Goal: Task Accomplishment & Management: Use online tool/utility

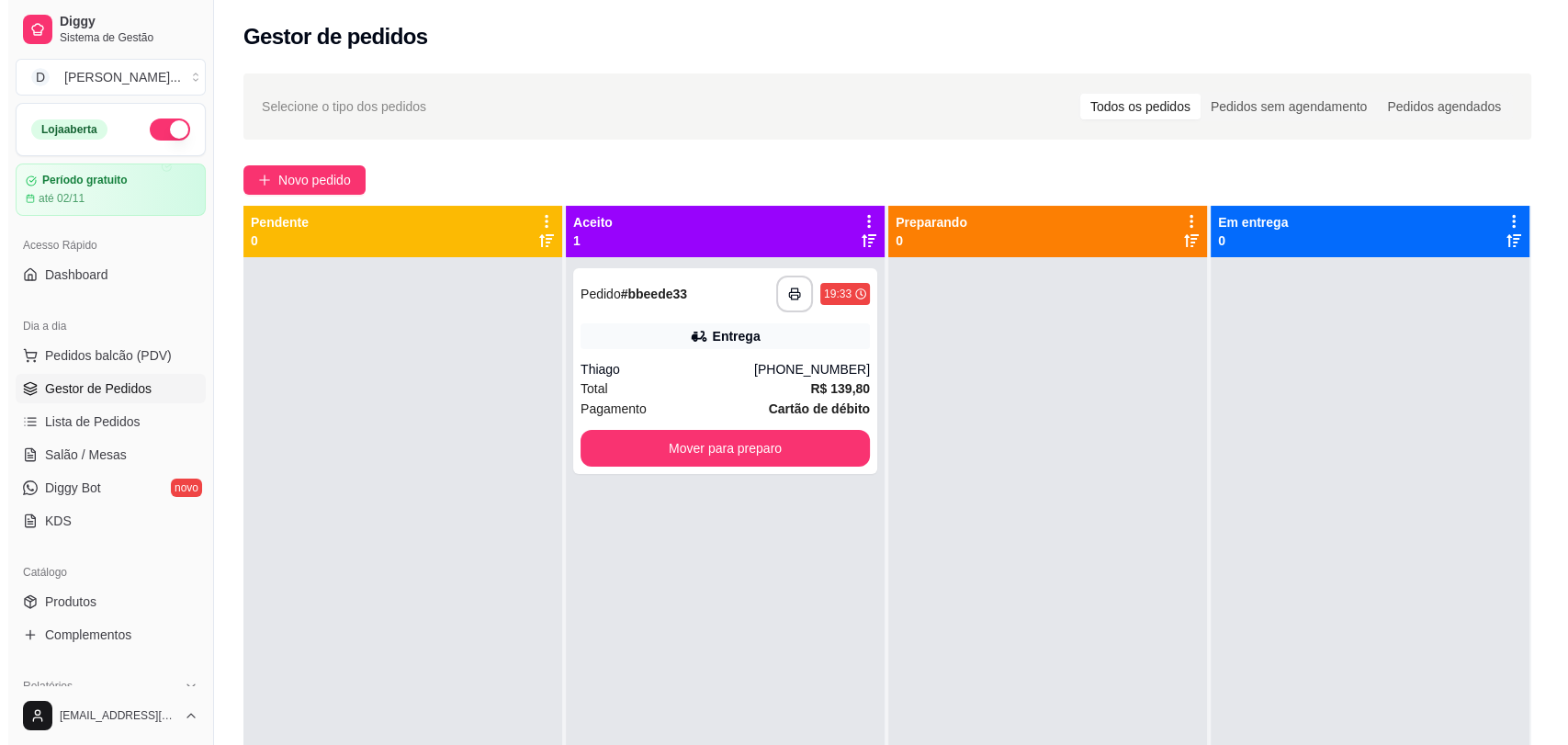
scroll to position [106, 0]
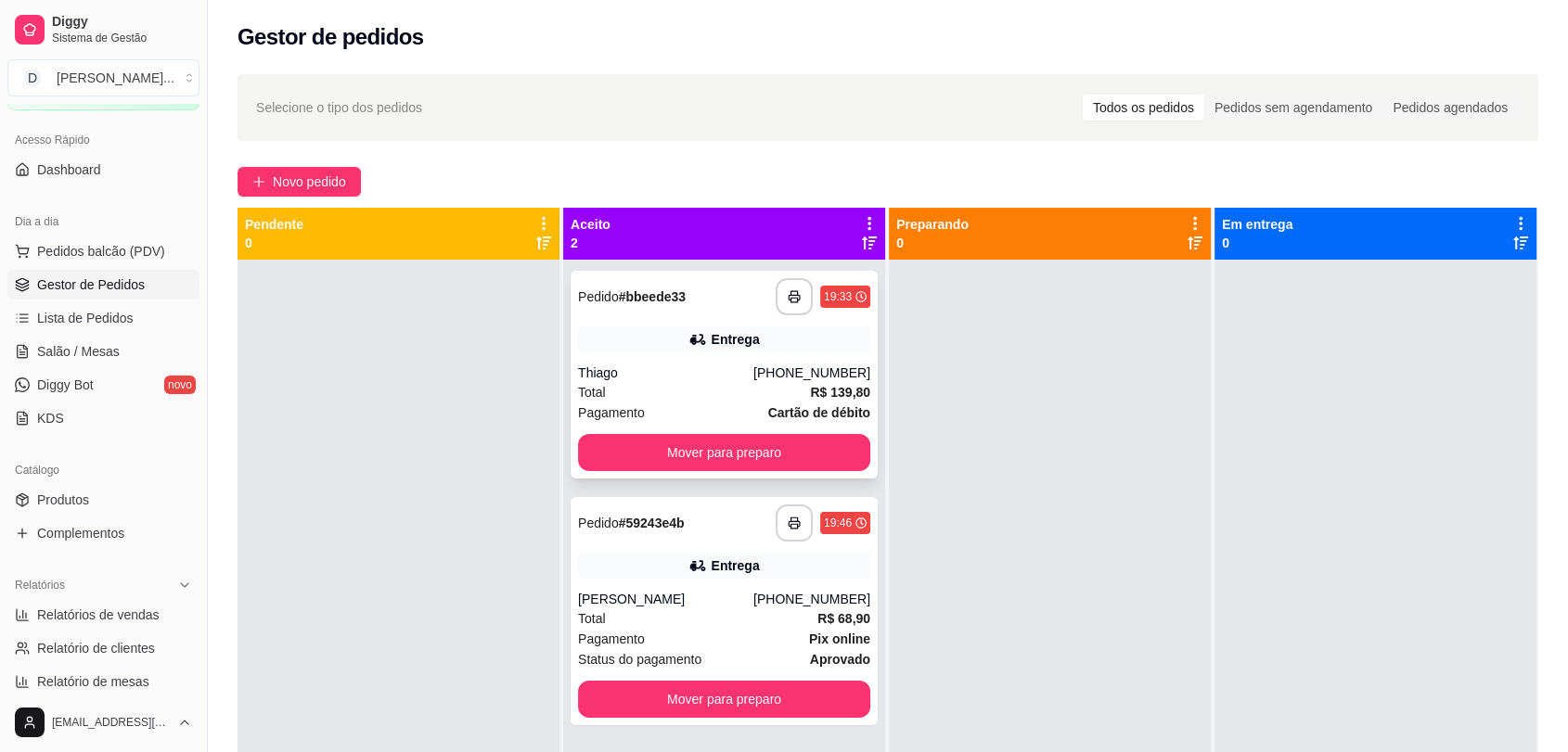
click at [706, 371] on div "Thiago" at bounding box center [666, 373] width 175 height 19
click at [694, 624] on div "Total R$ 68,90" at bounding box center [724, 618] width 292 height 21
click at [79, 320] on span "Lista de Pedidos" at bounding box center [85, 319] width 96 height 19
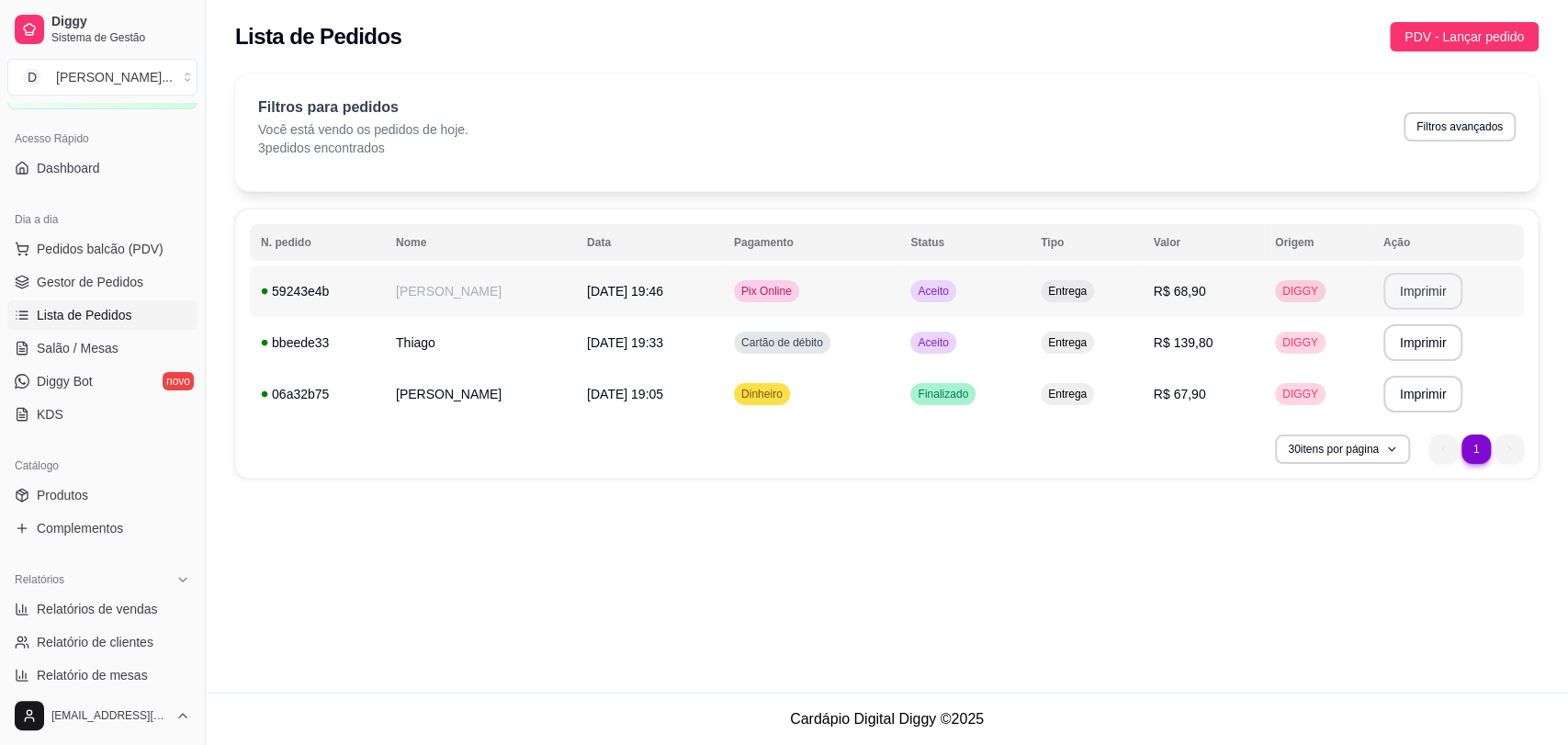
click at [1409, 298] on button "Imprimir" at bounding box center [1423, 290] width 80 height 36
click at [494, 298] on td "[PERSON_NAME]" at bounding box center [478, 290] width 189 height 51
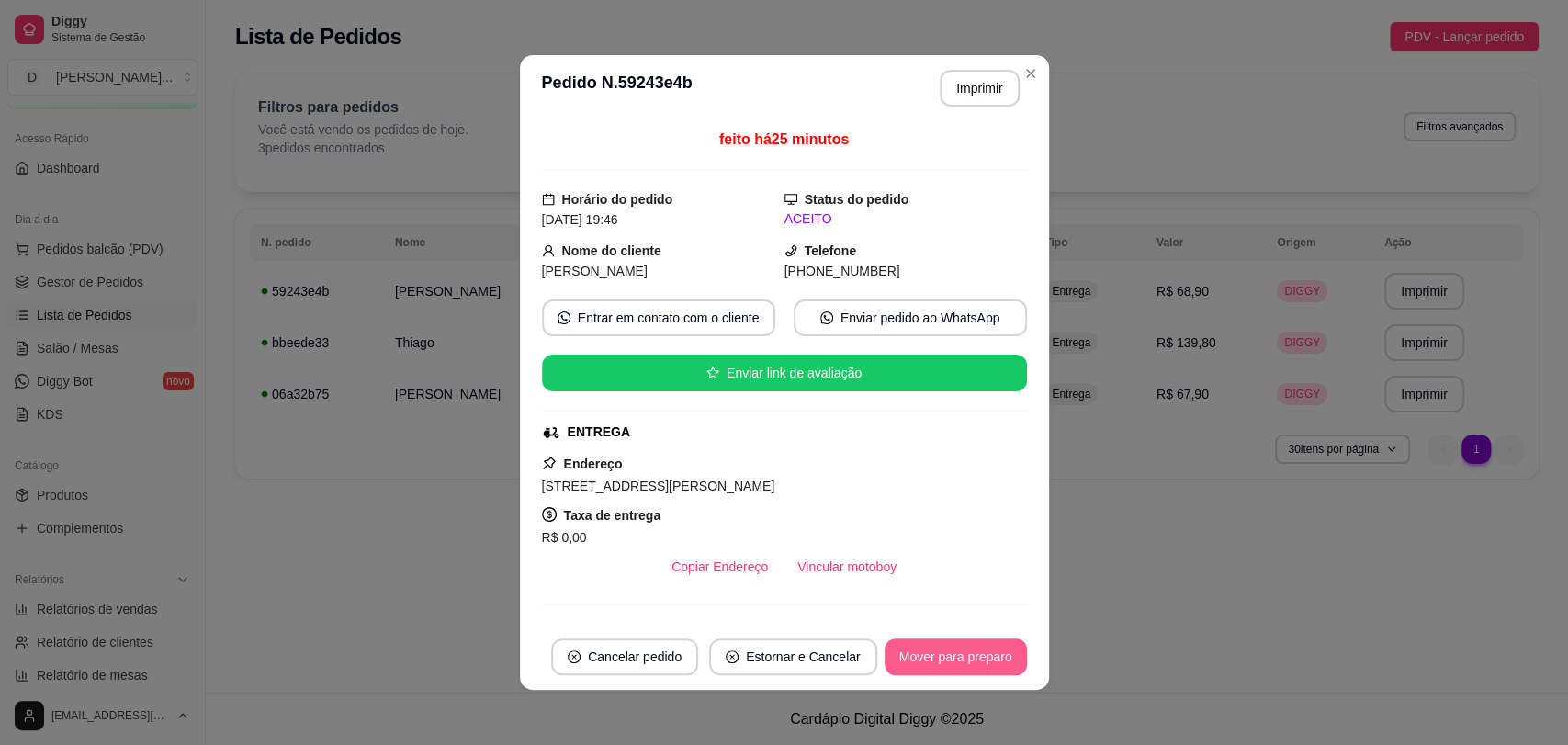
click at [957, 663] on button "Mover para preparo" at bounding box center [956, 656] width 143 height 36
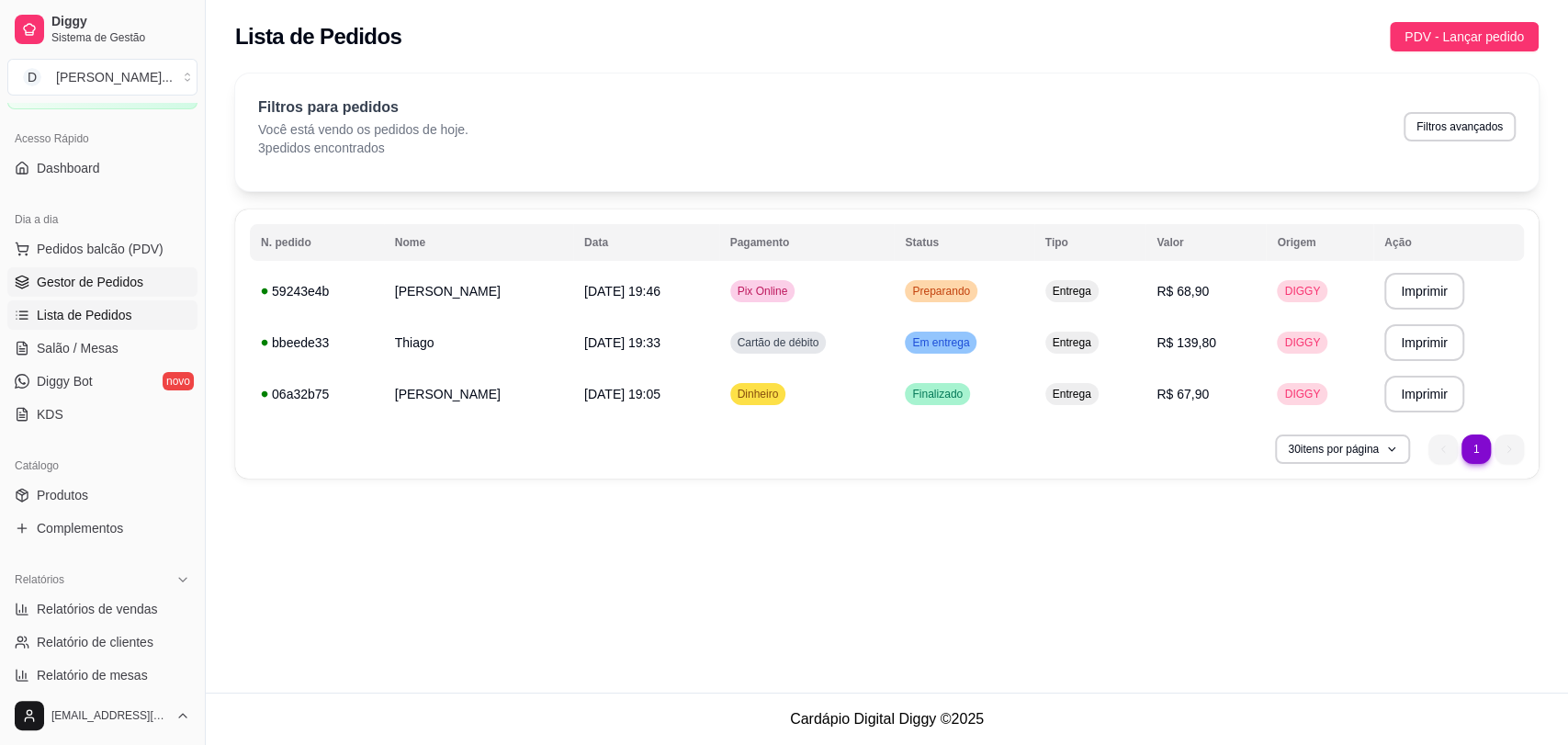
click at [74, 278] on span "Gestor de Pedidos" at bounding box center [90, 282] width 106 height 19
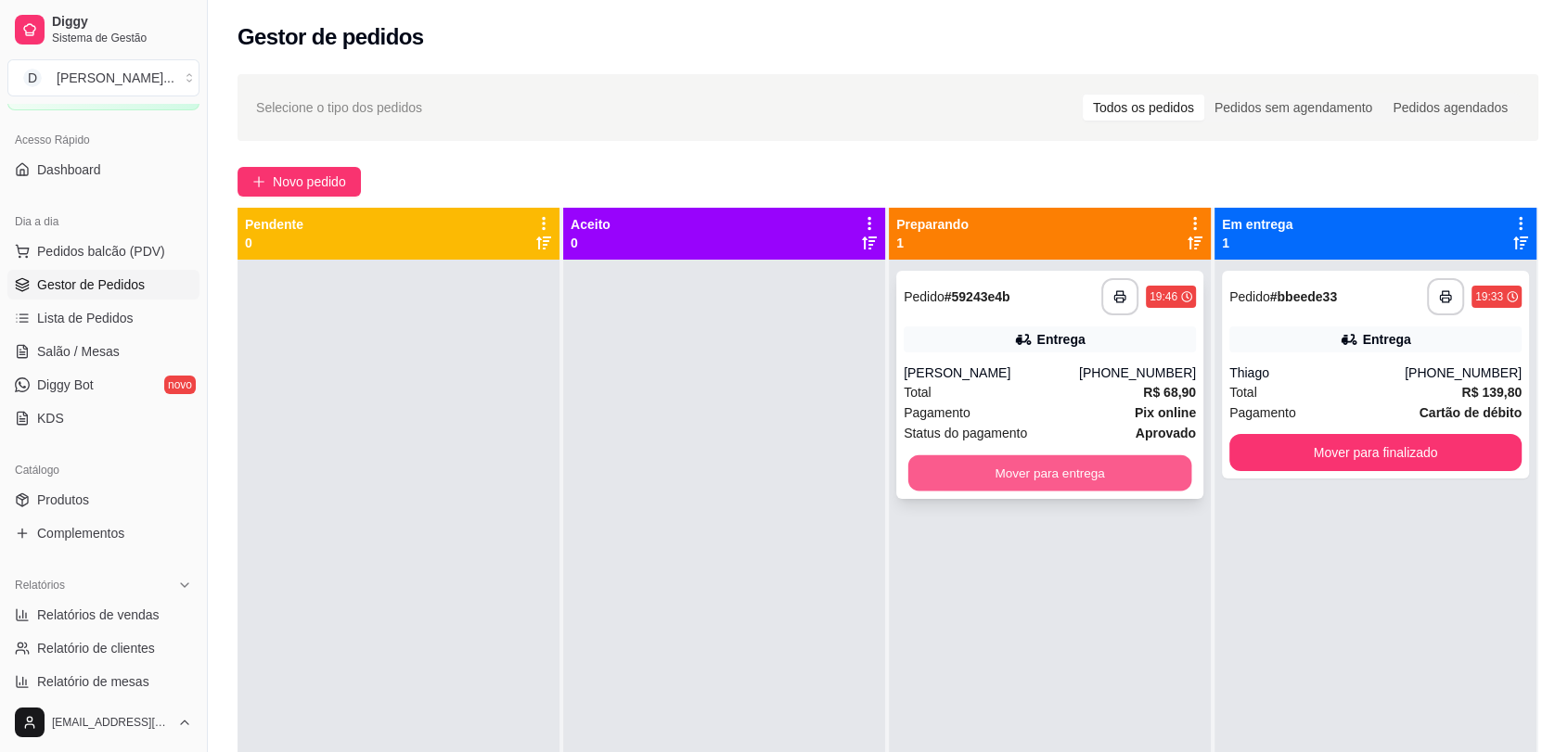
click at [1101, 475] on button "Mover para entrega" at bounding box center [1049, 473] width 284 height 36
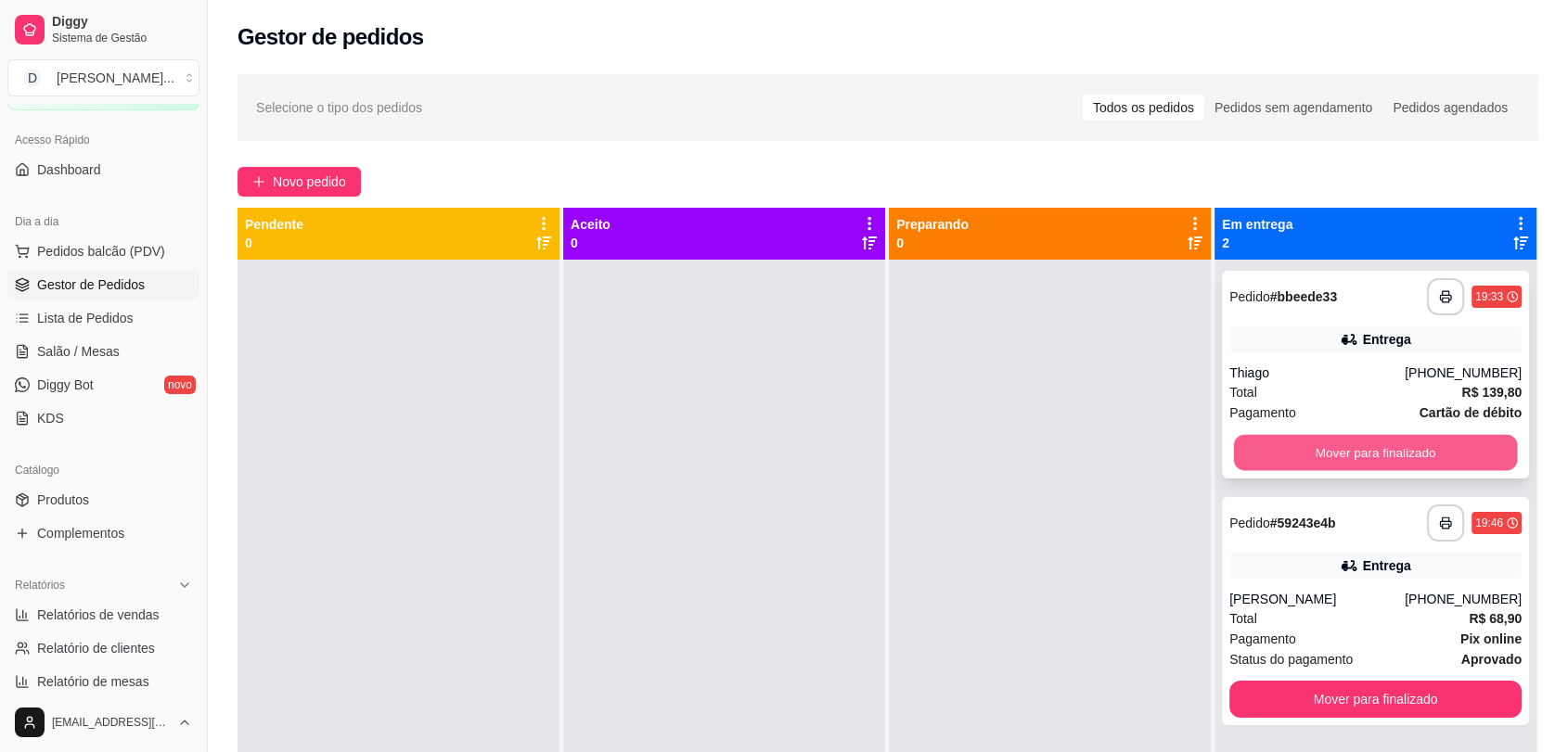
click at [1376, 451] on button "Mover para finalizado" at bounding box center [1376, 452] width 284 height 36
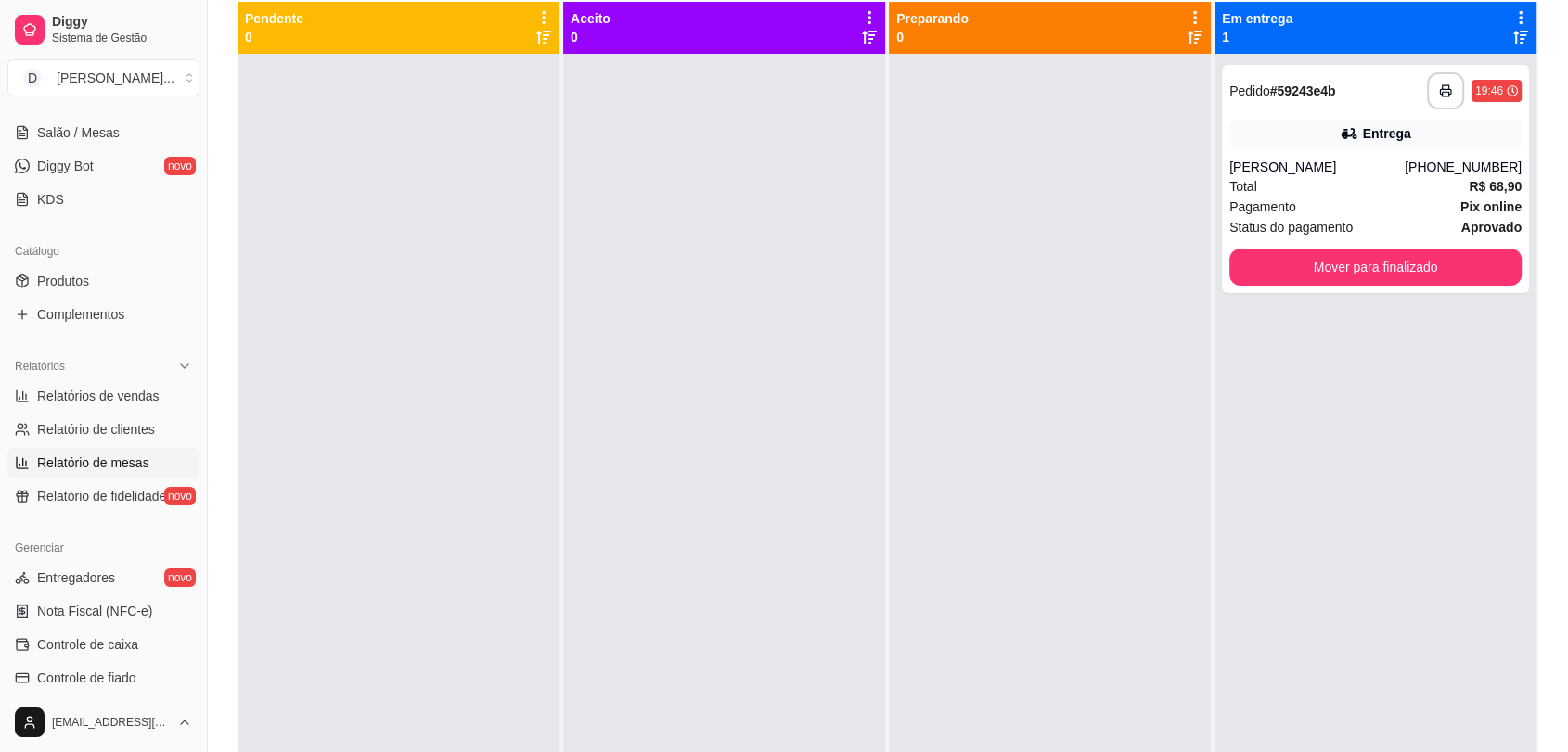
scroll to position [375, 0]
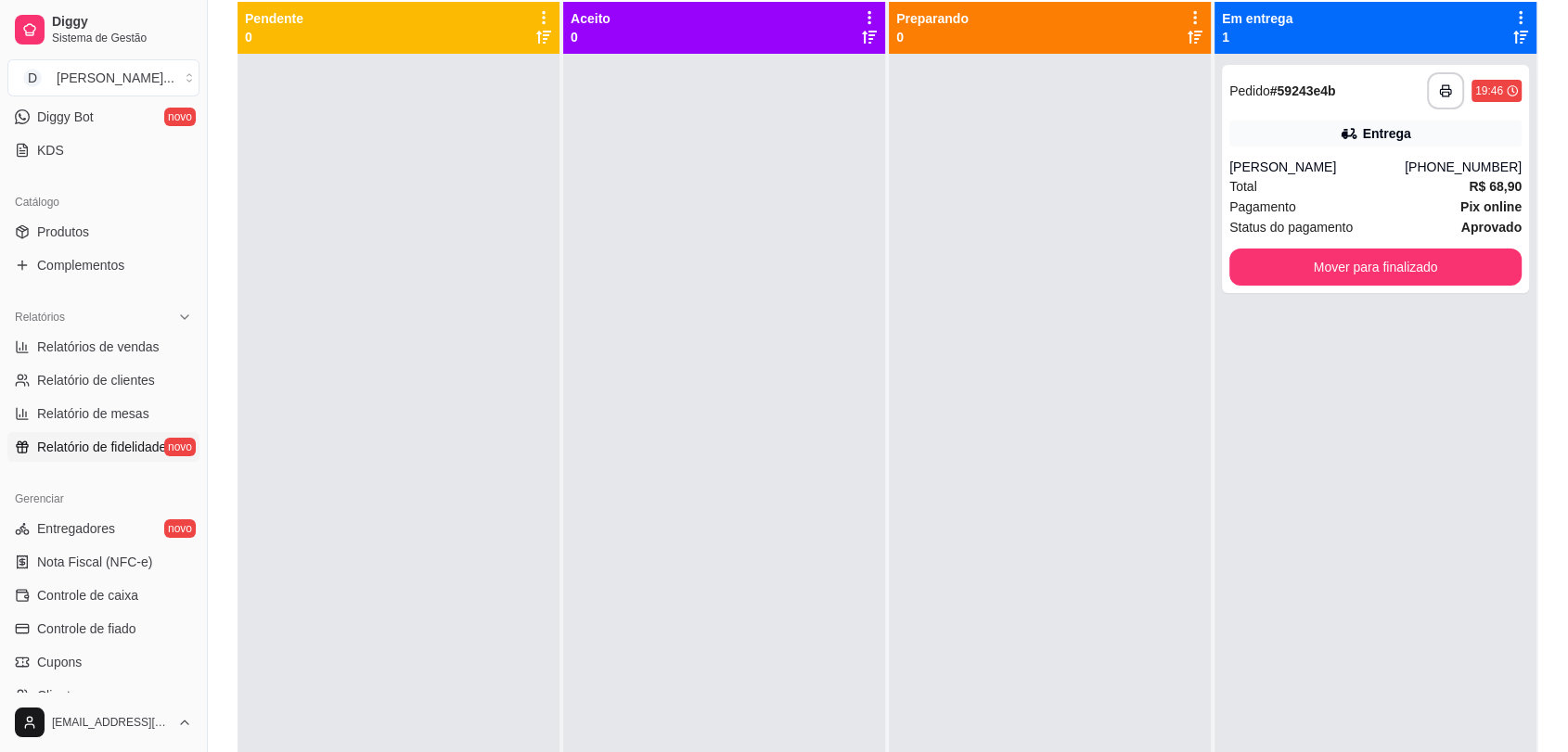
click at [91, 447] on span "Relatório de fidelidade" at bounding box center [101, 447] width 129 height 19
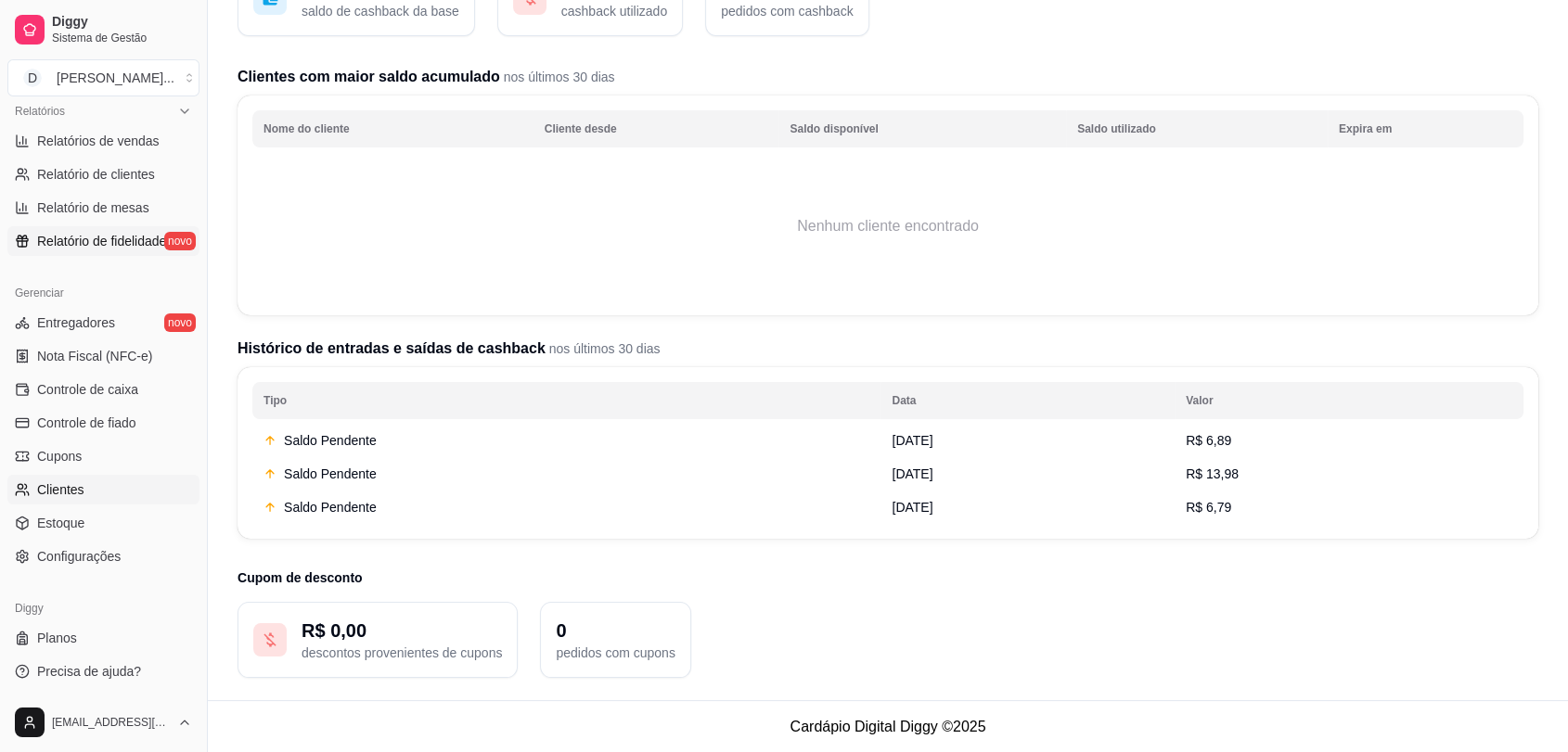
scroll to position [178, 0]
click at [82, 556] on span "Configurações" at bounding box center [78, 557] width 84 height 19
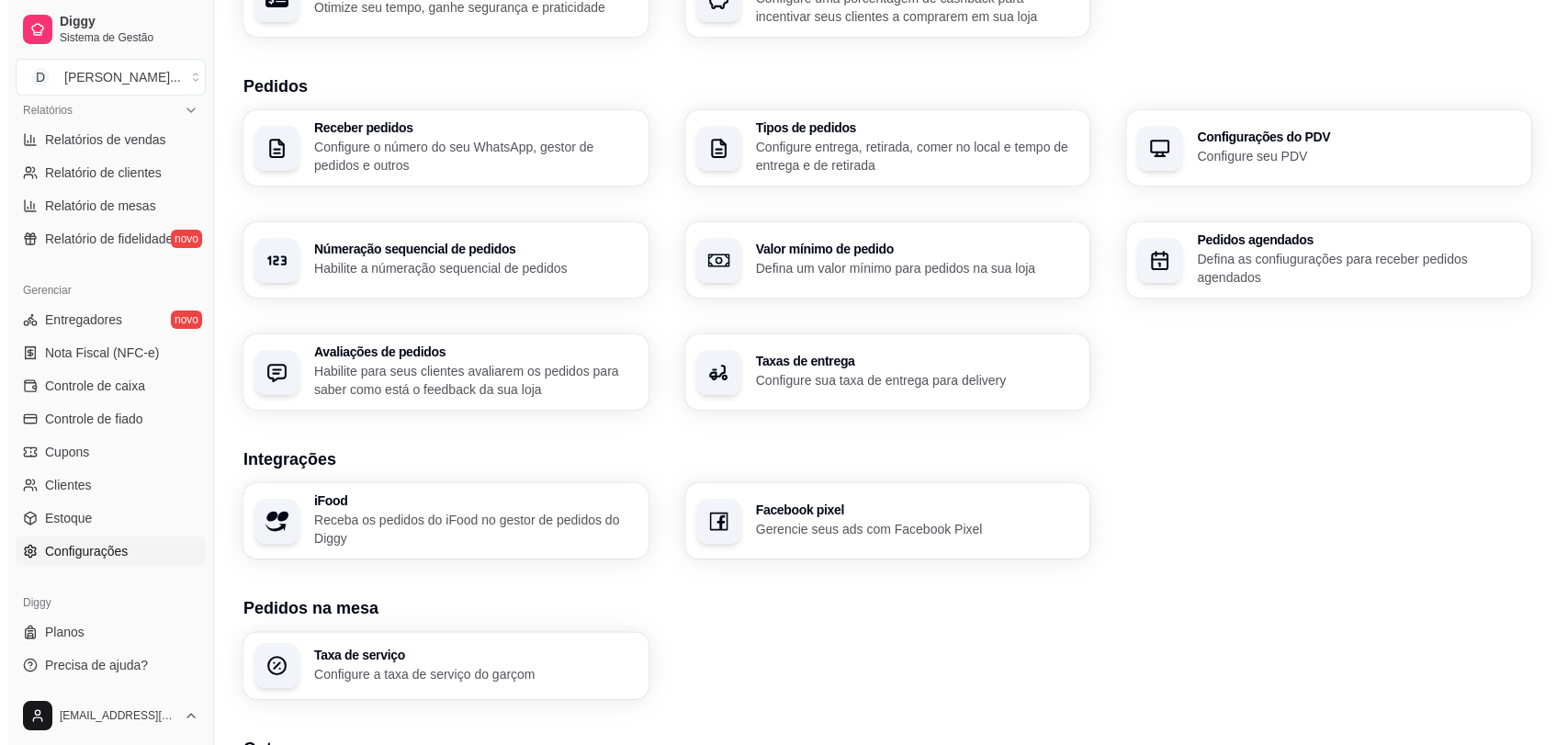
scroll to position [408, 0]
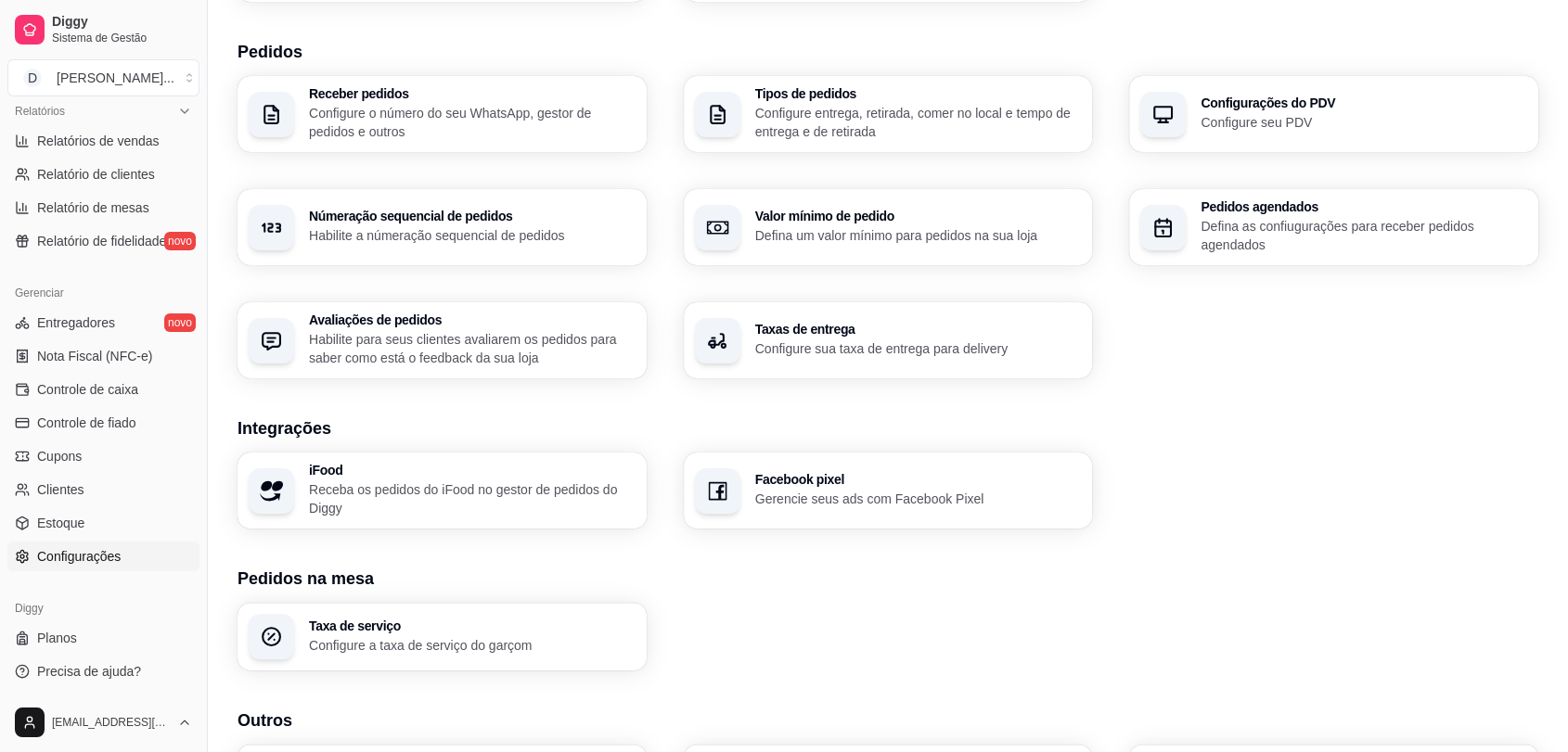
click at [404, 486] on p "Receba os pedidos do iFood no gestor de pedidos do Diggy" at bounding box center [472, 499] width 326 height 37
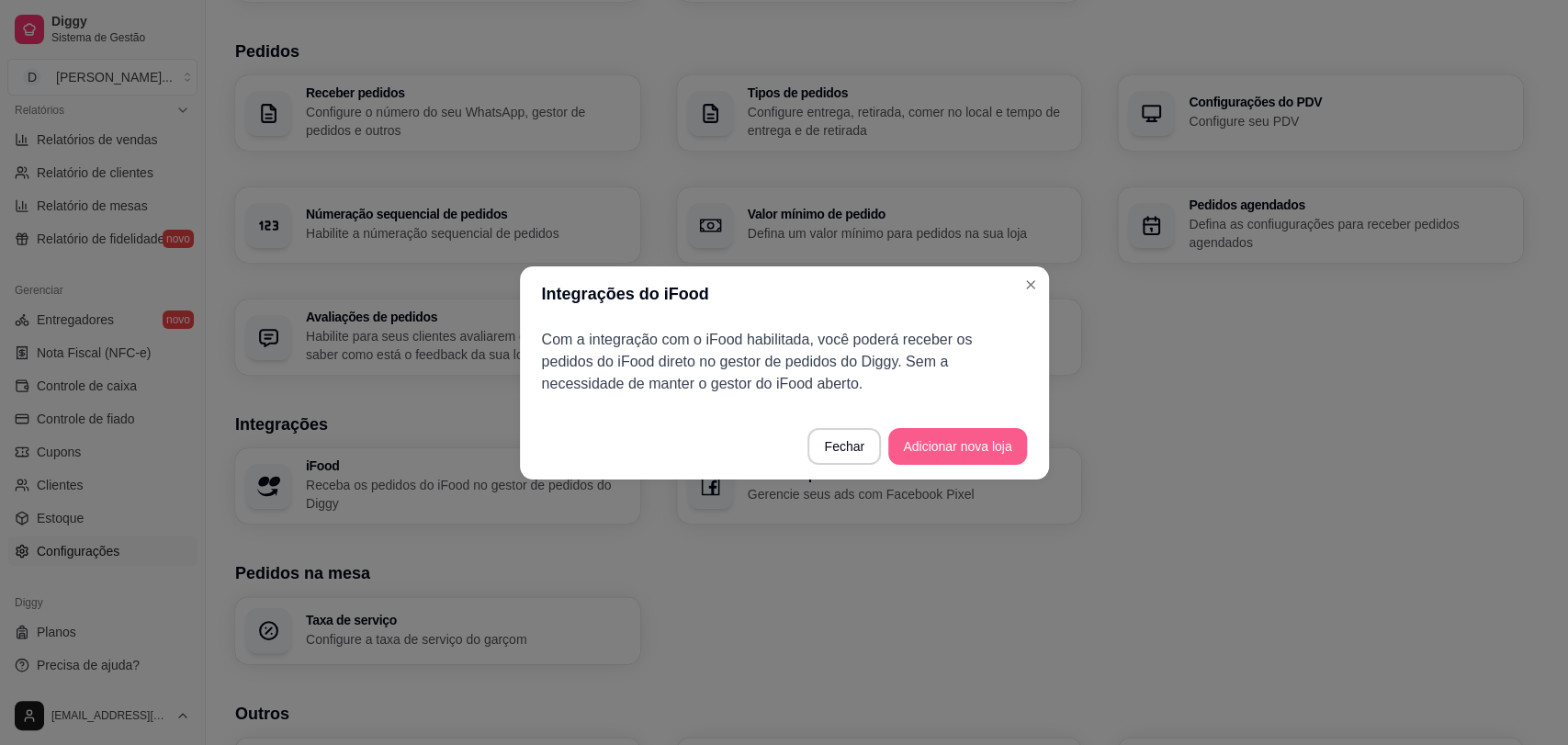
click at [964, 439] on button "Adicionar nova loja" at bounding box center [957, 446] width 138 height 36
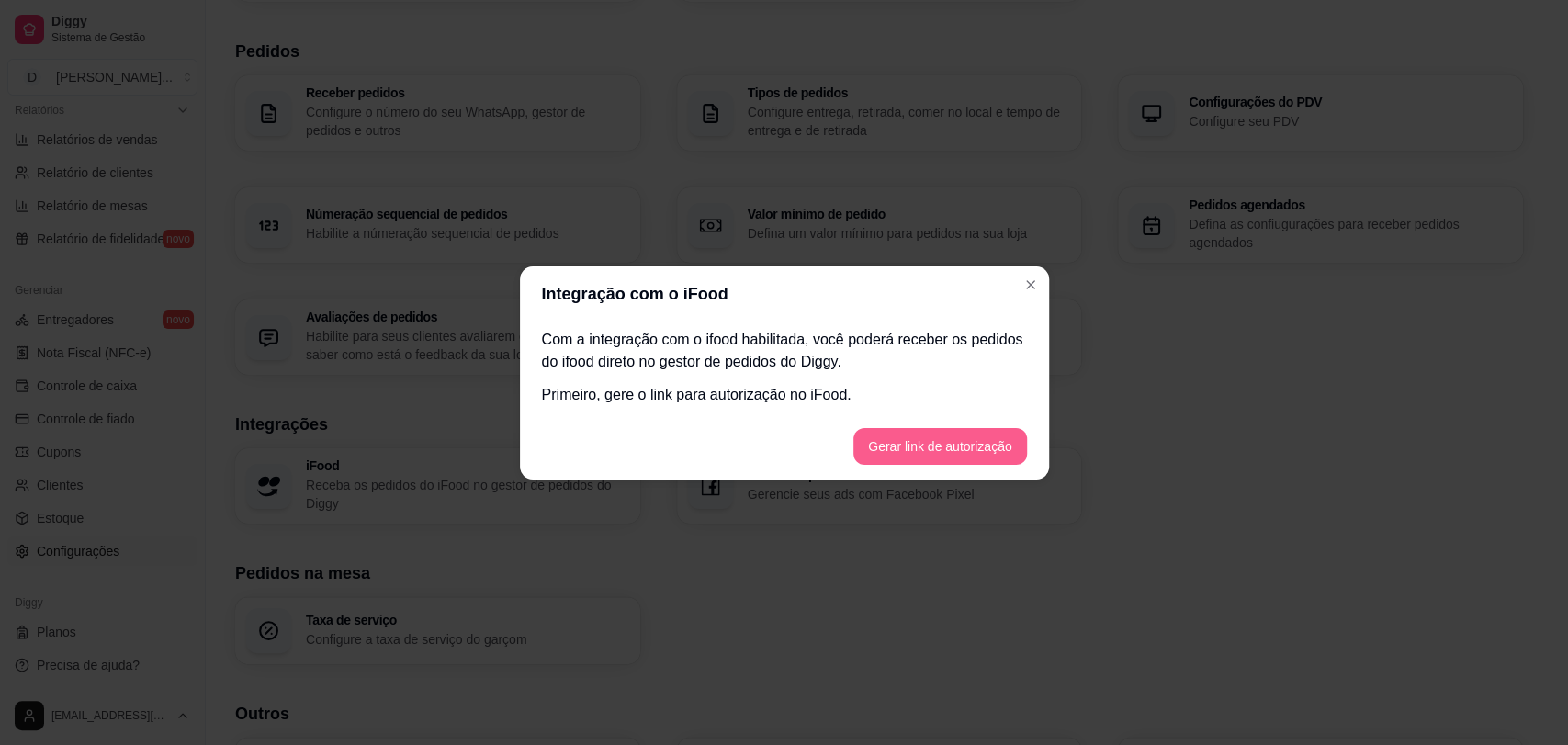
click at [970, 452] on button "Gerar link de autorização" at bounding box center [939, 446] width 173 height 36
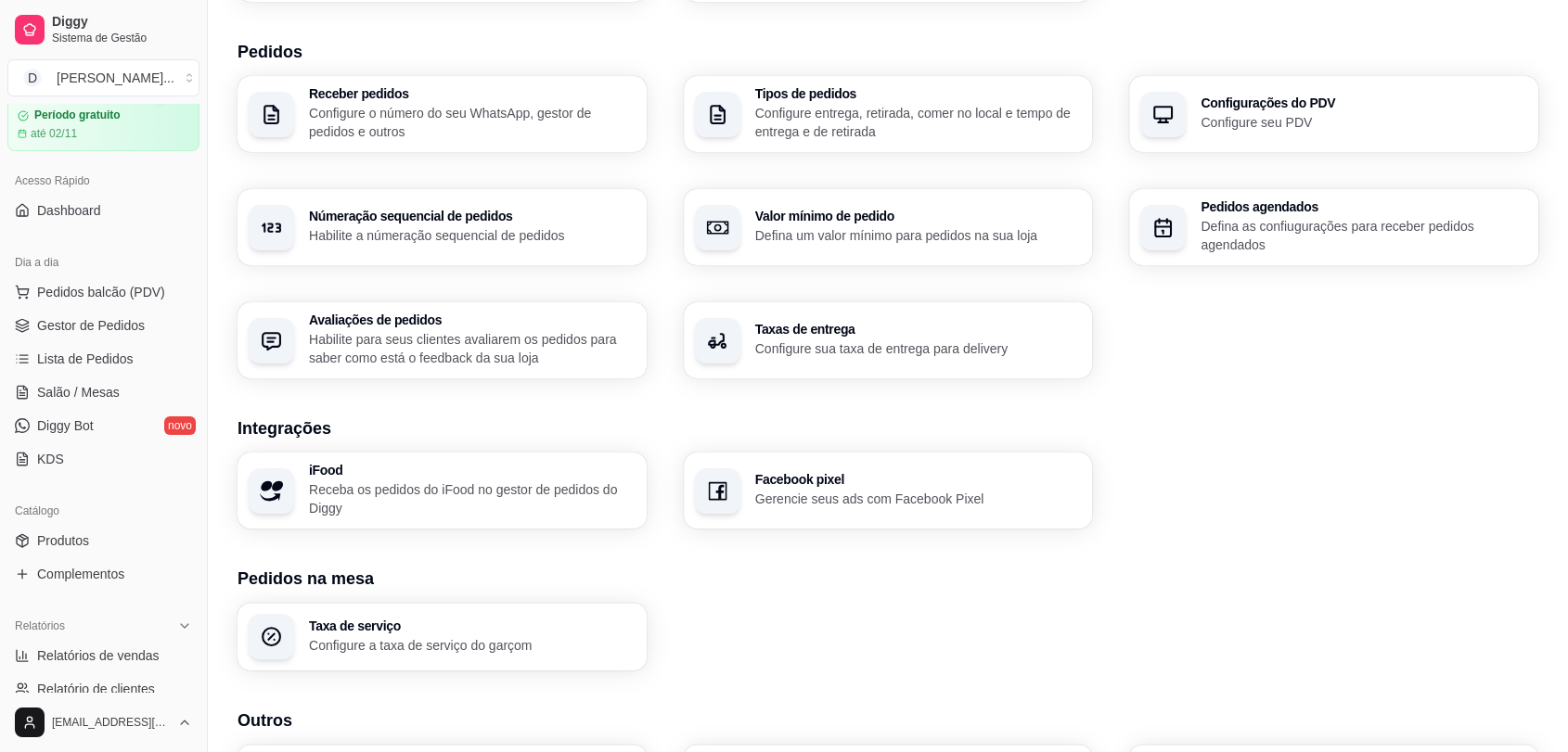
scroll to position [103, 0]
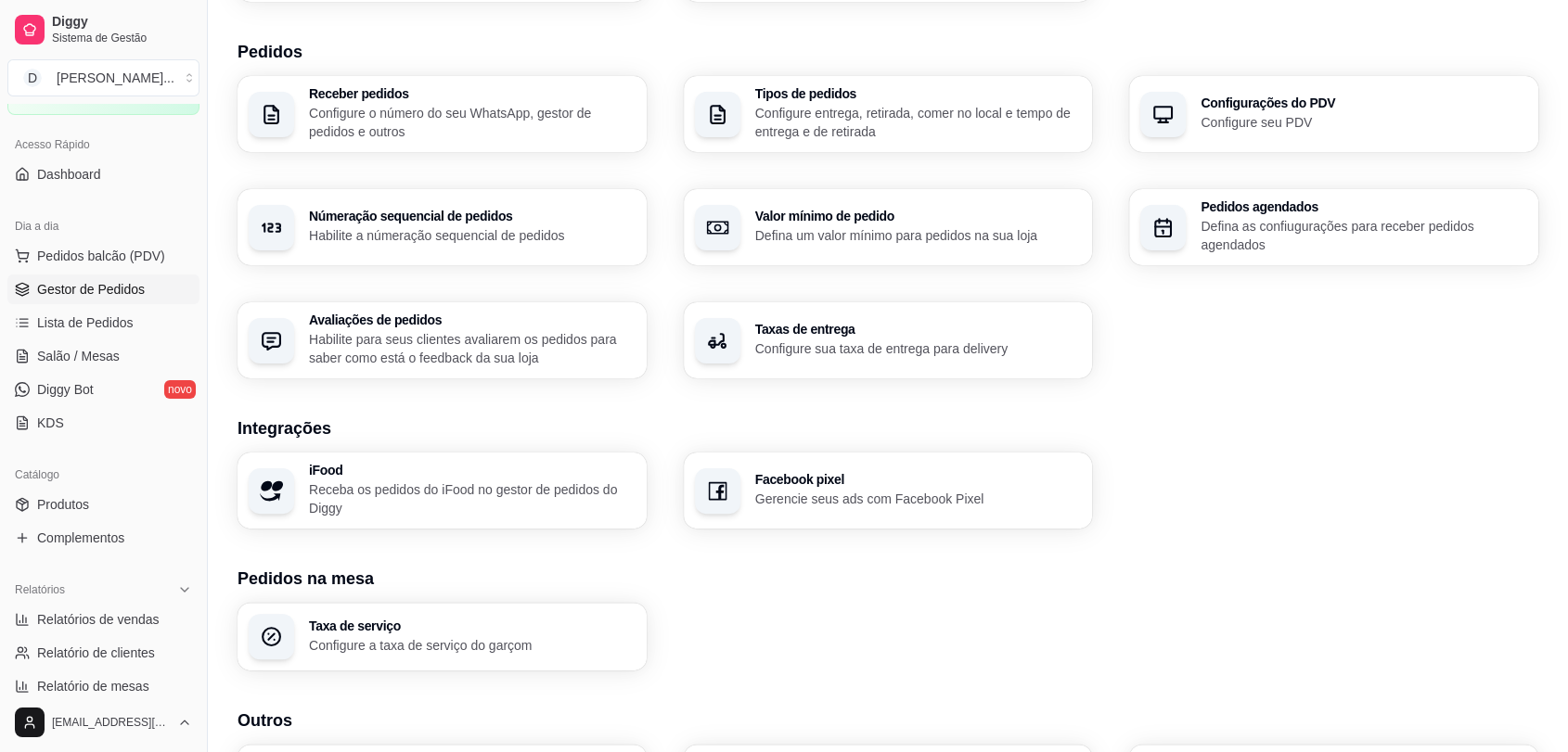
click at [59, 301] on link "Gestor de Pedidos" at bounding box center [104, 288] width 192 height 29
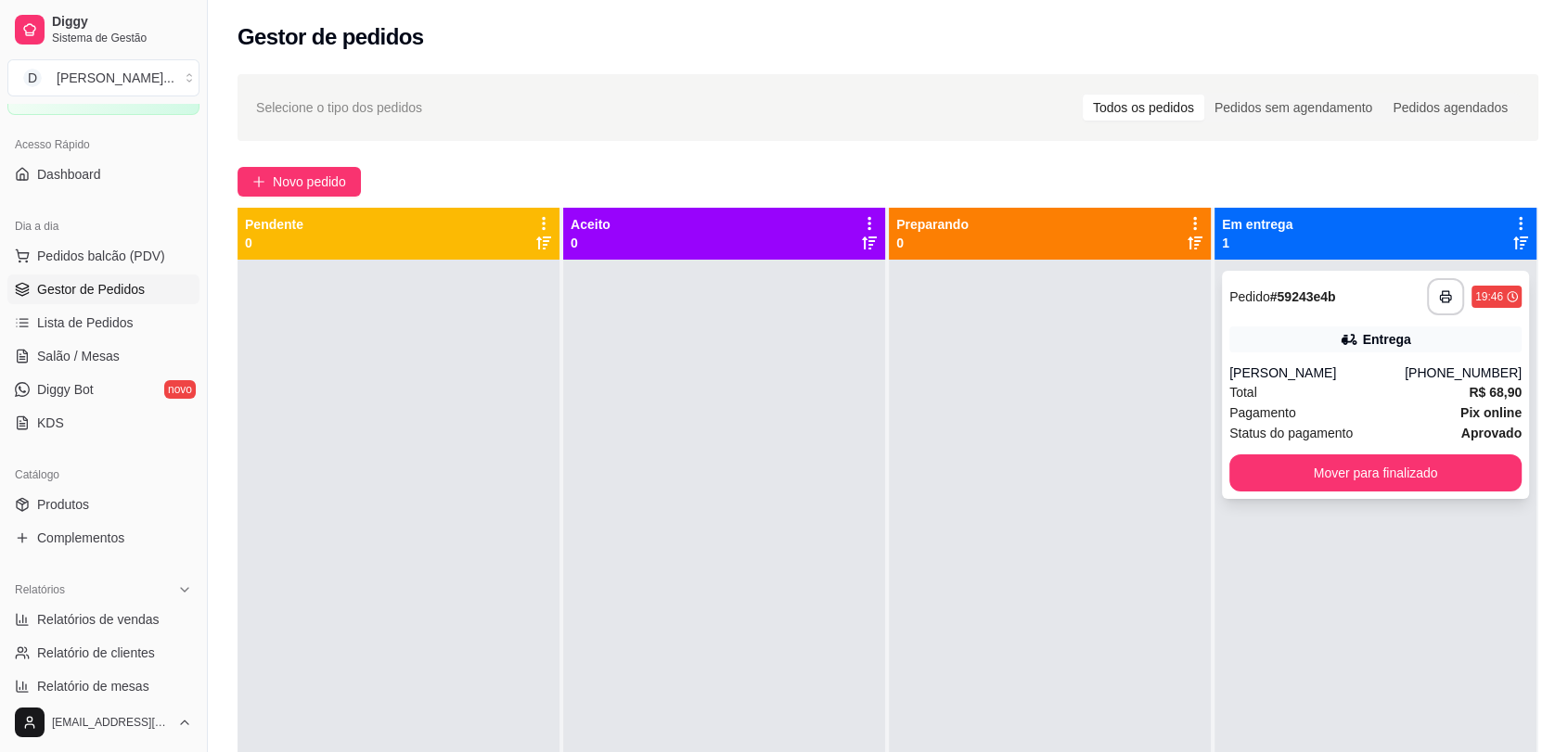
click at [1299, 377] on div "[PERSON_NAME]" at bounding box center [1317, 373] width 175 height 19
click at [1427, 116] on div "Pedidos agendados" at bounding box center [1450, 107] width 136 height 26
click at [1382, 94] on input "Pedidos agendados" at bounding box center [1382, 94] width 0 height 0
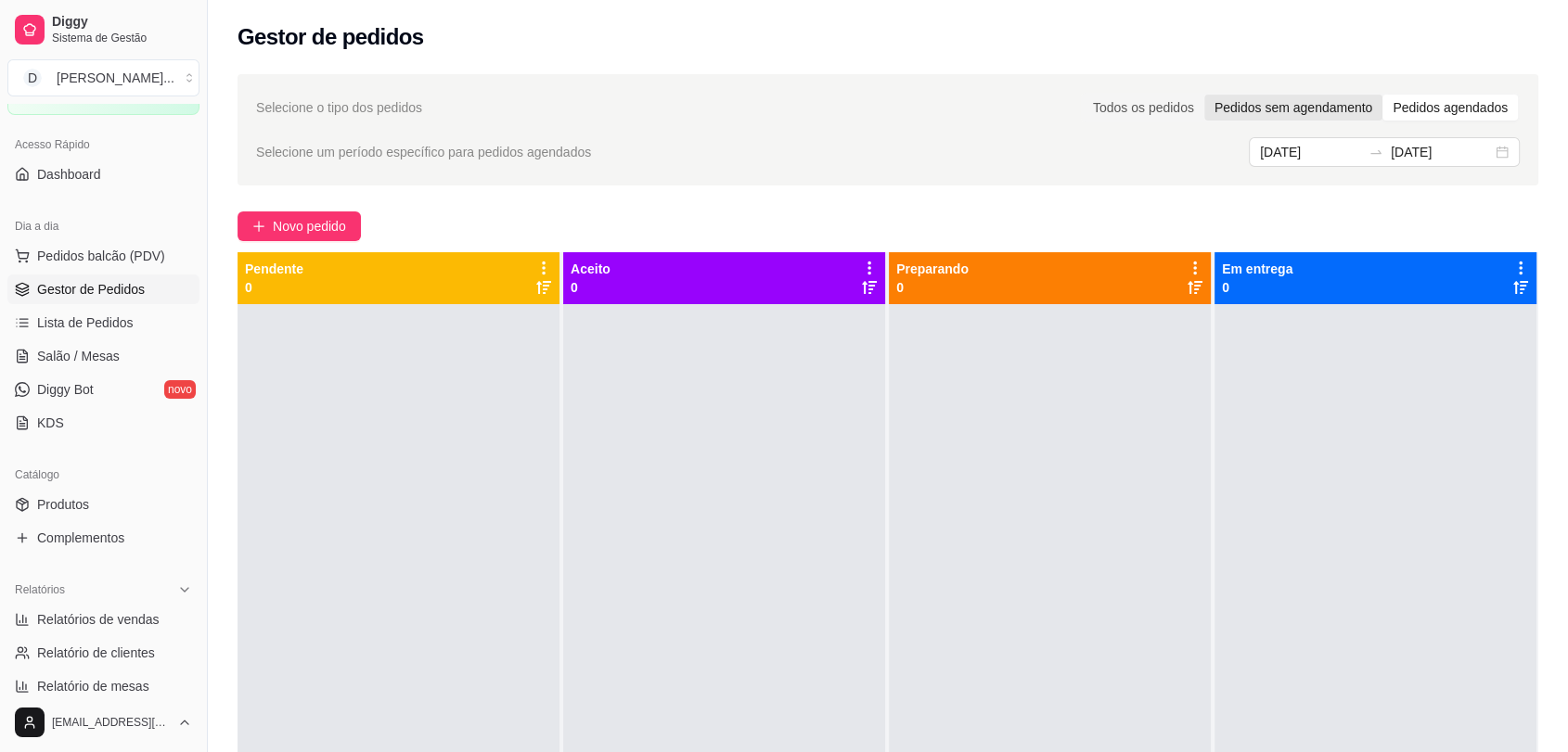
click at [1331, 106] on div "Pedidos sem agendamento" at bounding box center [1293, 107] width 178 height 26
click at [1204, 94] on input "Pedidos sem agendamento" at bounding box center [1204, 94] width 0 height 0
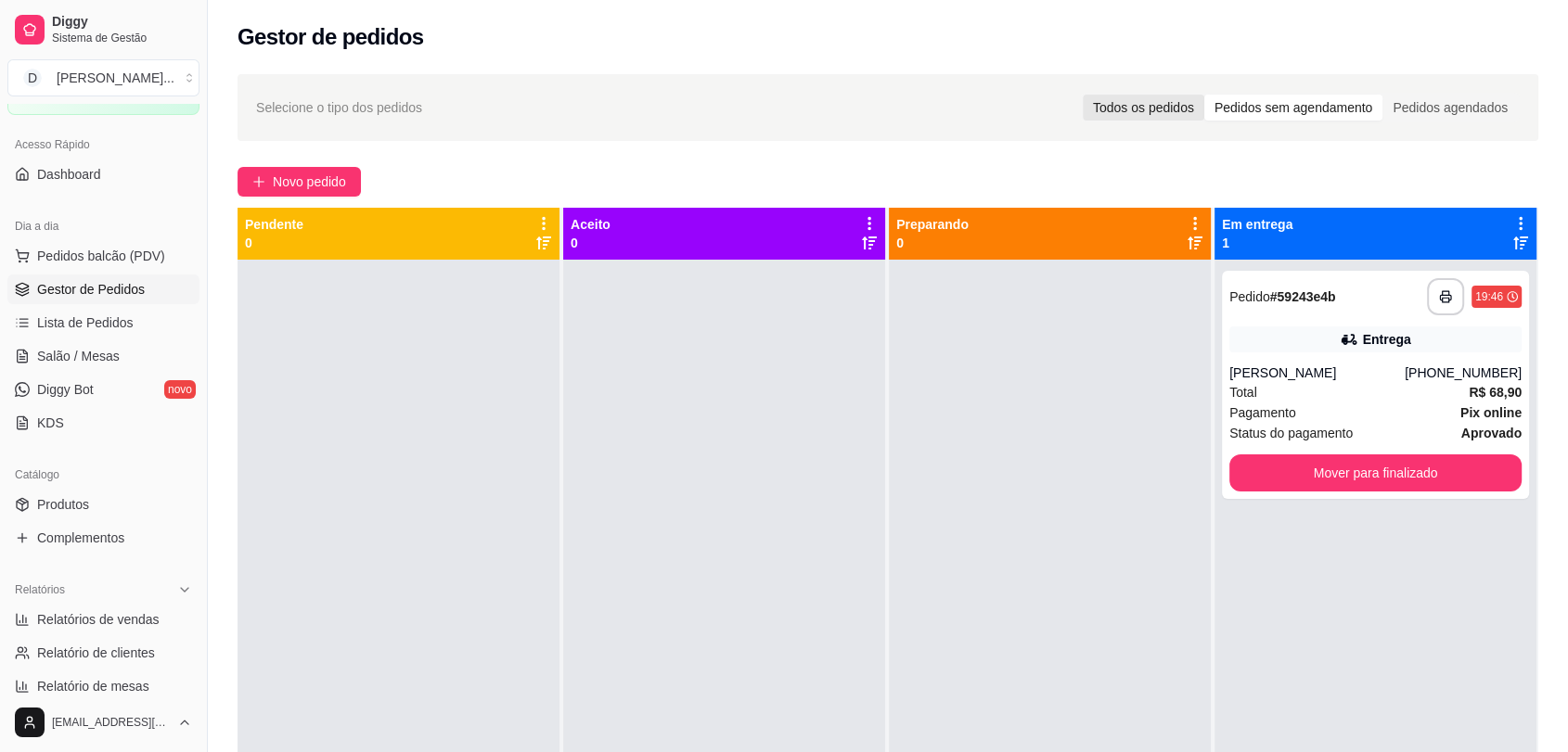
click at [1161, 99] on div "Todos os pedidos" at bounding box center [1143, 107] width 122 height 26
click at [1082, 94] on input "Todos os pedidos" at bounding box center [1082, 94] width 0 height 0
click at [98, 322] on span "Lista de Pedidos" at bounding box center [85, 323] width 96 height 19
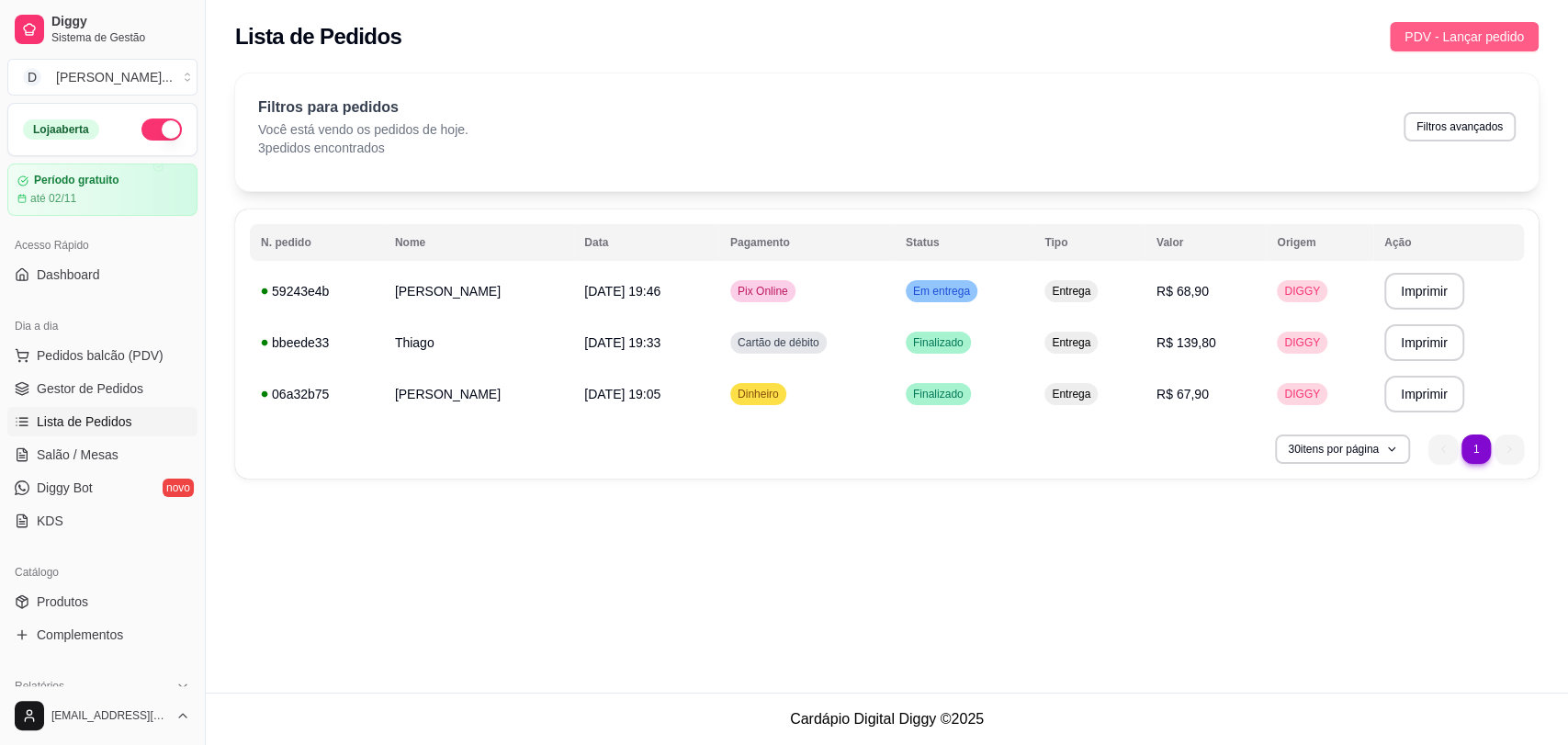
click at [1463, 39] on span "PDV - Lançar pedido" at bounding box center [1463, 37] width 119 height 21
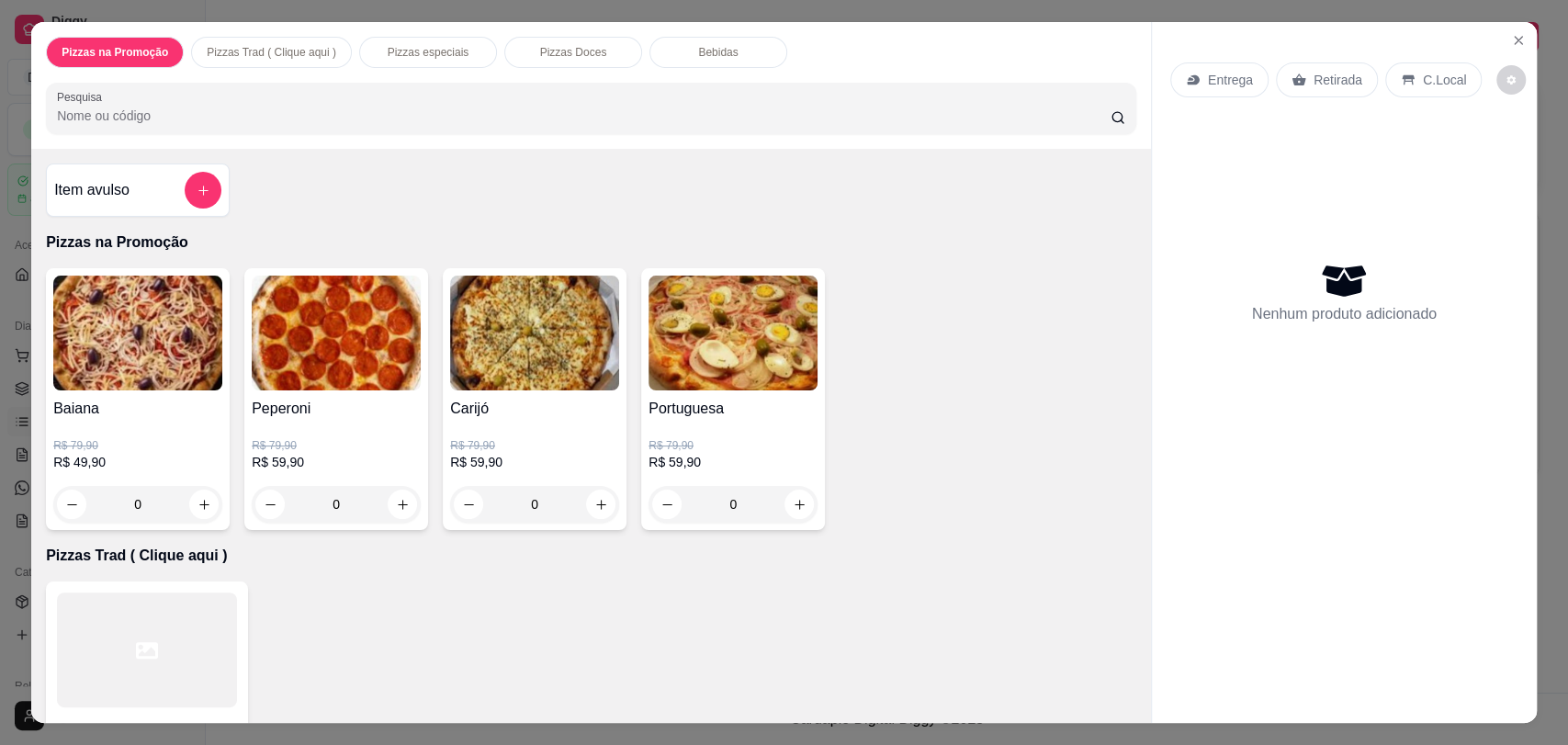
click at [249, 53] on p "Pizzas Trad ( Clique aqui )" at bounding box center [271, 52] width 130 height 15
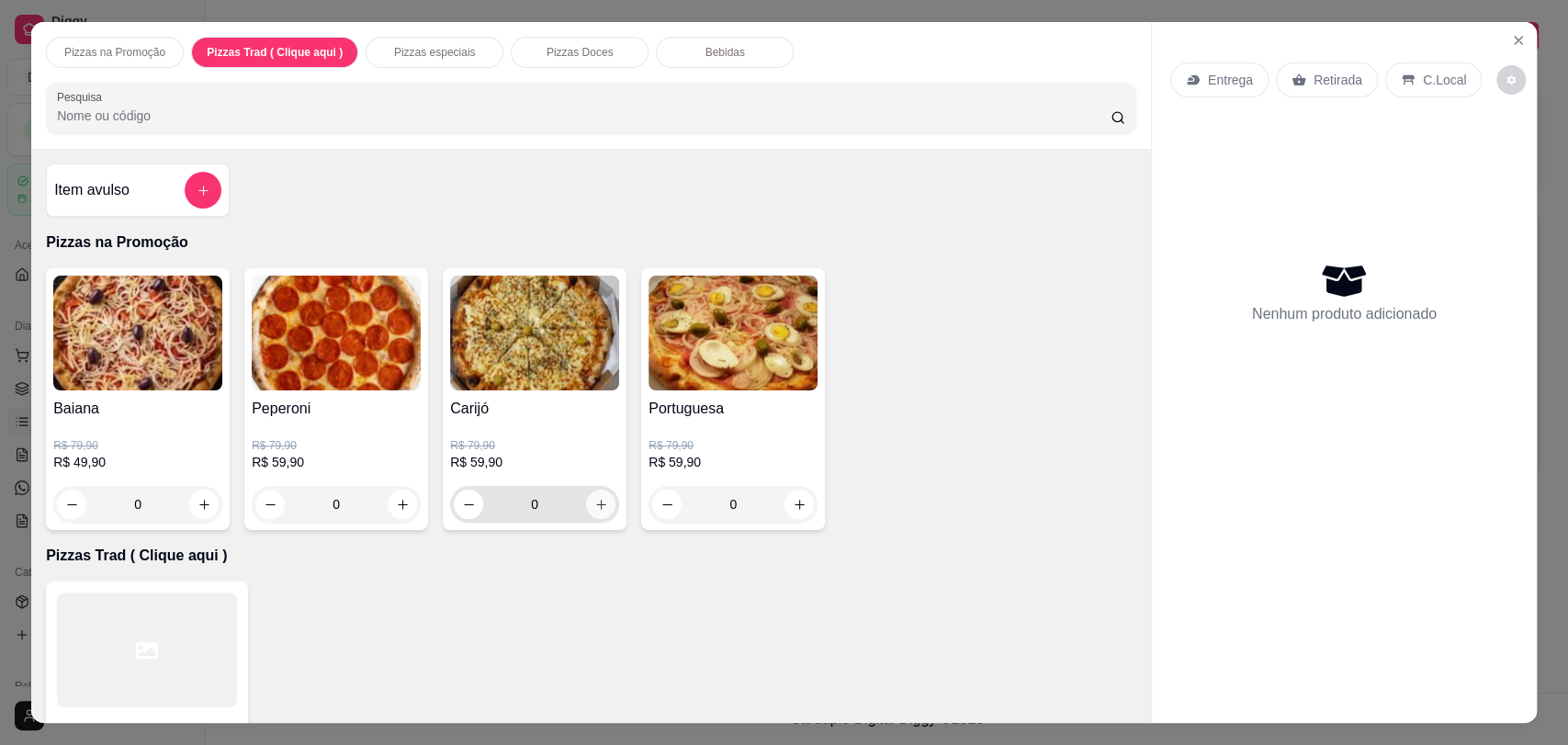
click at [596, 508] on icon "increase-product-quantity" at bounding box center [601, 504] width 14 height 14
type input "1"
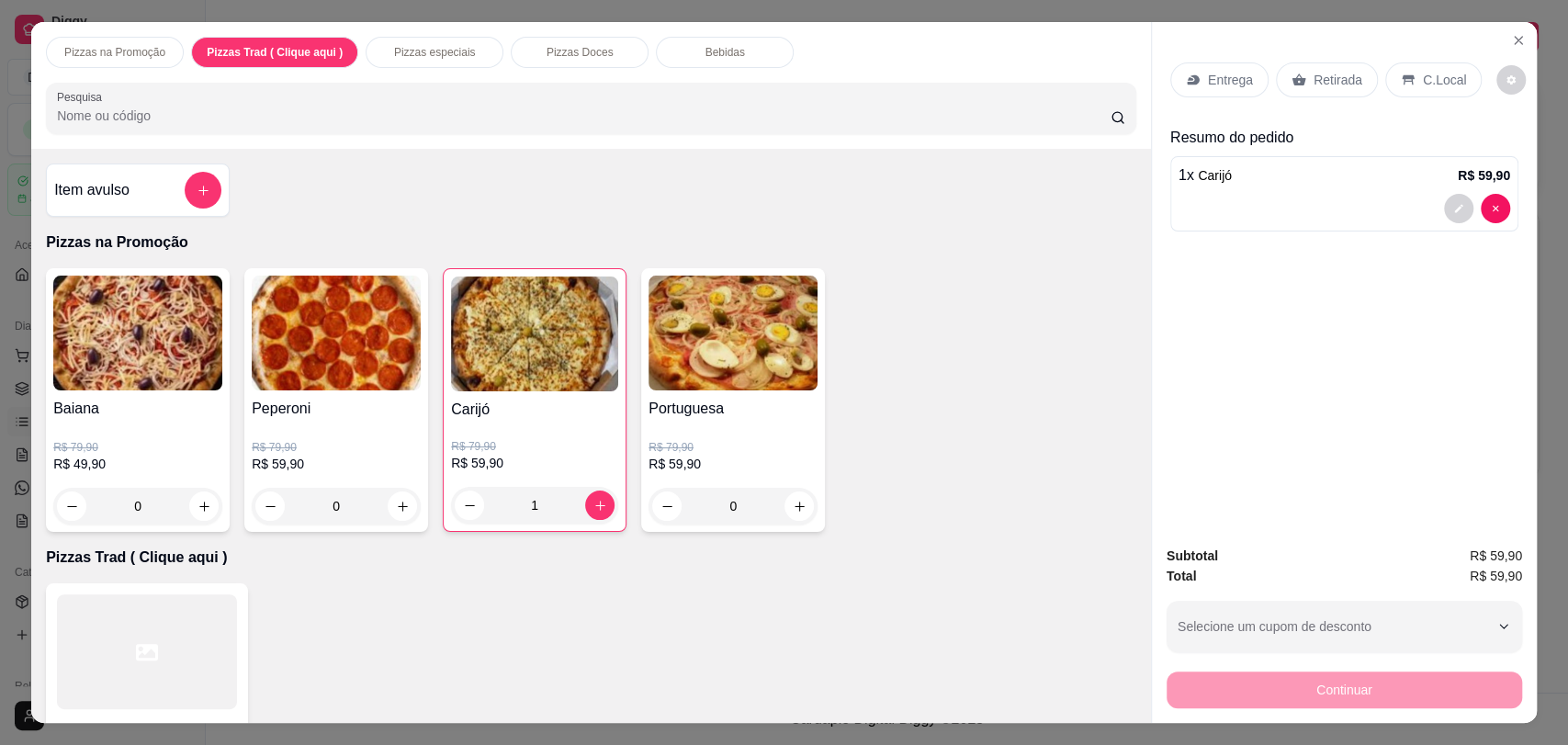
click at [245, 46] on p "Pizzas Trad ( Clique aqui )" at bounding box center [274, 52] width 136 height 15
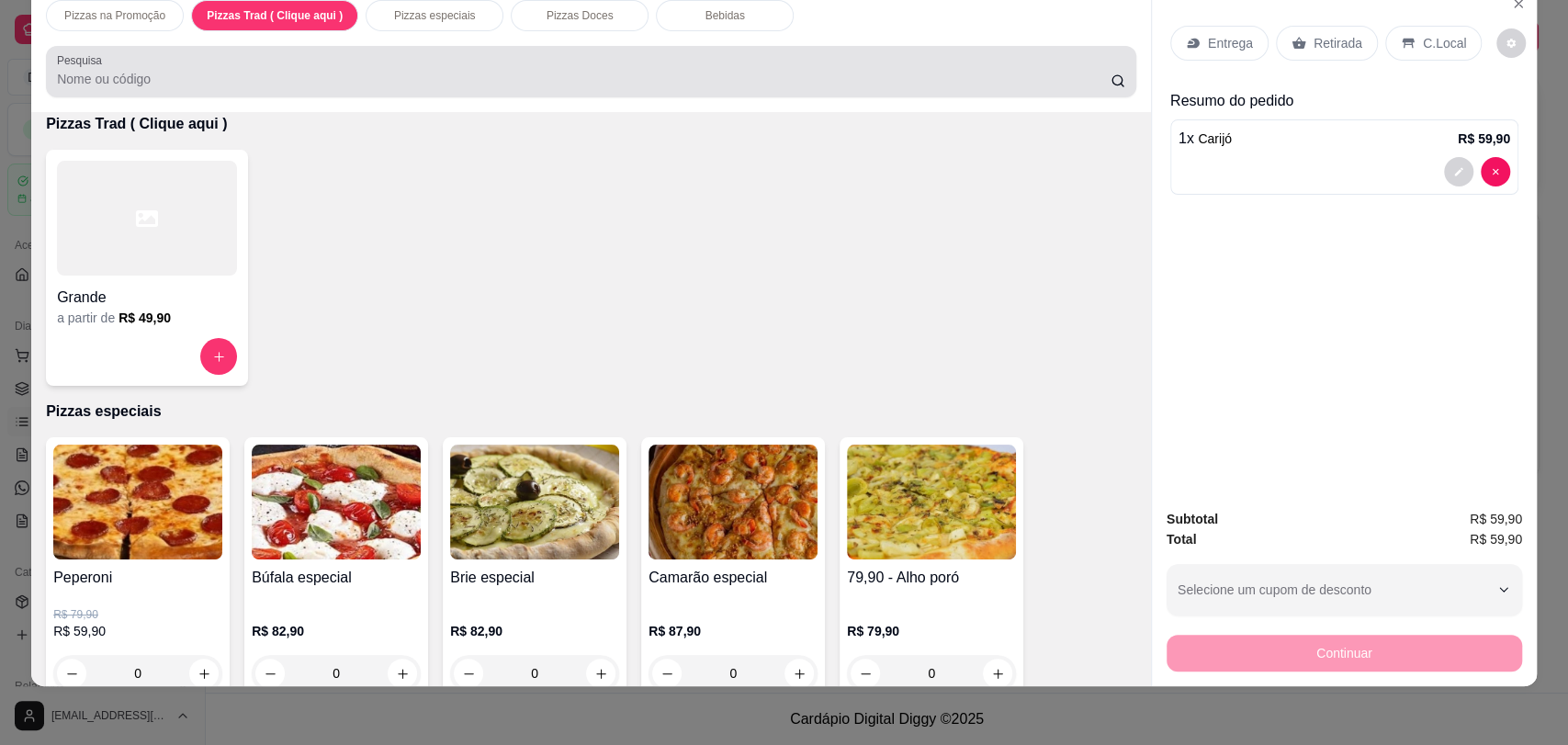
click at [245, 46] on div "Pesquisa" at bounding box center [591, 71] width 1090 height 51
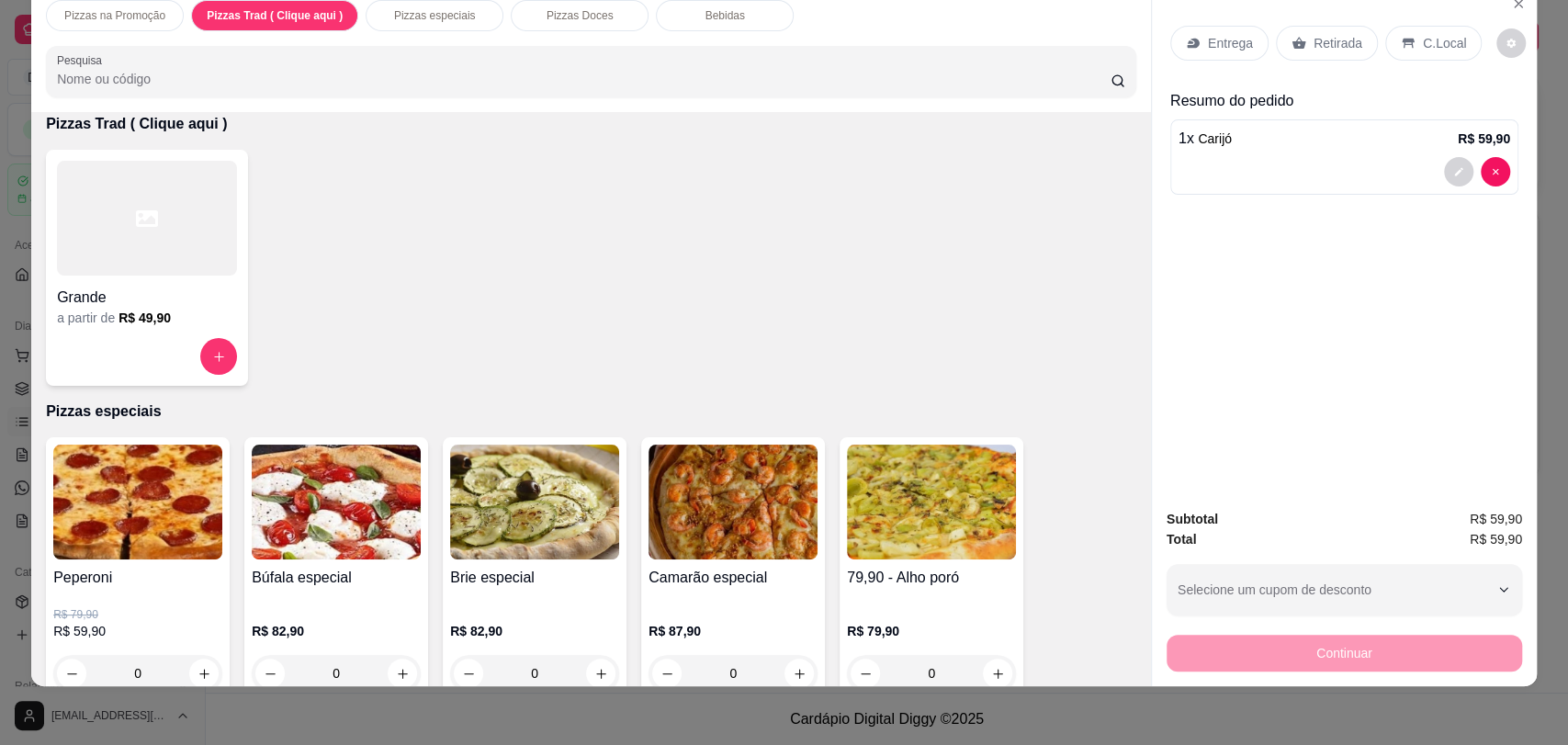
click at [264, 14] on p "Pizzas Trad ( Clique aqui )" at bounding box center [274, 16] width 136 height 15
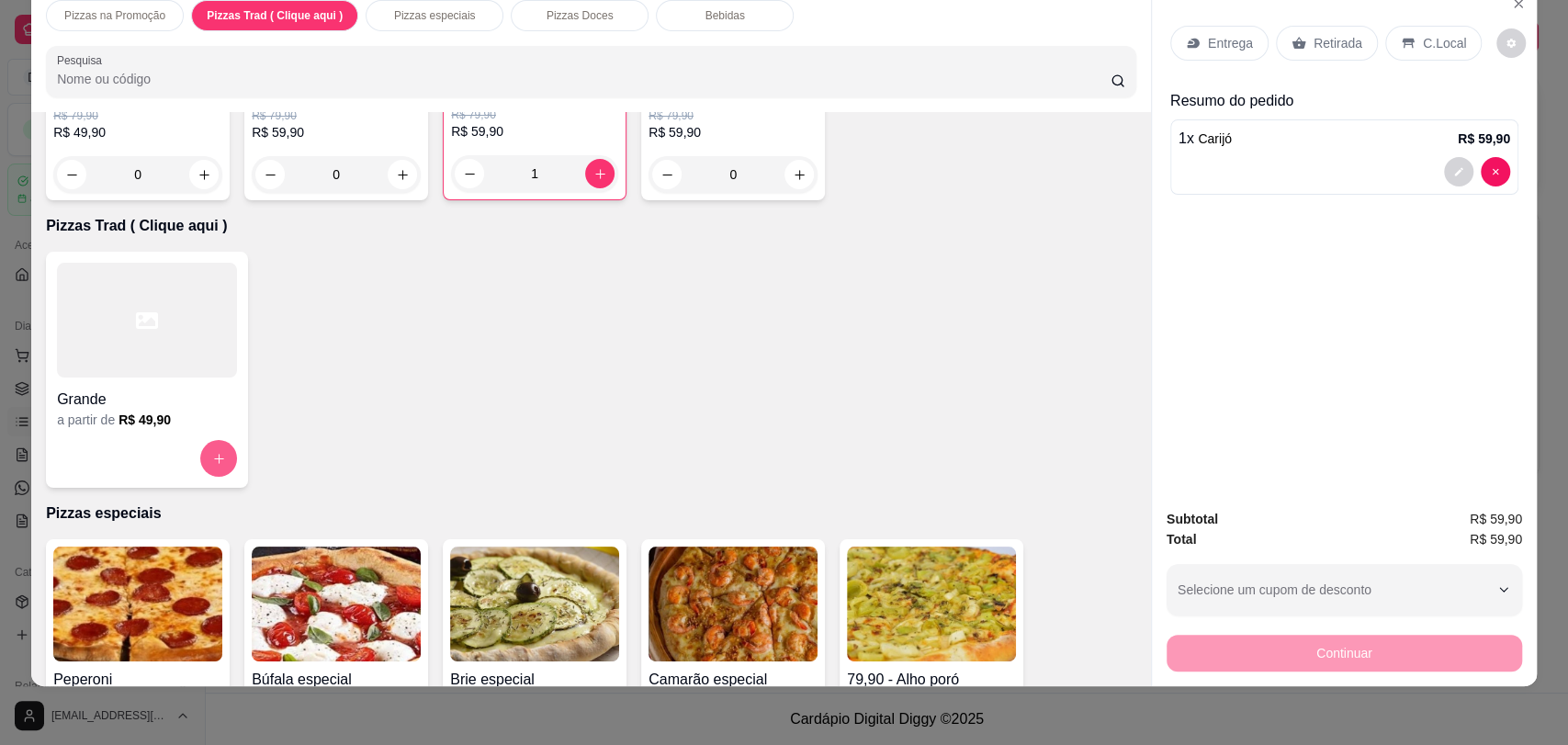
click at [210, 447] on button "increase-product-quantity" at bounding box center [217, 457] width 36 height 36
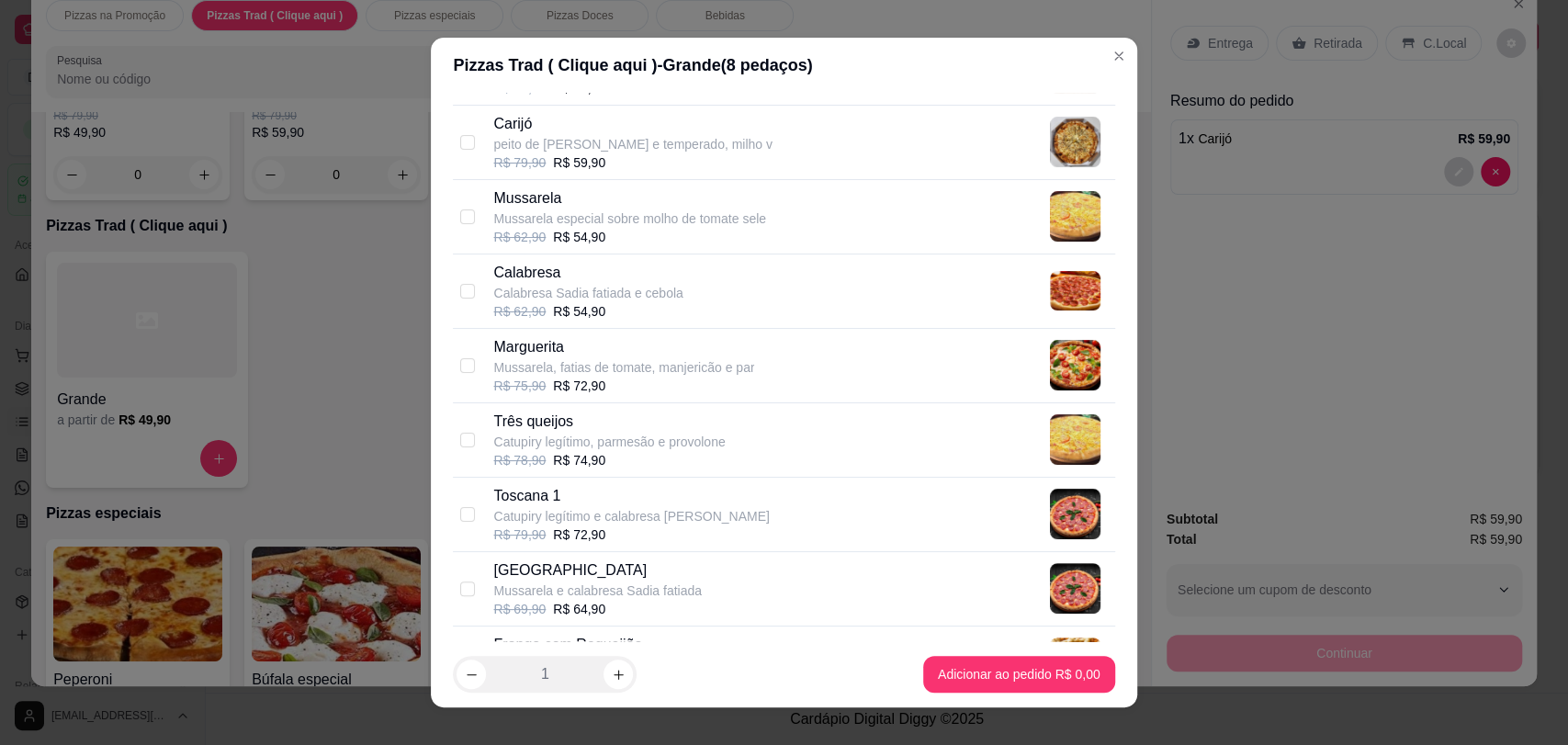
scroll to position [306, 0]
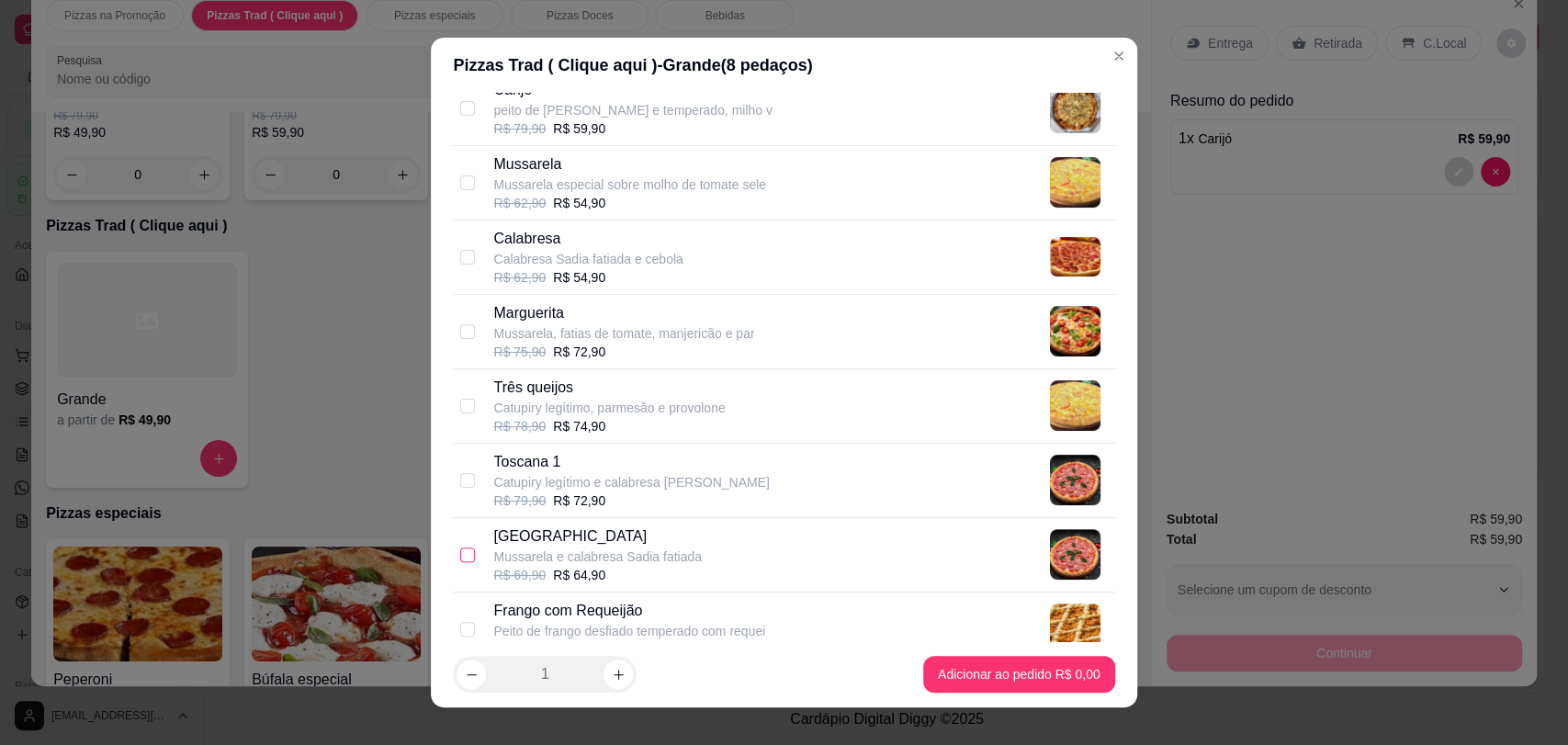
click at [460, 553] on input "checkbox" at bounding box center [468, 555] width 15 height 15
checkbox input "true"
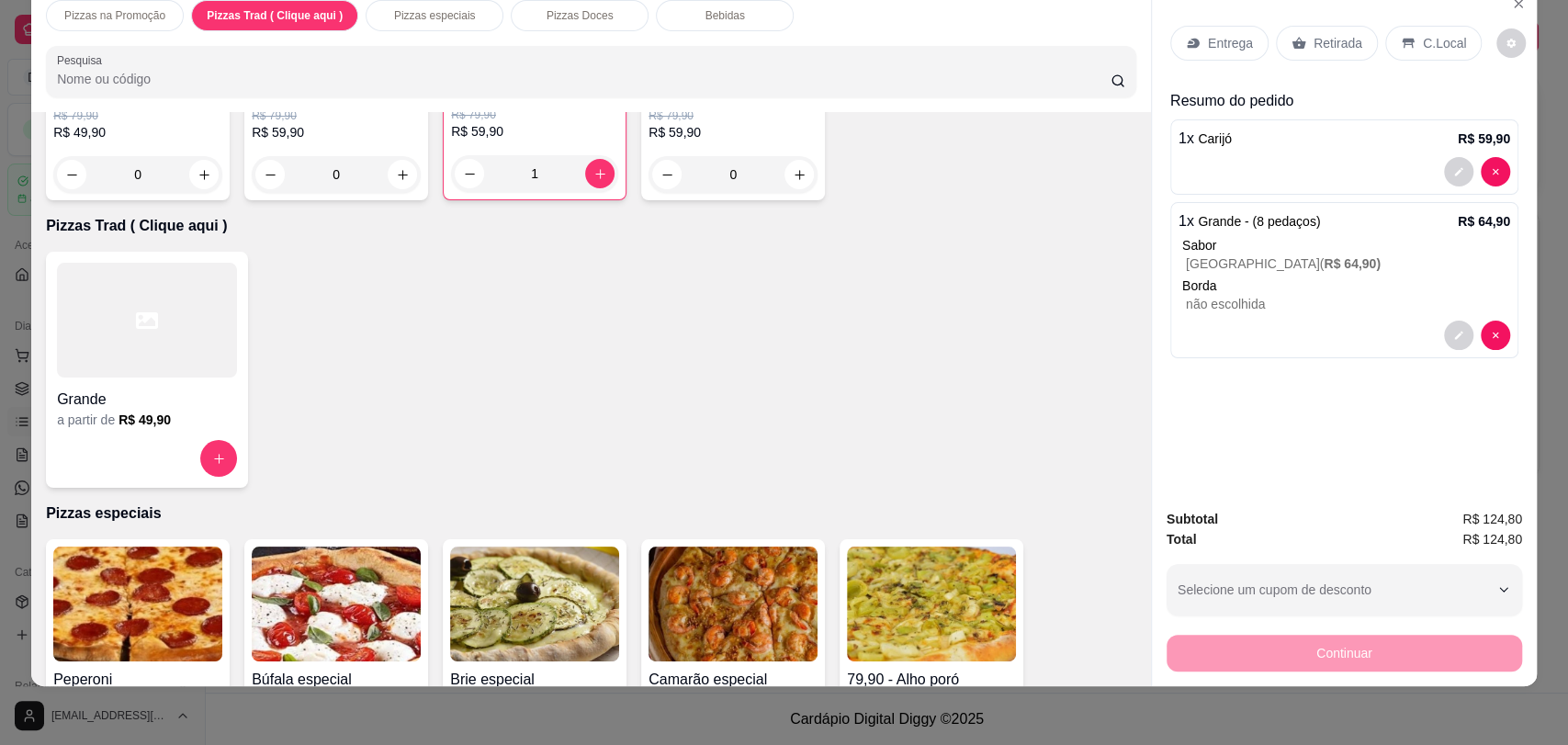
scroll to position [0, 0]
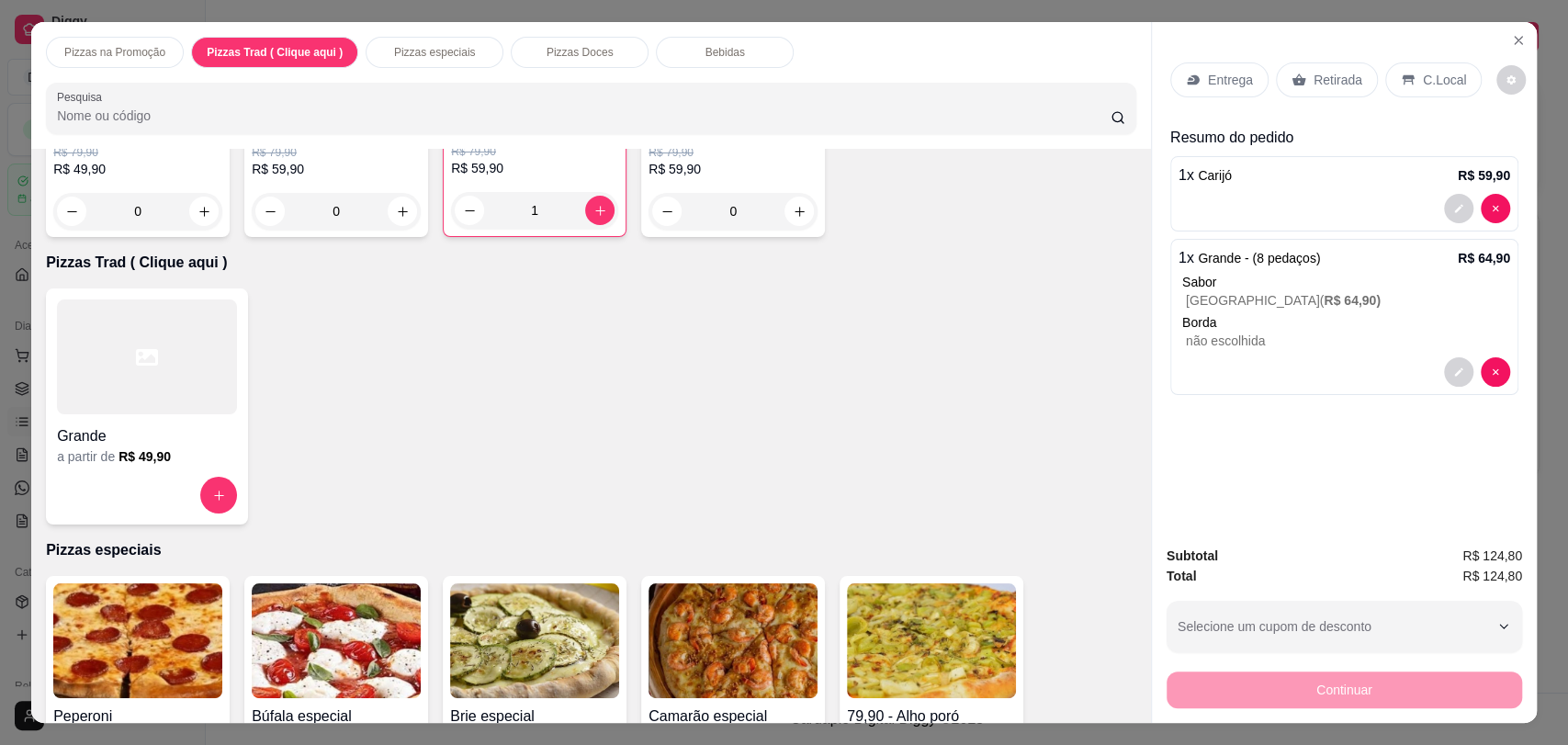
click at [1305, 68] on div "Retirada" at bounding box center [1326, 79] width 102 height 35
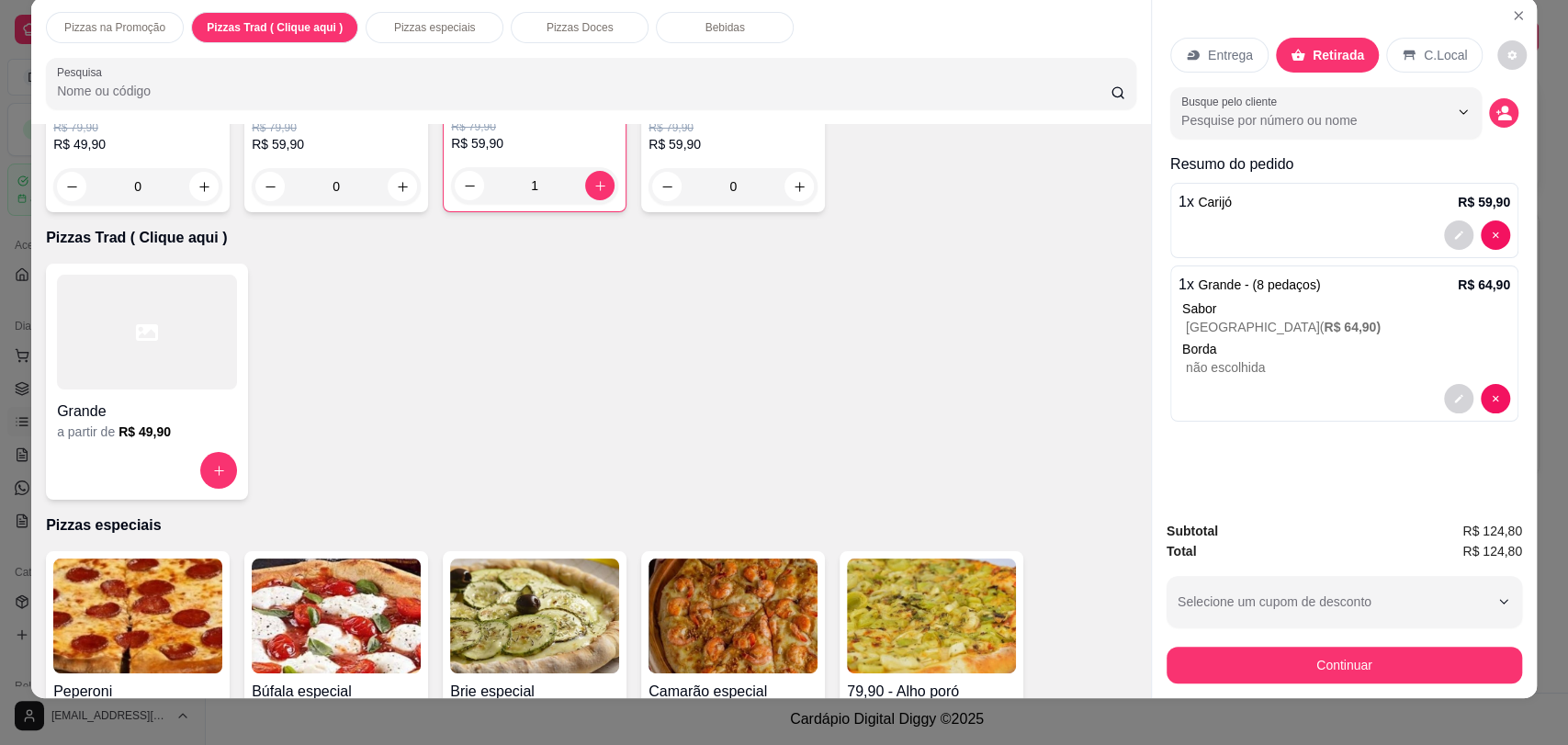
scroll to position [36, 0]
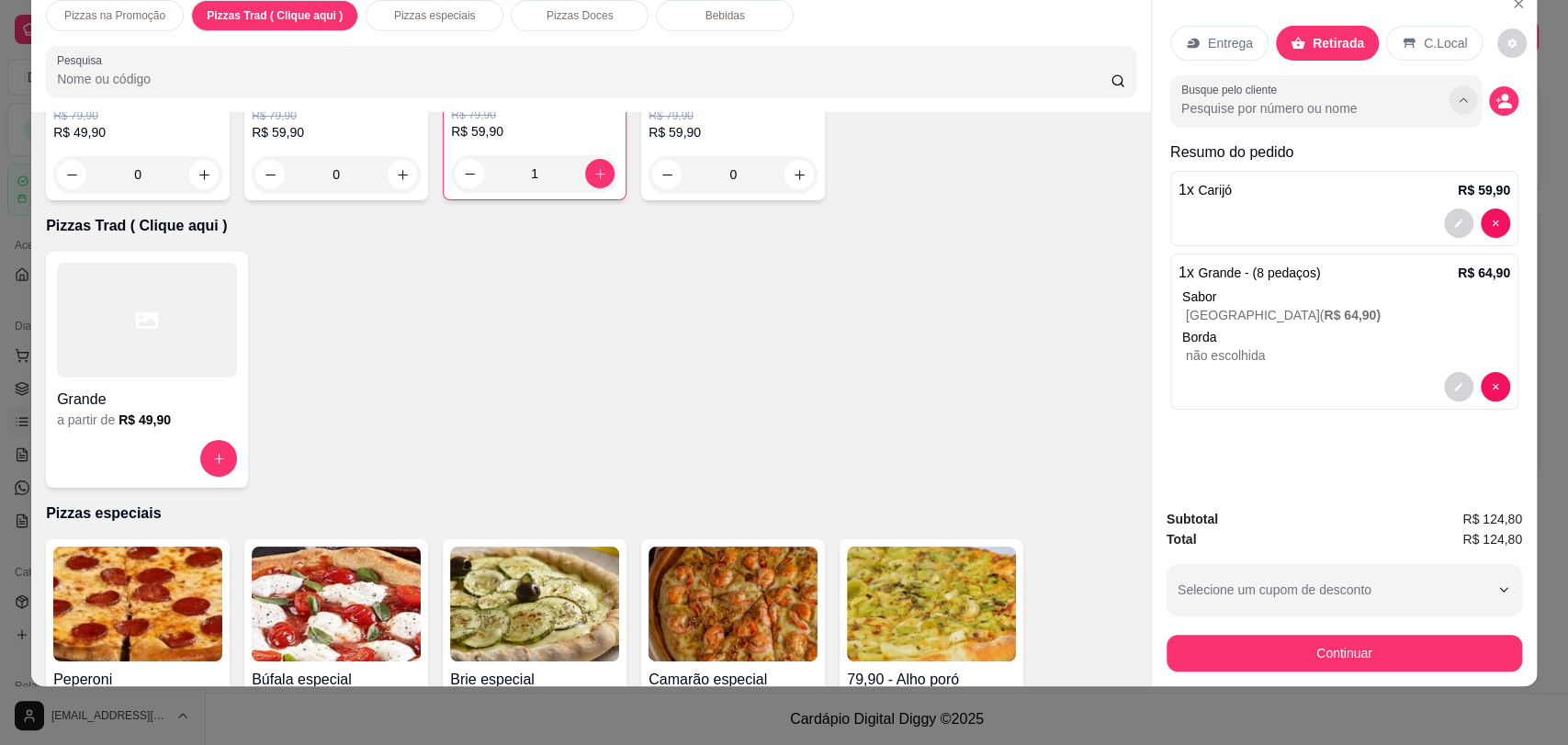
click at [1449, 107] on button "Show suggestions" at bounding box center [1463, 100] width 29 height 29
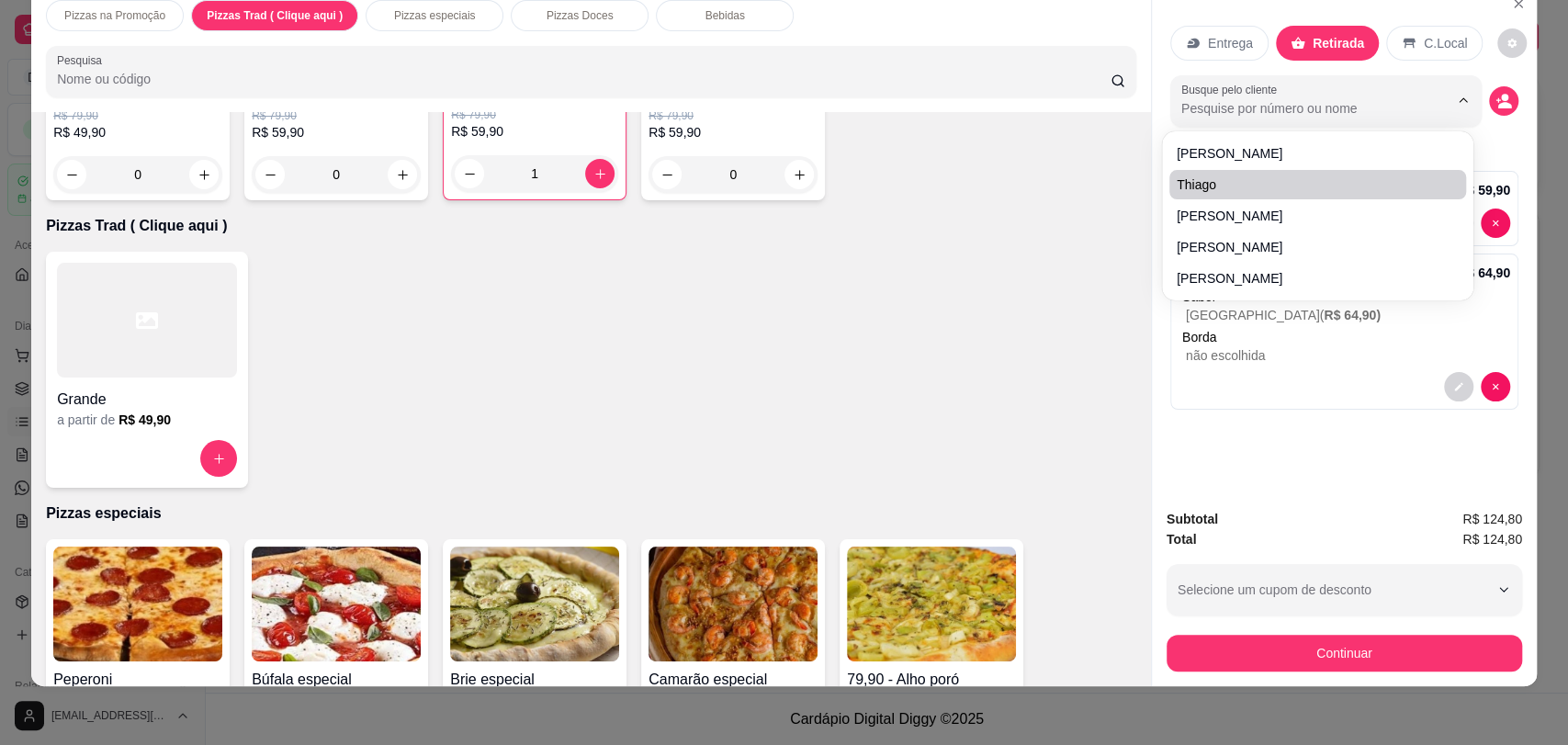
click at [1024, 231] on p "Pizzas Trad ( Clique aqui )" at bounding box center [591, 226] width 1090 height 22
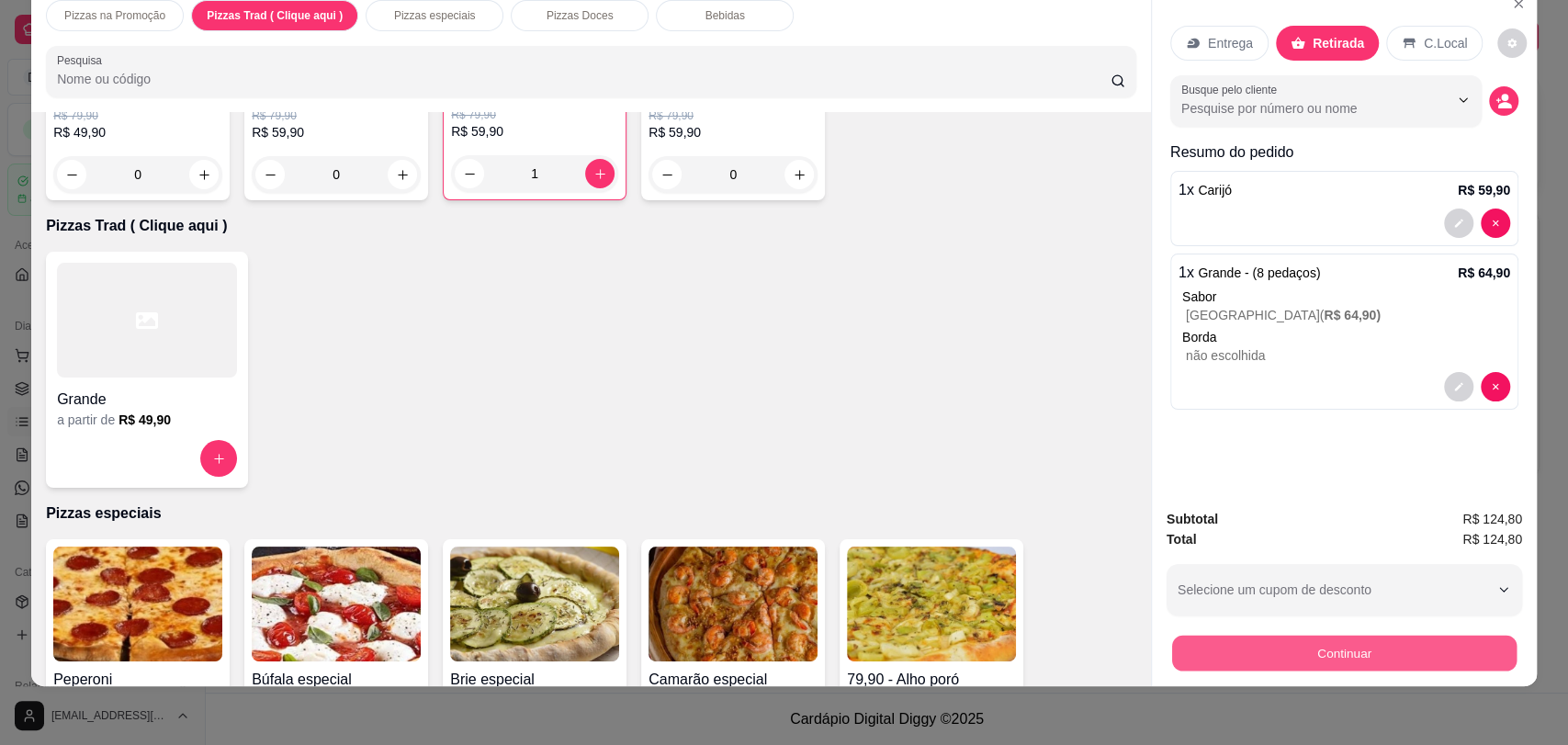
click at [1336, 664] on button "Continuar" at bounding box center [1343, 653] width 344 height 35
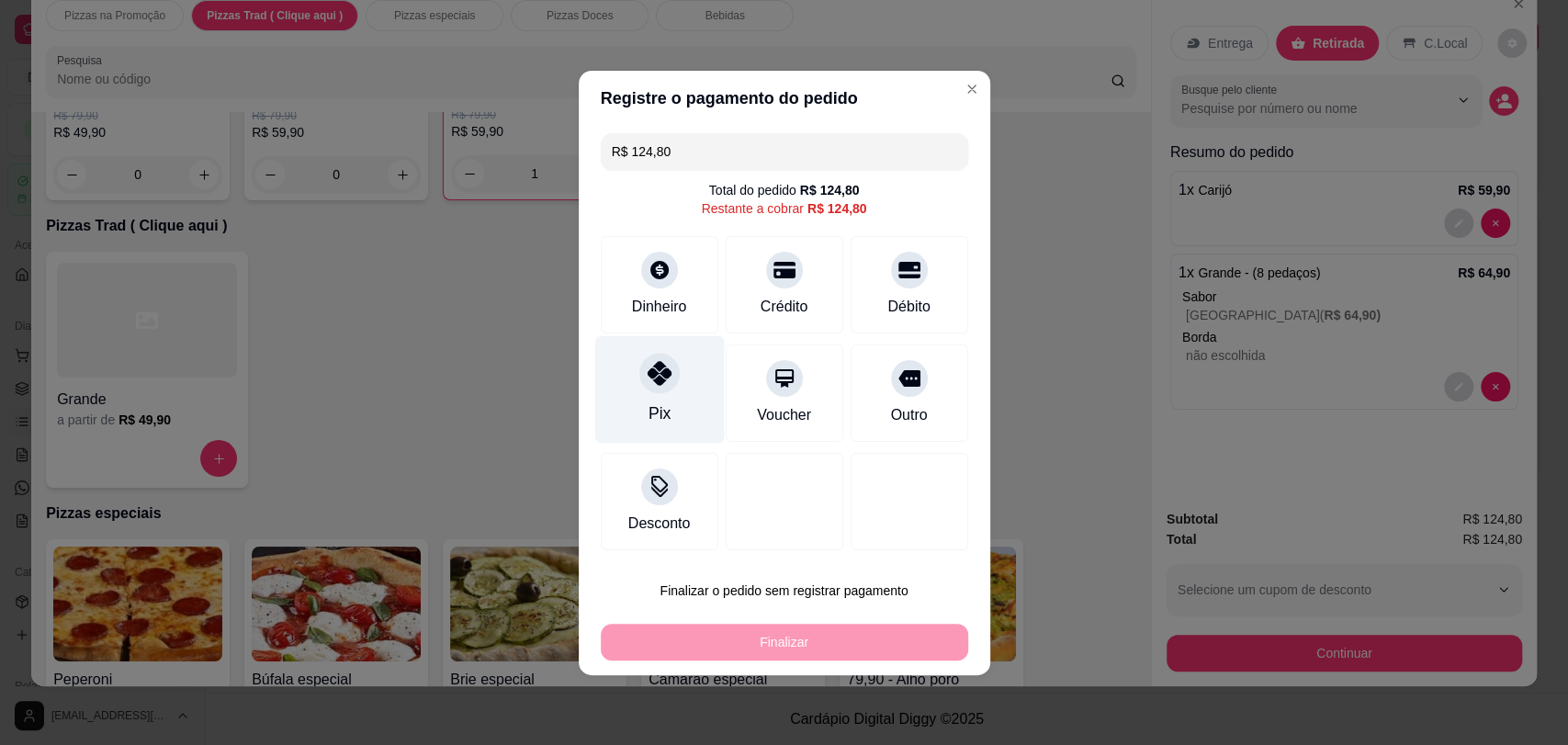
click at [661, 379] on icon at bounding box center [659, 373] width 24 height 24
type input "R$ 0,00"
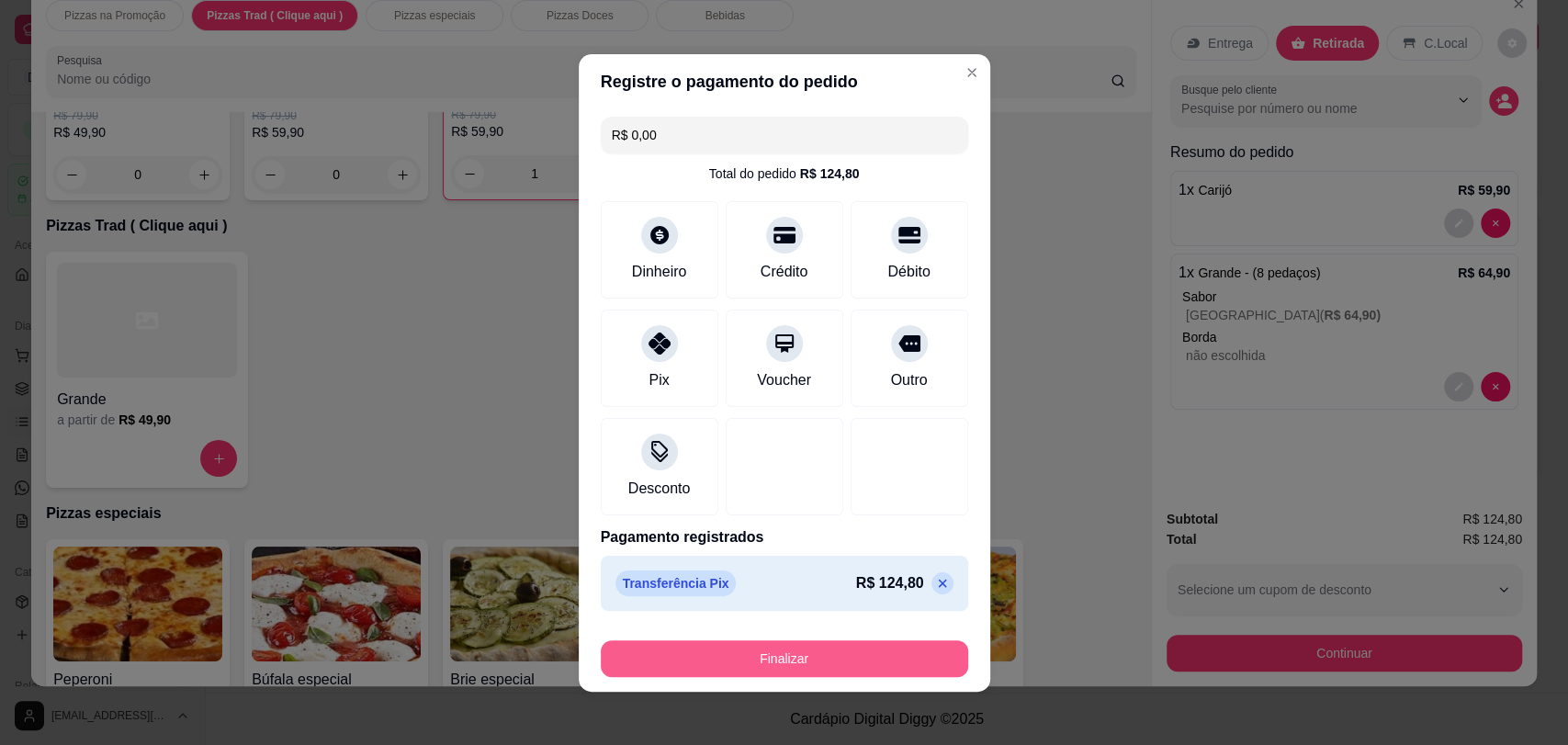
click at [843, 657] on button "Finalizar" at bounding box center [784, 658] width 368 height 36
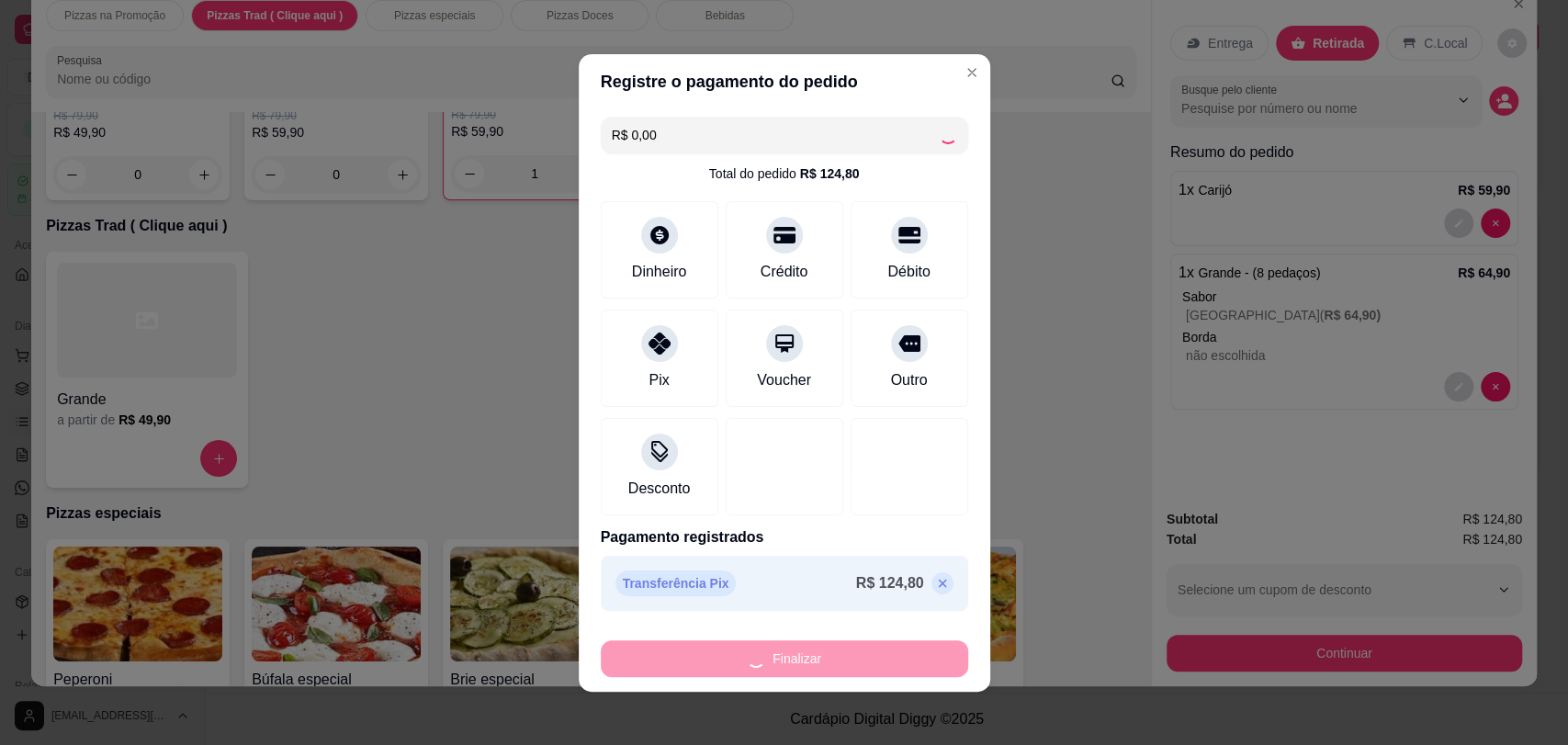
type input "0"
type input "-R$ 124,80"
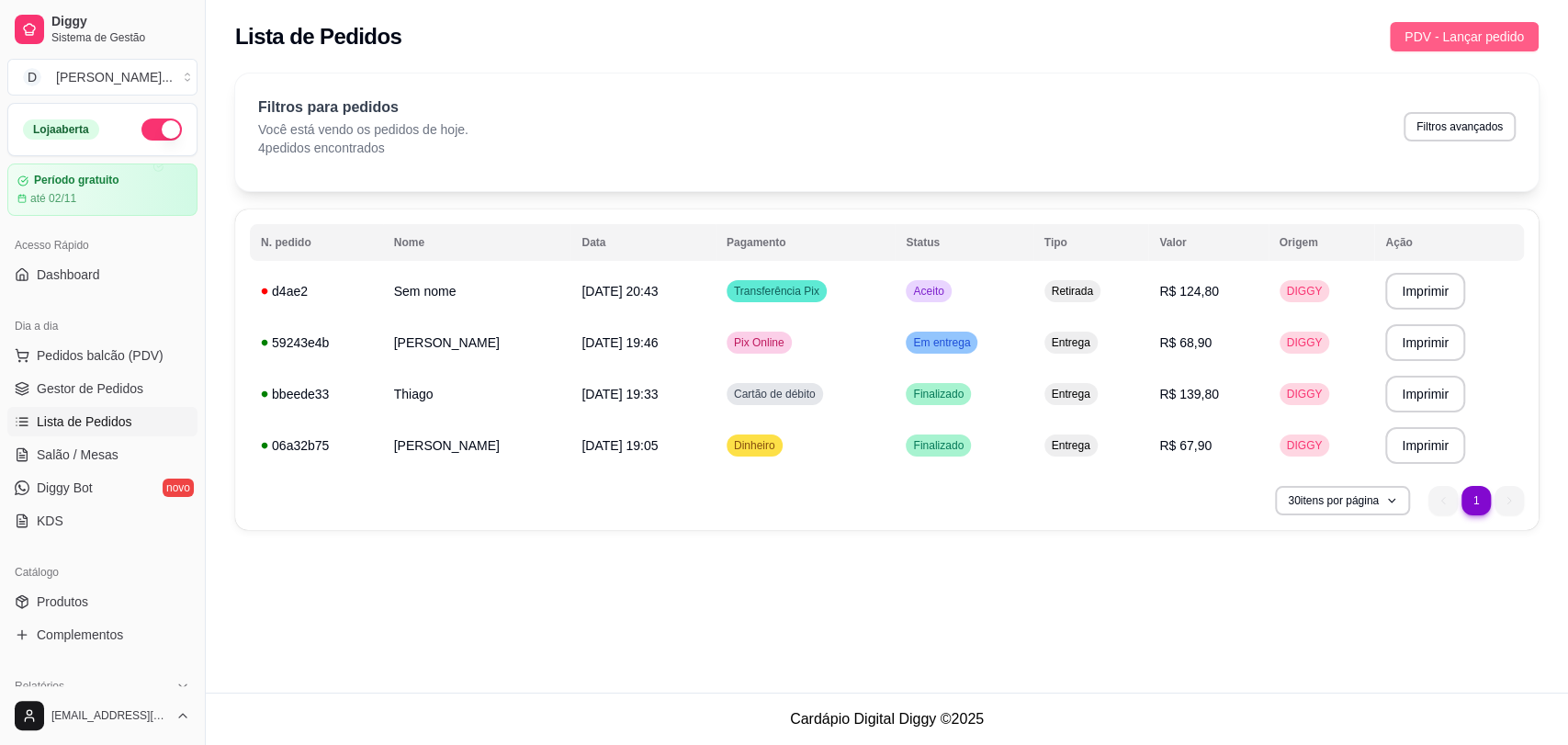
click at [1456, 39] on span "PDV - Lançar pedido" at bounding box center [1463, 37] width 119 height 21
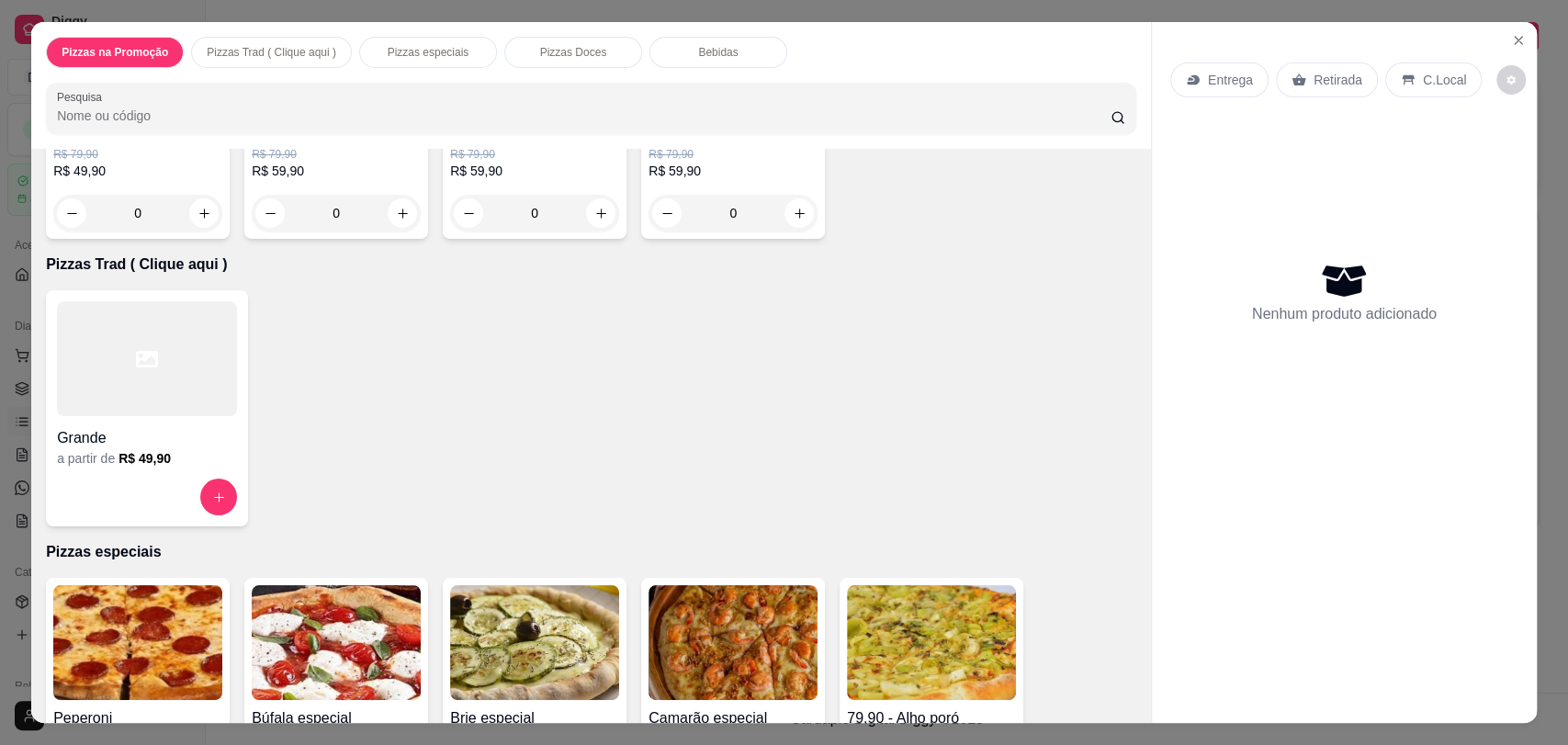
scroll to position [204, 0]
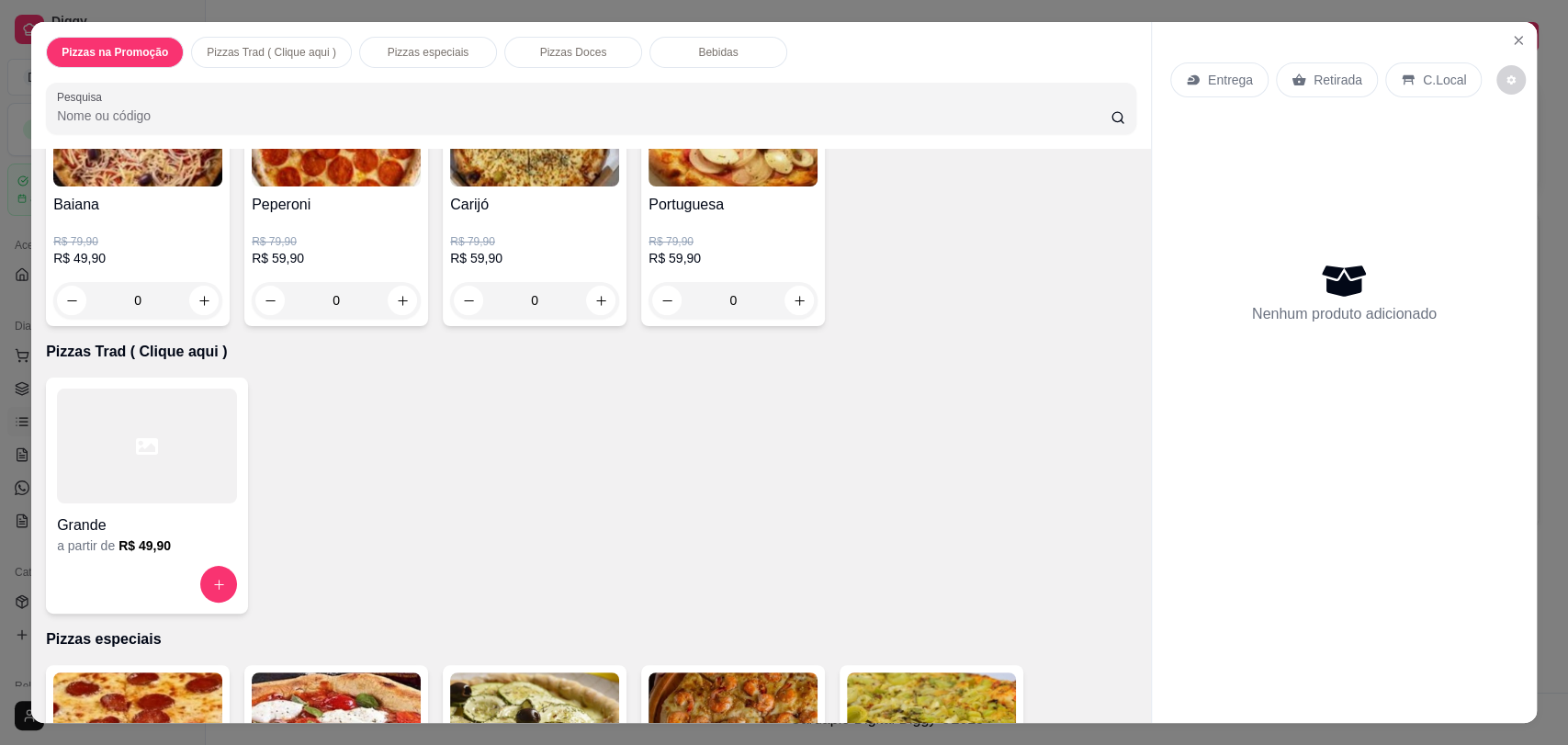
click at [168, 480] on div at bounding box center [147, 445] width 180 height 115
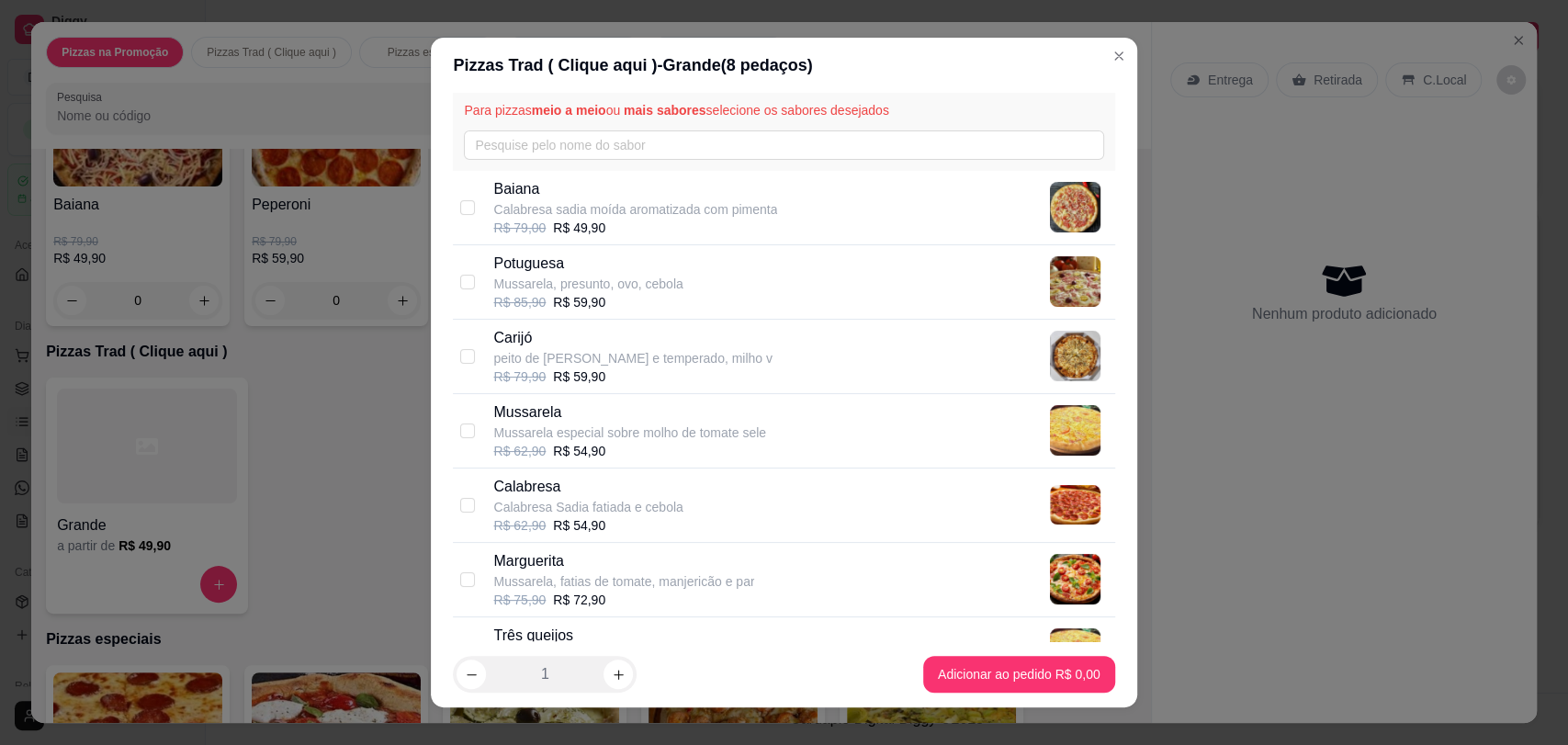
scroll to position [102, 0]
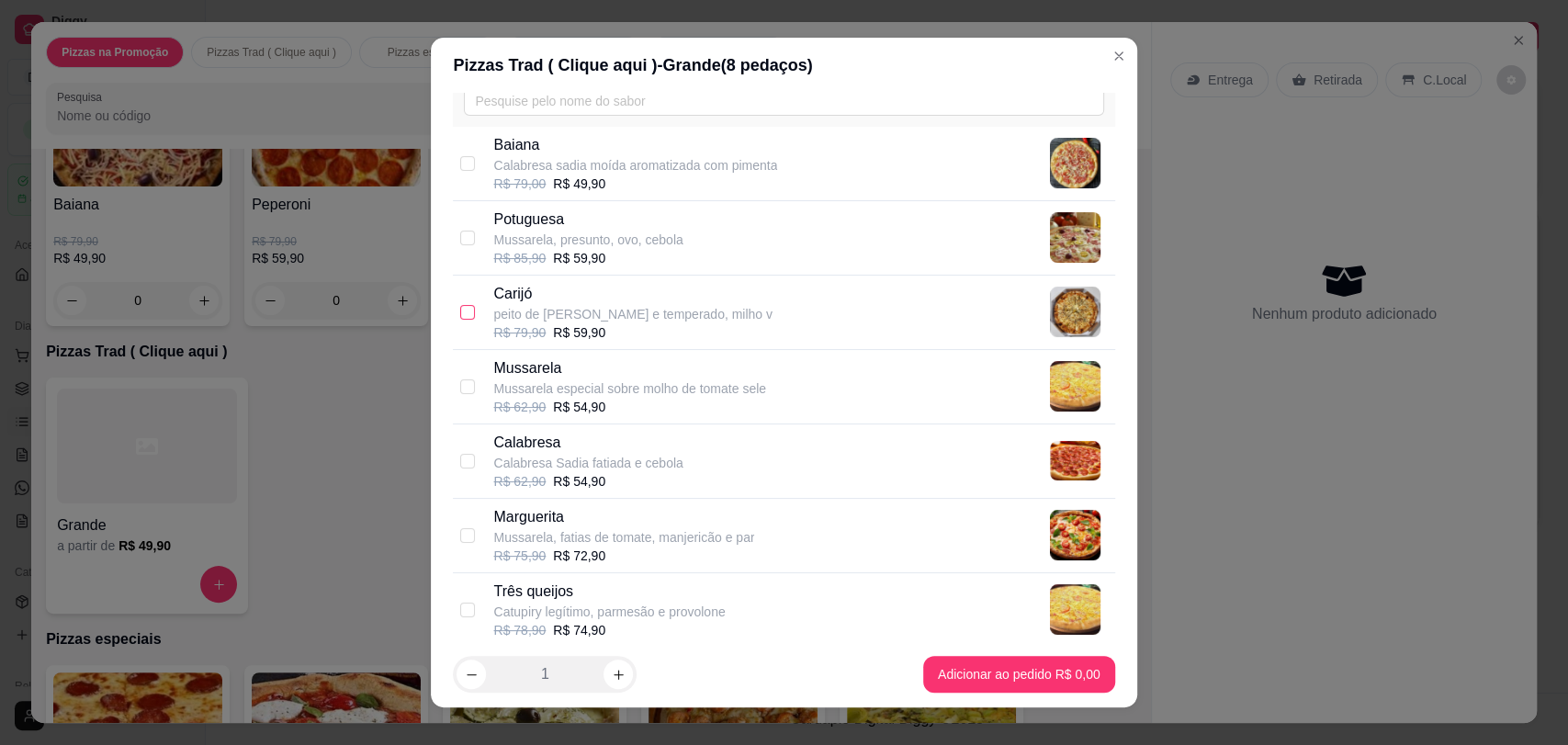
click at [460, 309] on input "checkbox" at bounding box center [468, 313] width 15 height 15
checkbox input "true"
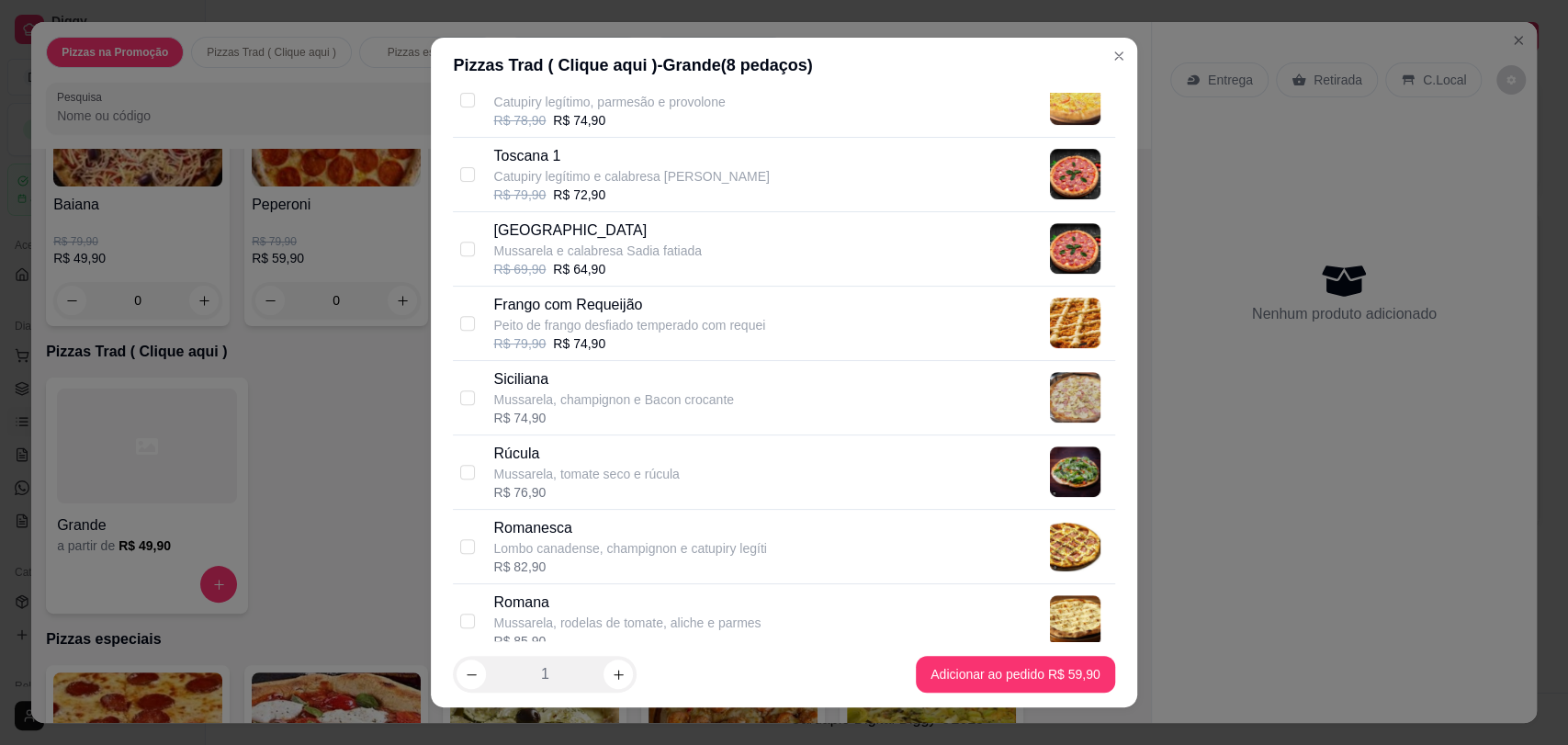
scroll to position [408, 0]
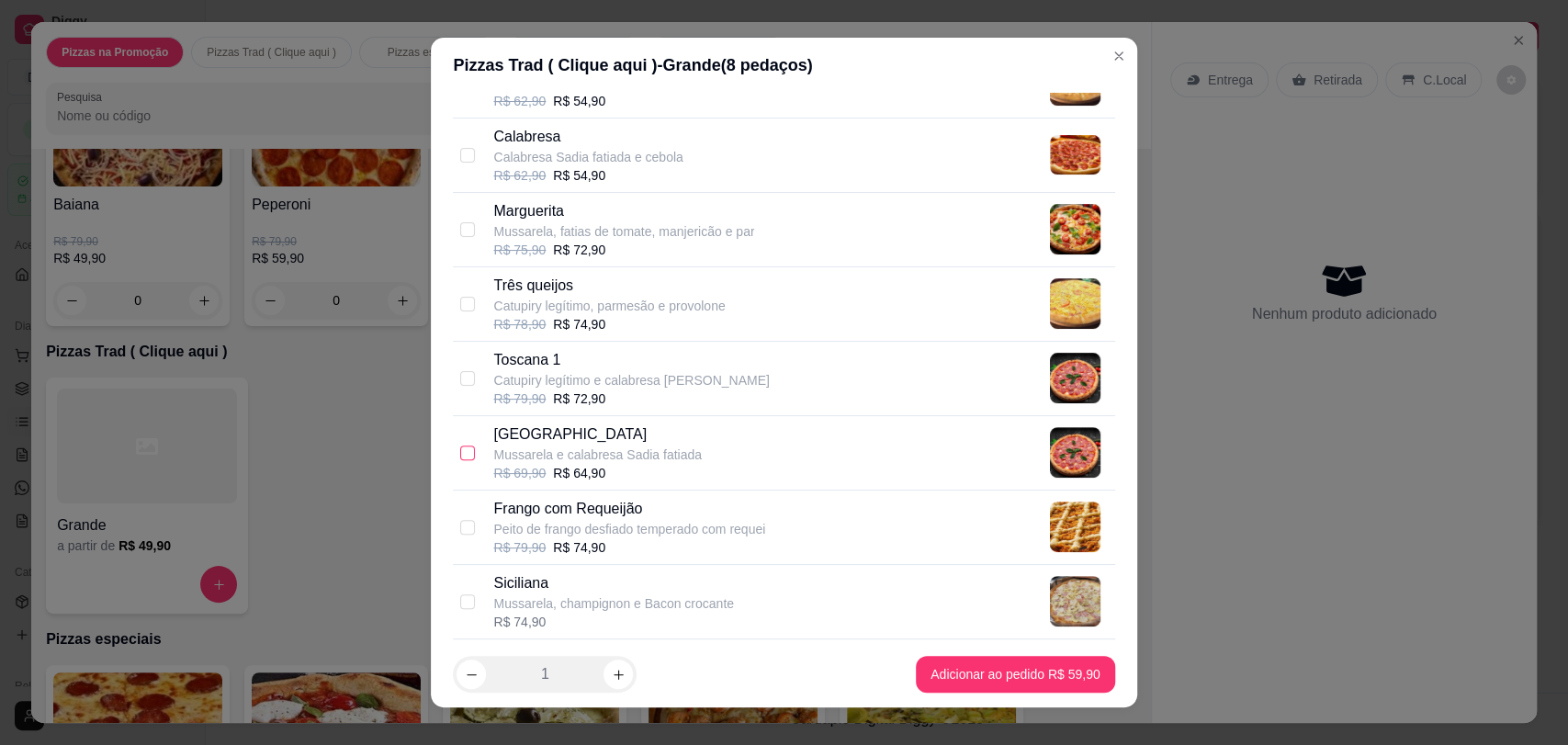
click at [463, 453] on input "checkbox" at bounding box center [468, 453] width 15 height 15
checkbox input "true"
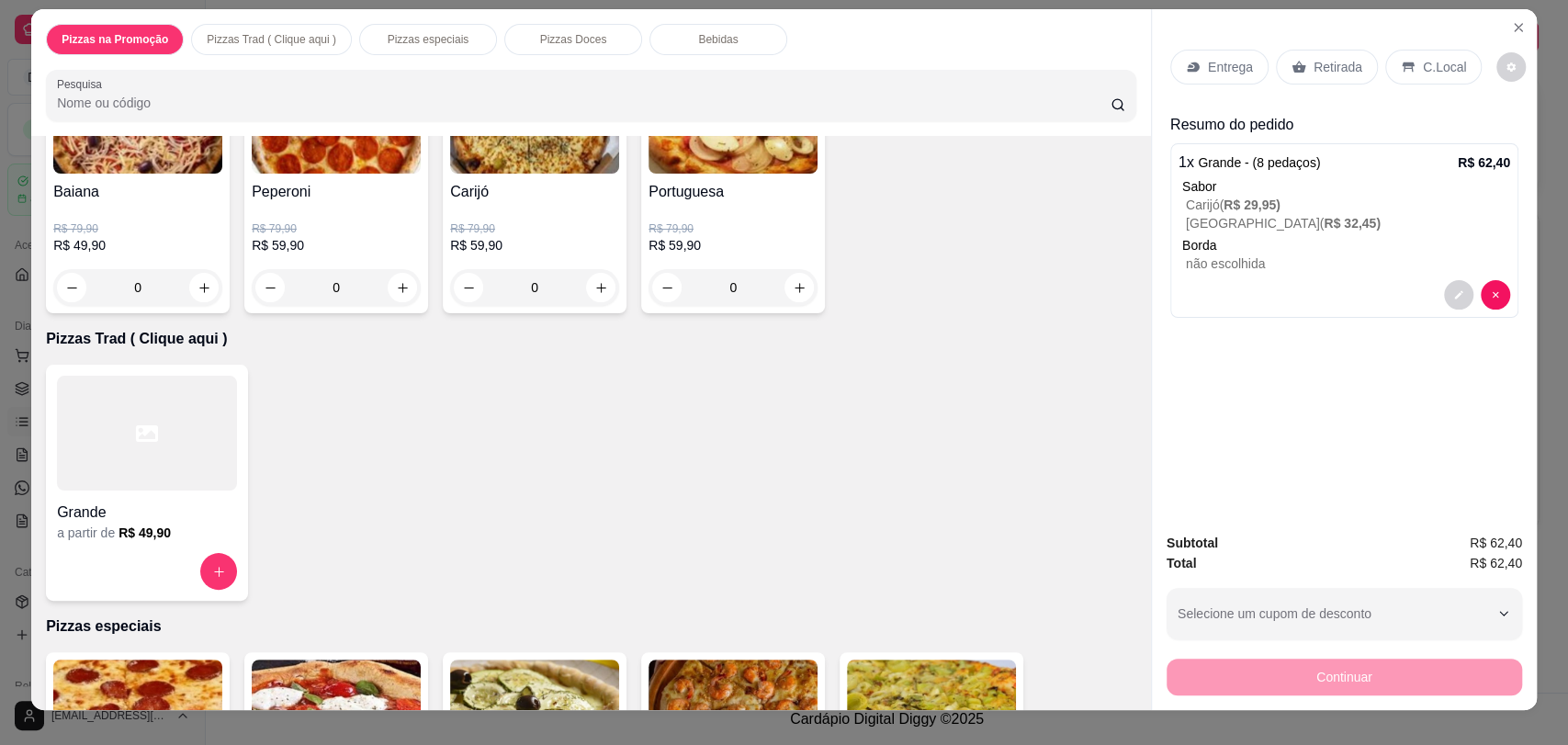
scroll to position [0, 0]
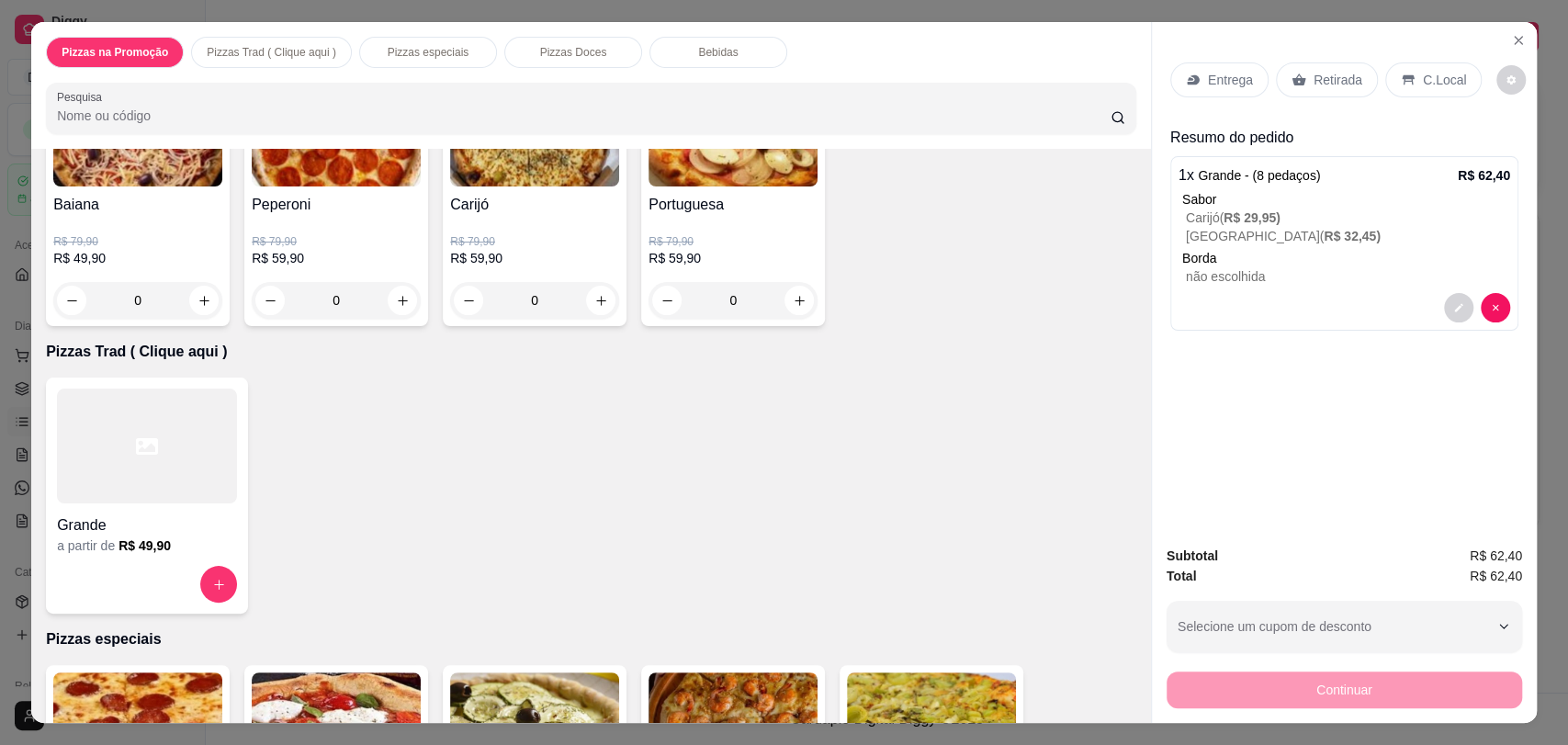
click at [1211, 87] on p "Entrega" at bounding box center [1230, 80] width 45 height 19
click at [1313, 80] on p "Retirada" at bounding box center [1337, 80] width 49 height 19
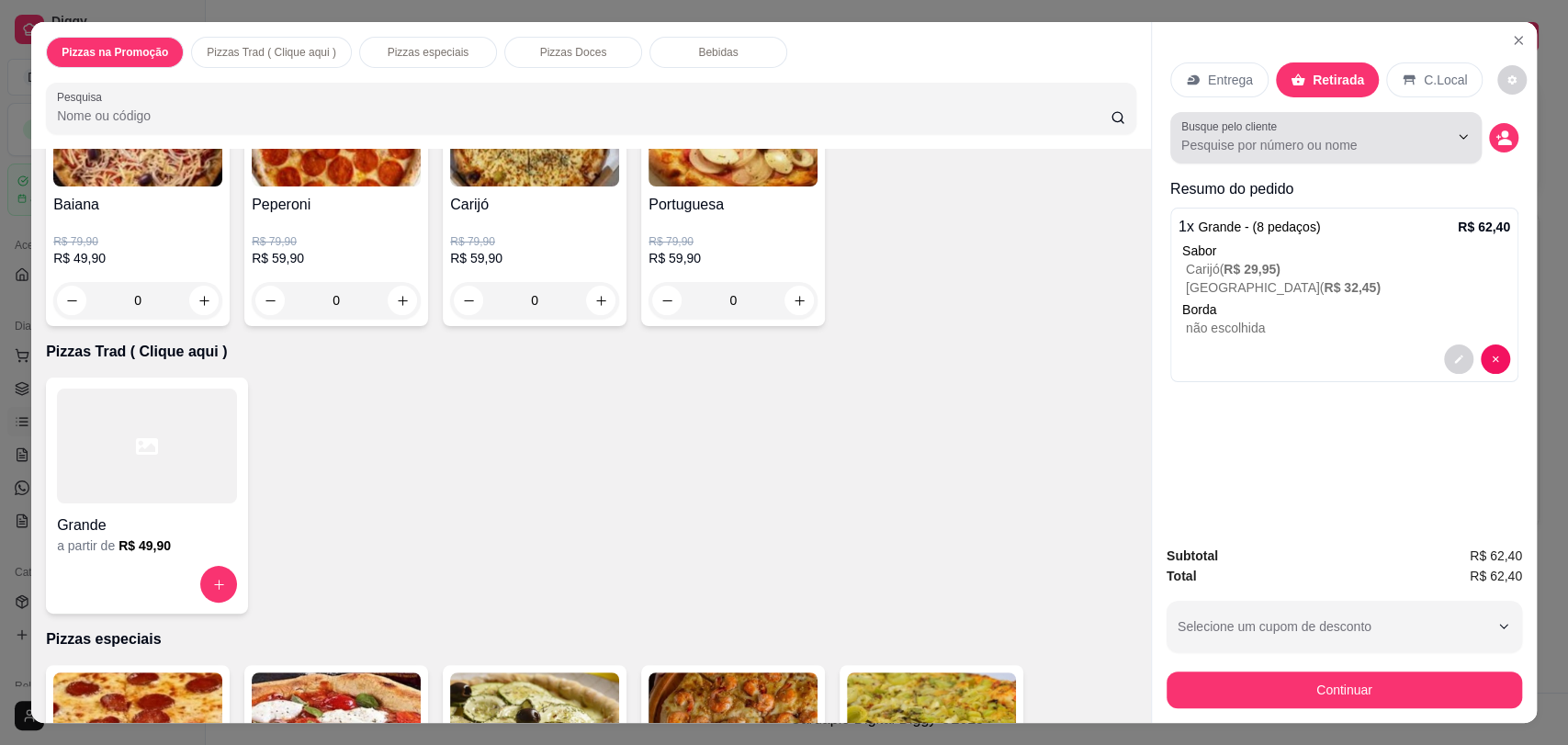
click at [1333, 161] on div "Busque pelo cliente" at bounding box center [1326, 137] width 312 height 51
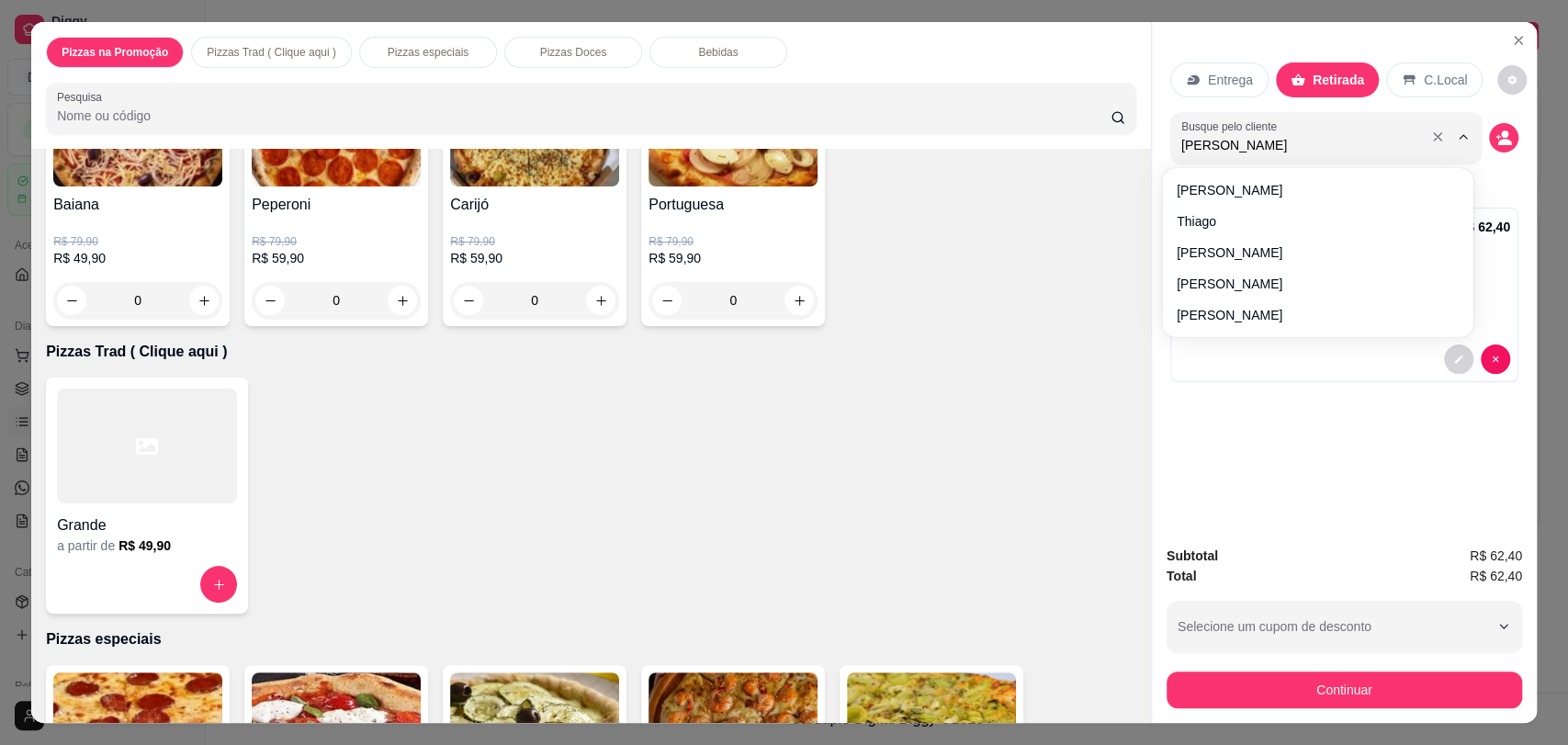
type input "[PERSON_NAME]"
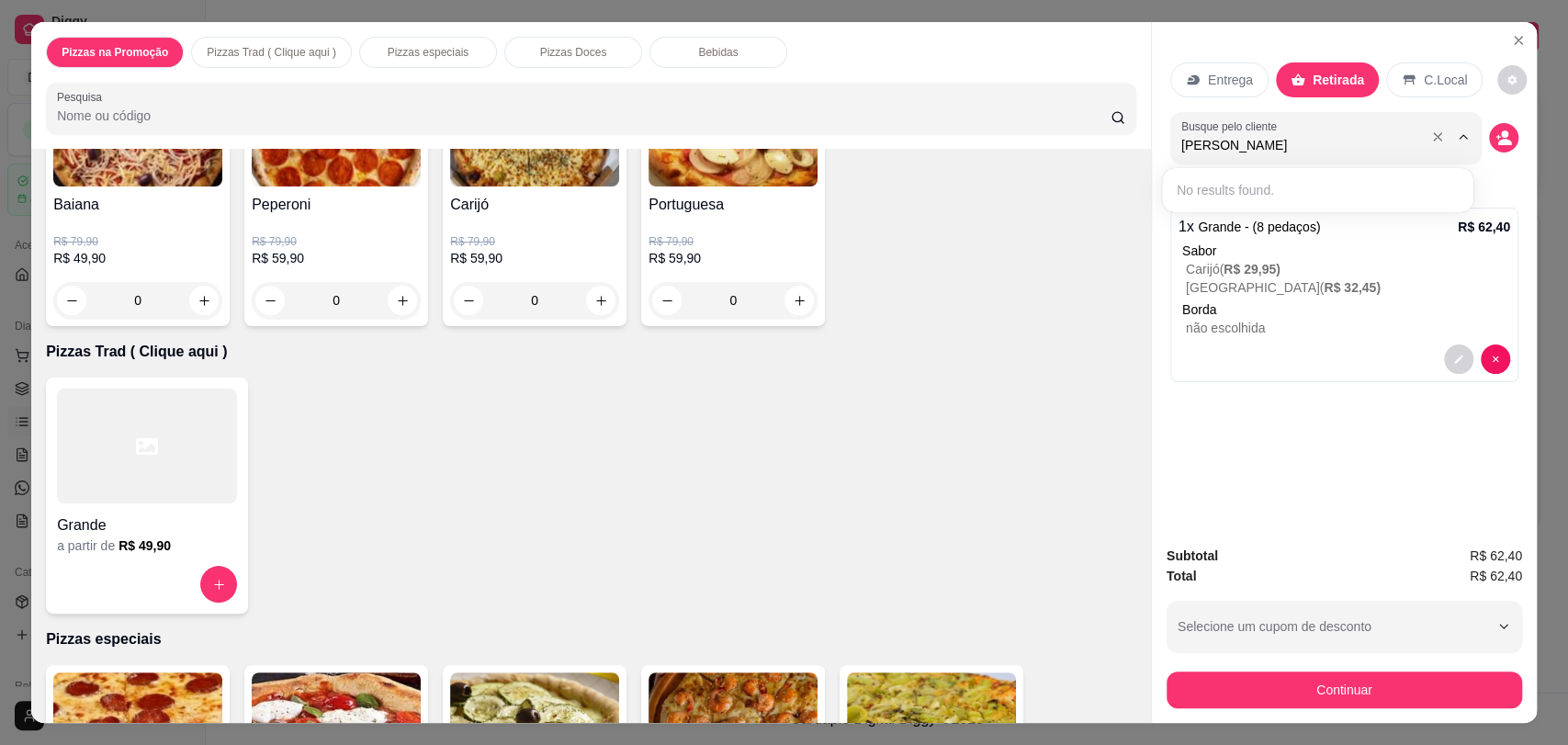
click at [1256, 143] on input "[PERSON_NAME]" at bounding box center [1299, 146] width 238 height 19
click at [1501, 133] on circle "decrease-product-quantity" at bounding box center [1505, 134] width 7 height 7
click at [1496, 135] on icon "decrease-product-quantity" at bounding box center [1498, 137] width 5 height 5
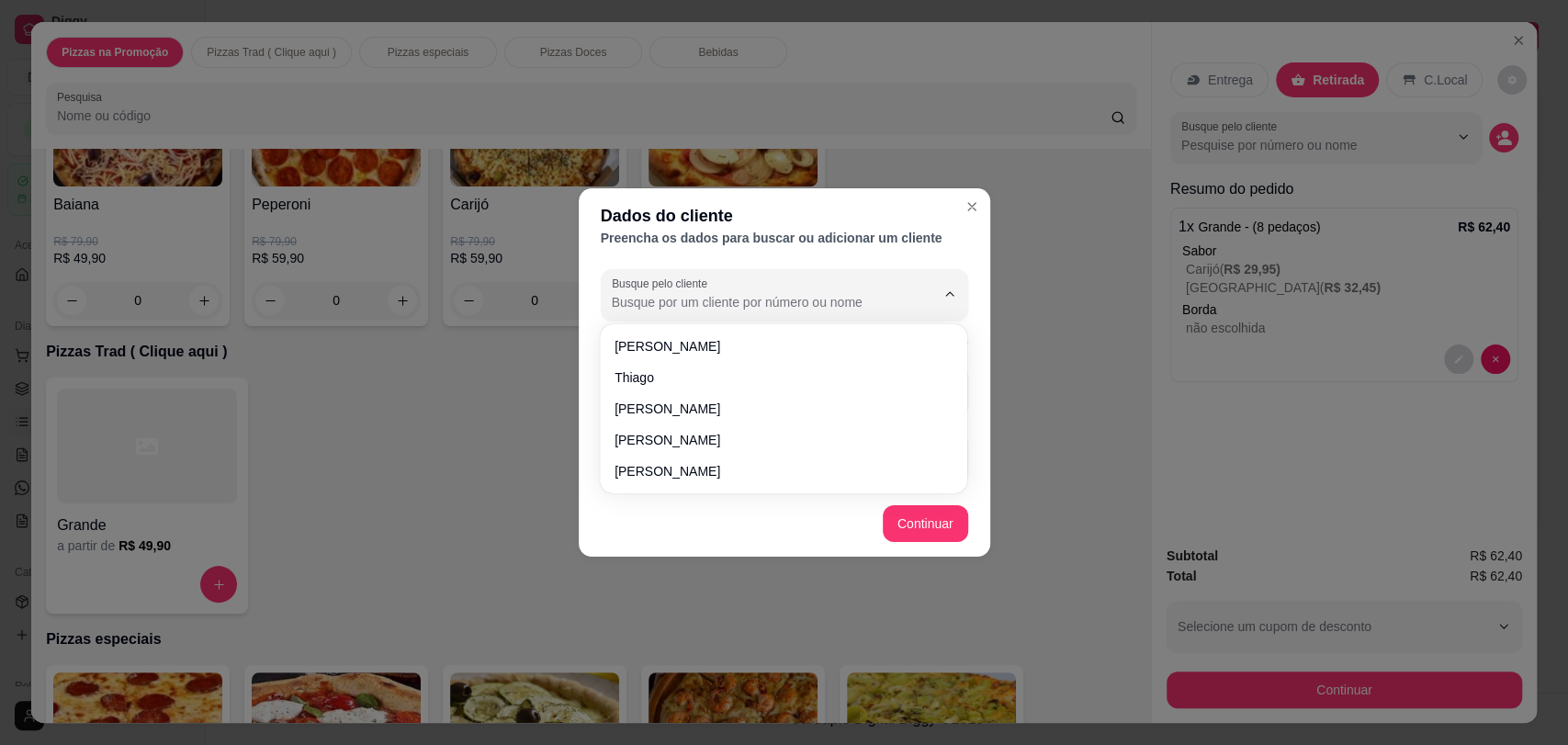
click at [768, 303] on input "Busque pelo cliente" at bounding box center [758, 302] width 294 height 19
type input "[PERSON_NAME]"
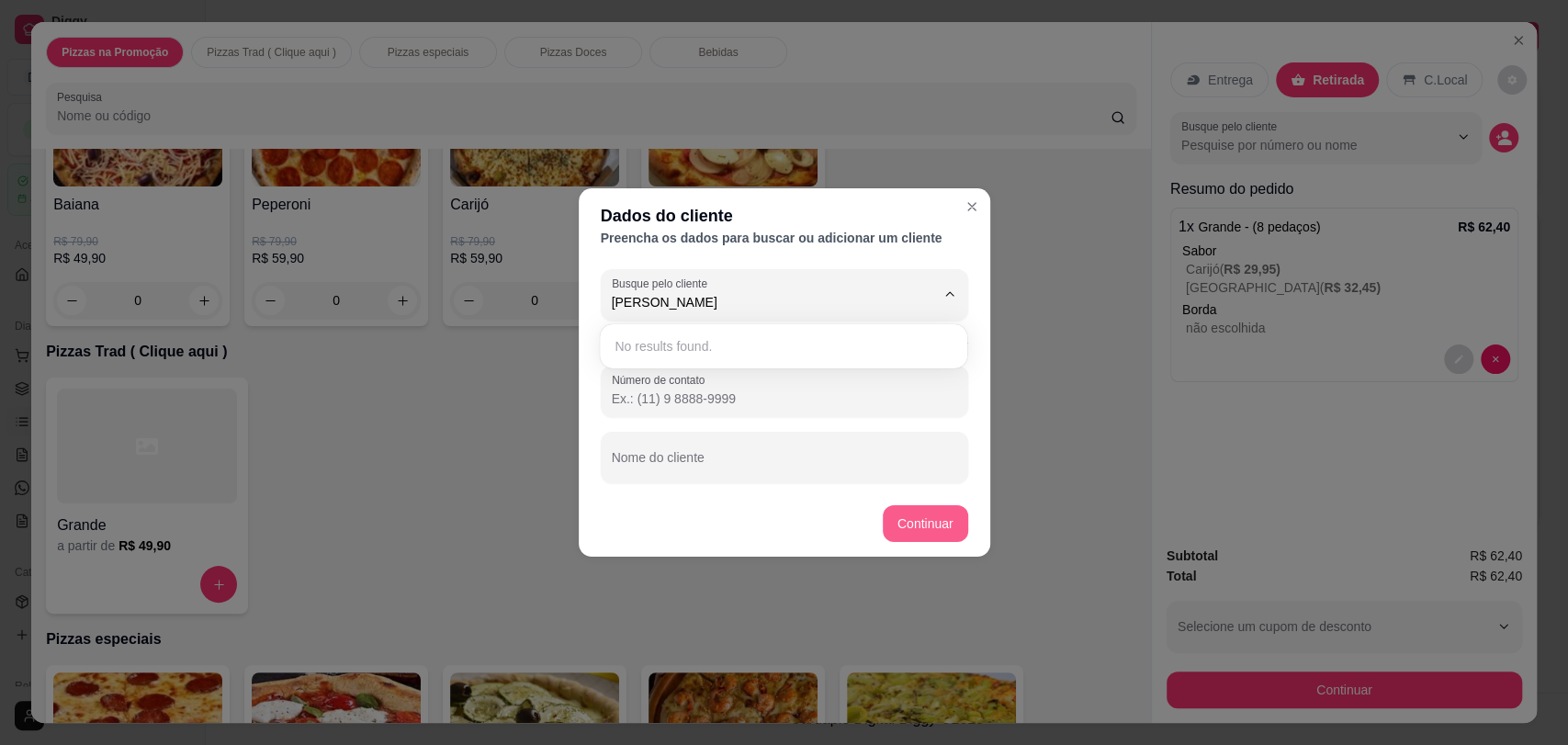
click at [912, 532] on button "Continuar" at bounding box center [926, 523] width 86 height 36
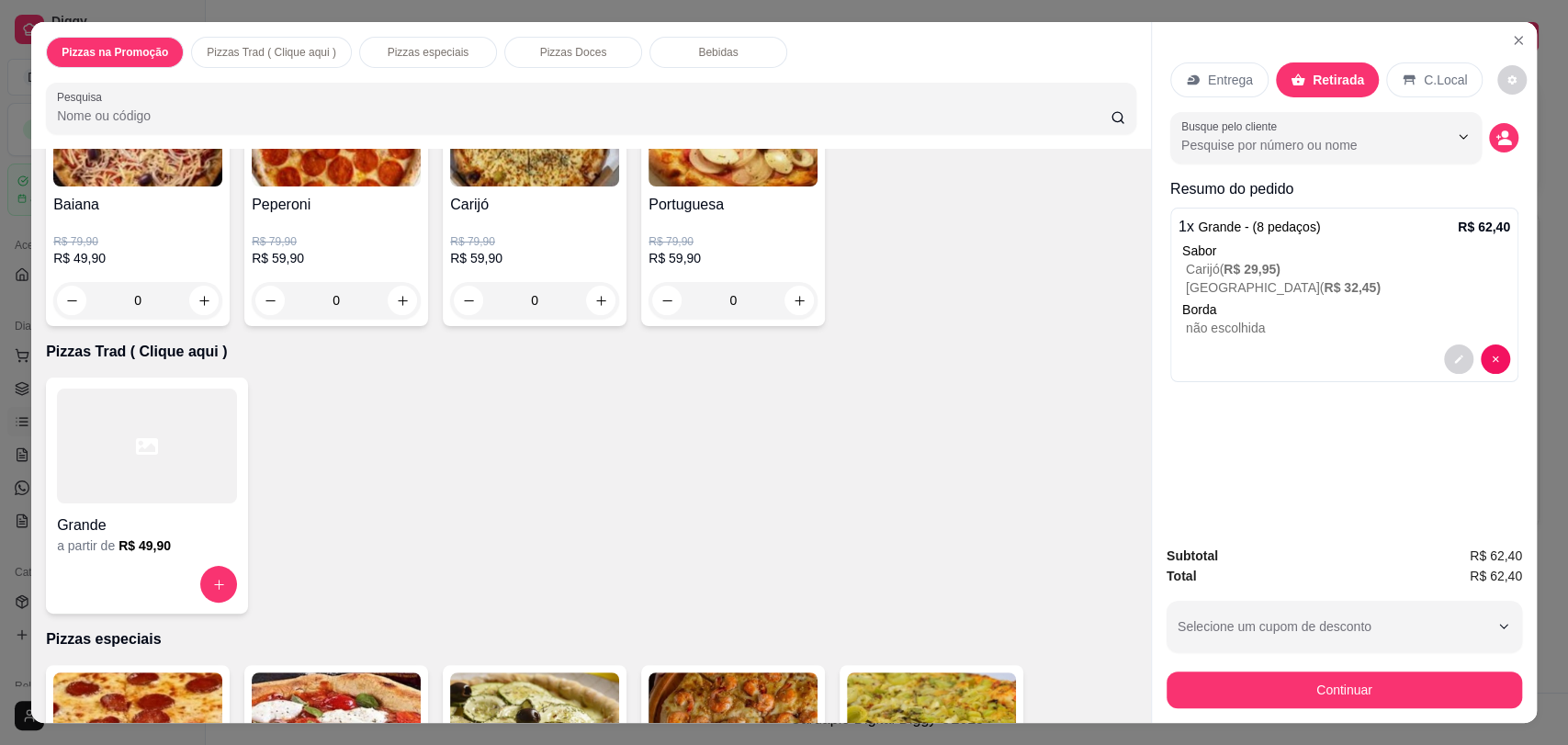
click at [1423, 76] on p "C.Local" at bounding box center [1445, 80] width 43 height 19
click at [1330, 72] on p "Retirada" at bounding box center [1337, 80] width 49 height 19
click at [1495, 139] on icon "decrease-product-quantity" at bounding box center [1503, 138] width 16 height 16
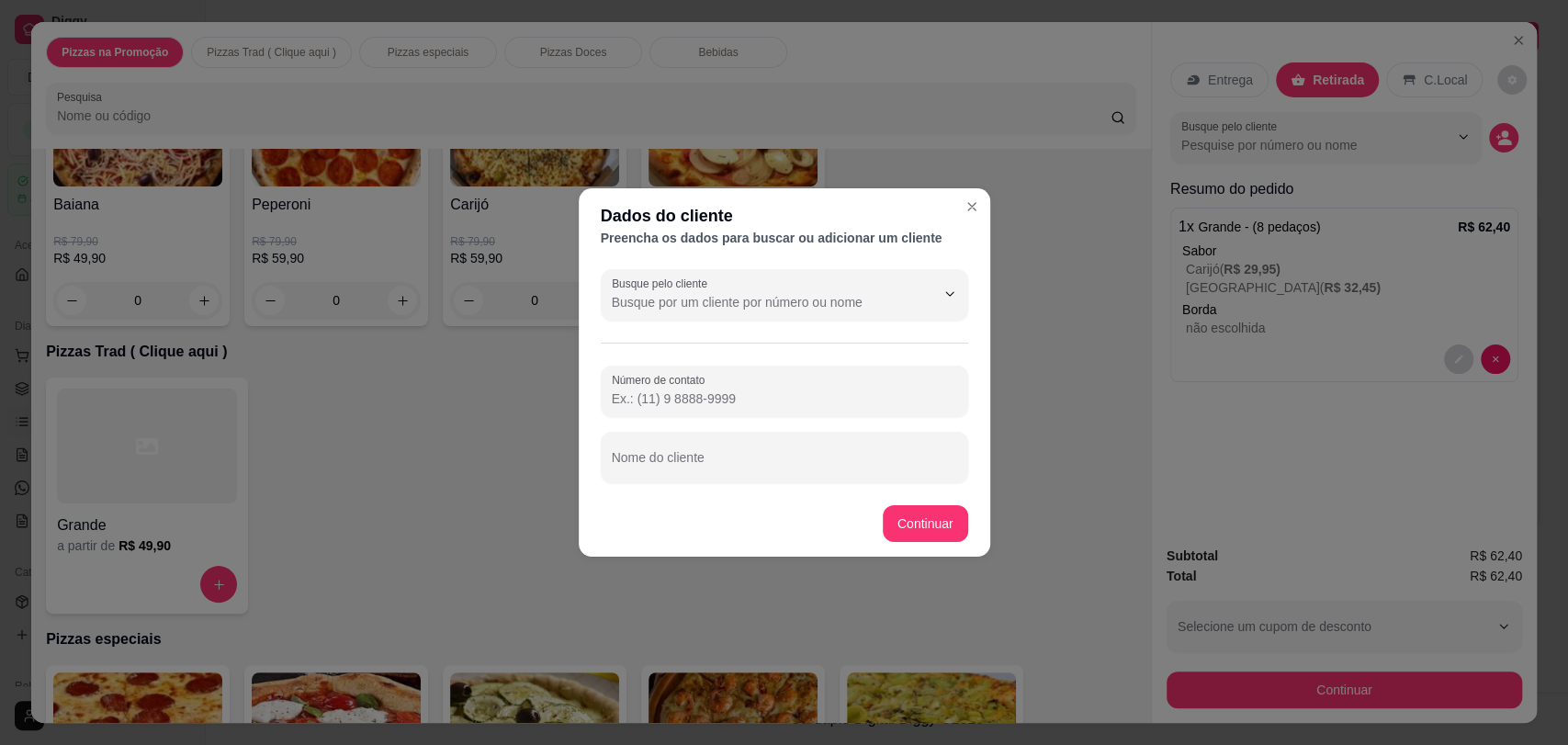
click at [722, 485] on div "Busque pelo cliente Número de contato Nome do cliente" at bounding box center [784, 375] width 412 height 229
click at [714, 460] on input "Nome do cliente" at bounding box center [784, 465] width 345 height 19
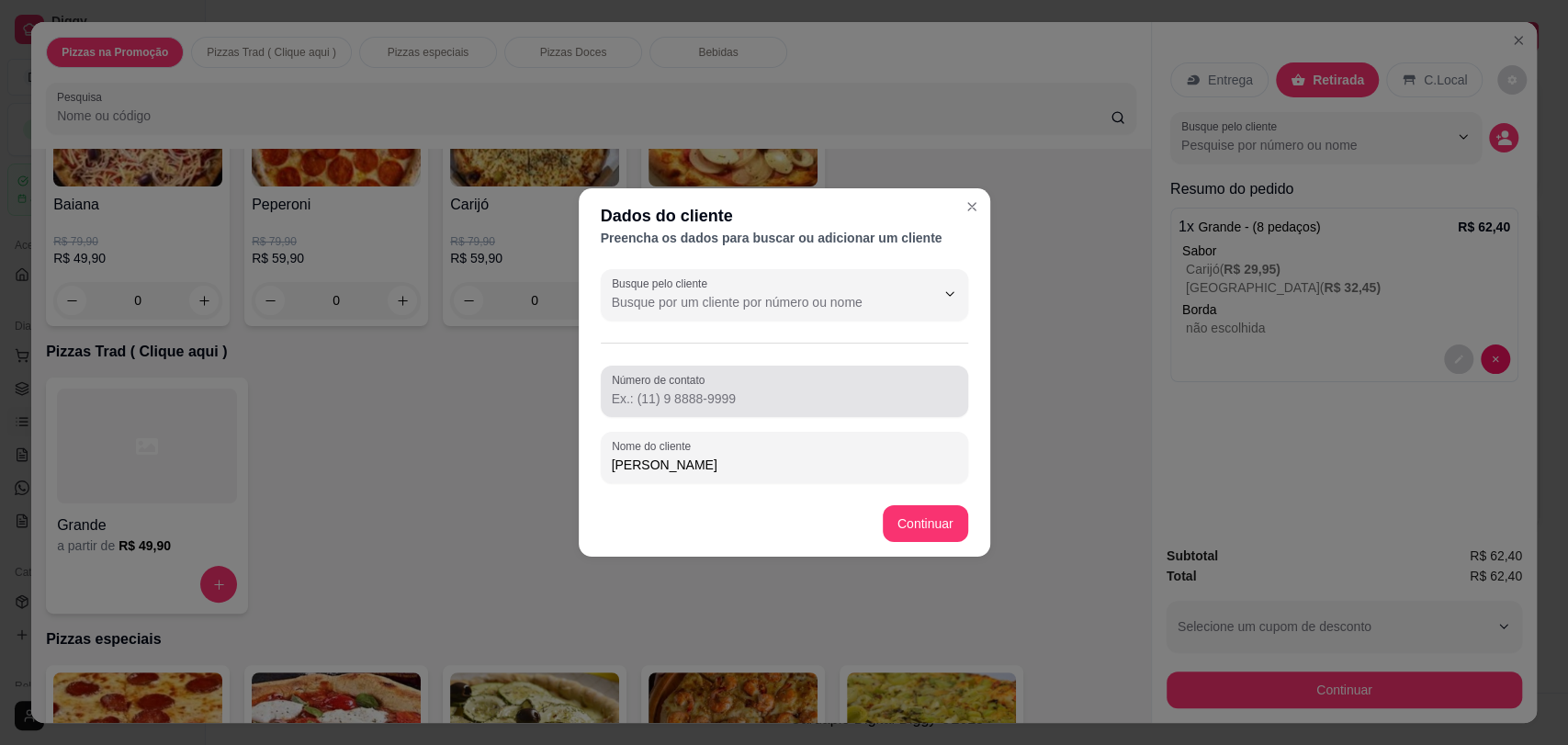
type input "[PERSON_NAME]"
click at [756, 399] on input "Número de contato" at bounding box center [784, 399] width 345 height 19
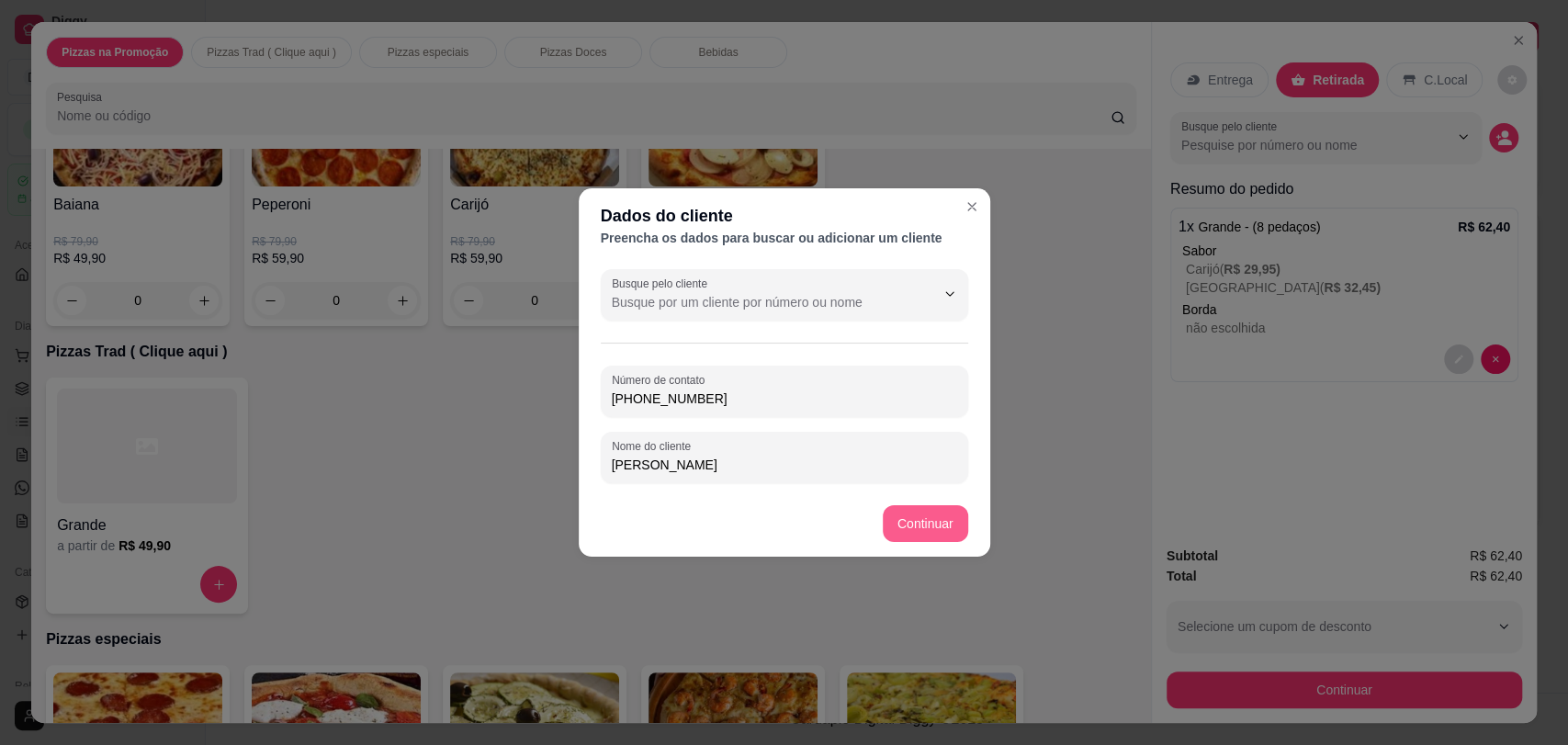
type input "[PHONE_NUMBER]"
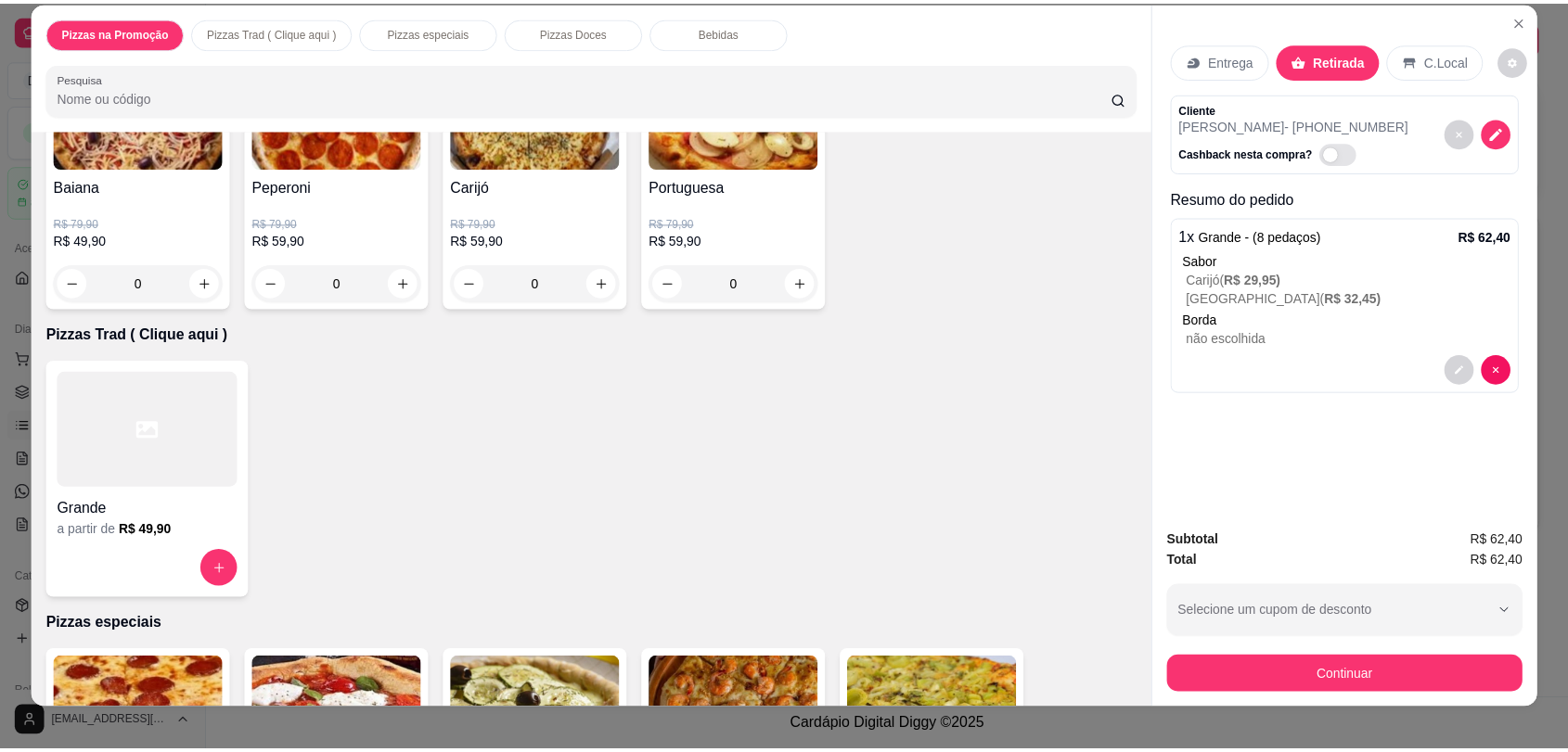
scroll to position [37, 0]
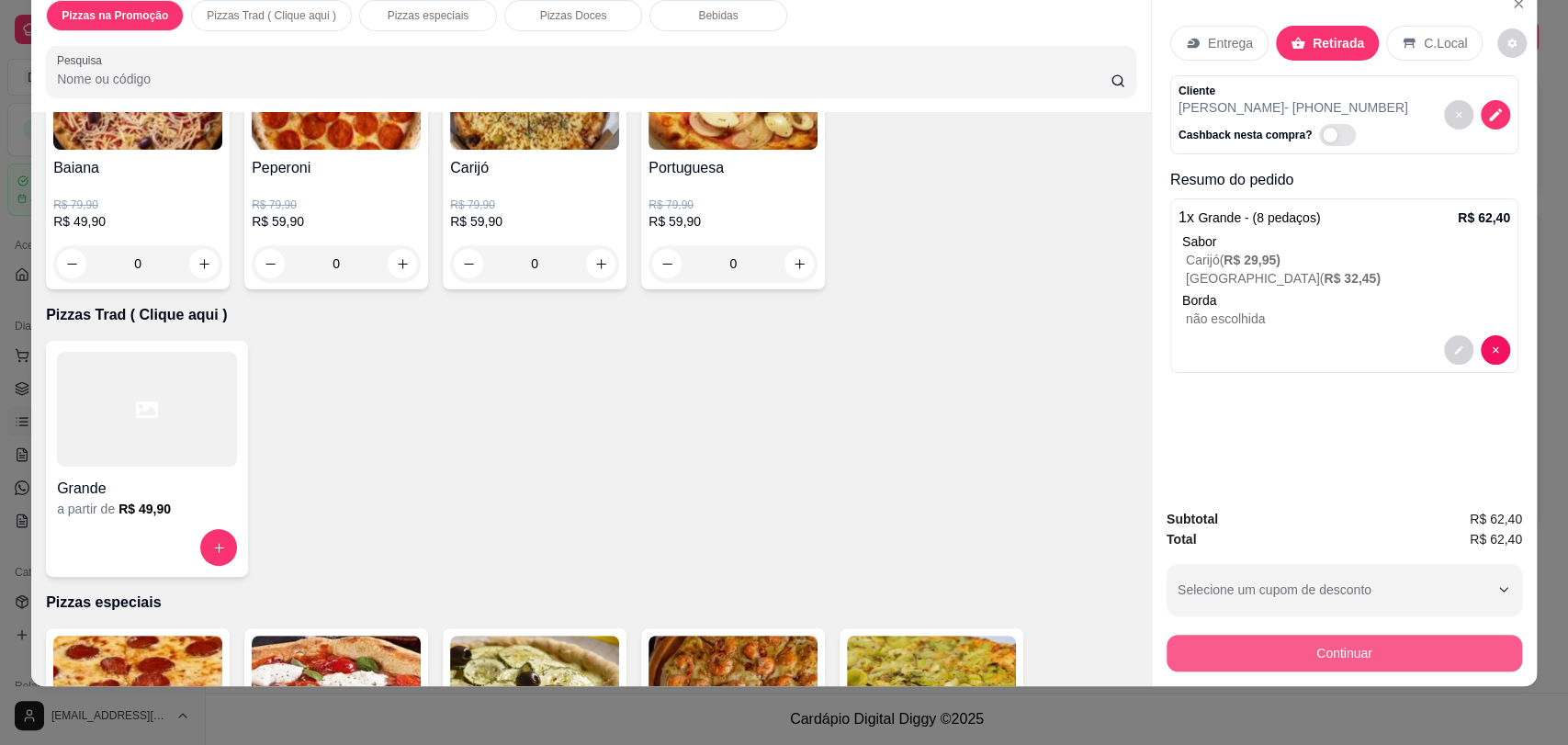
click at [1356, 643] on button "Continuar" at bounding box center [1344, 653] width 356 height 36
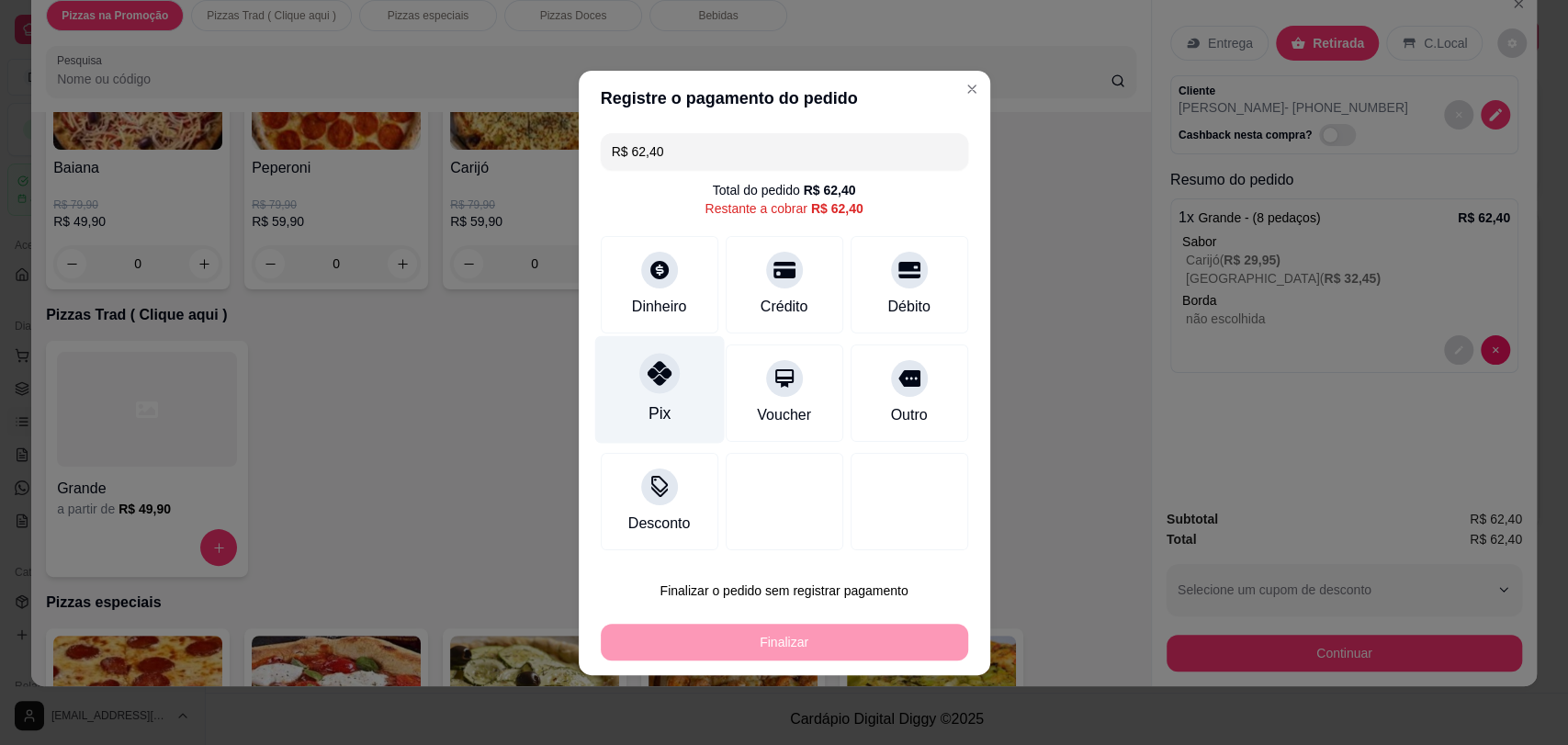
click at [658, 392] on div "Pix" at bounding box center [659, 388] width 130 height 107
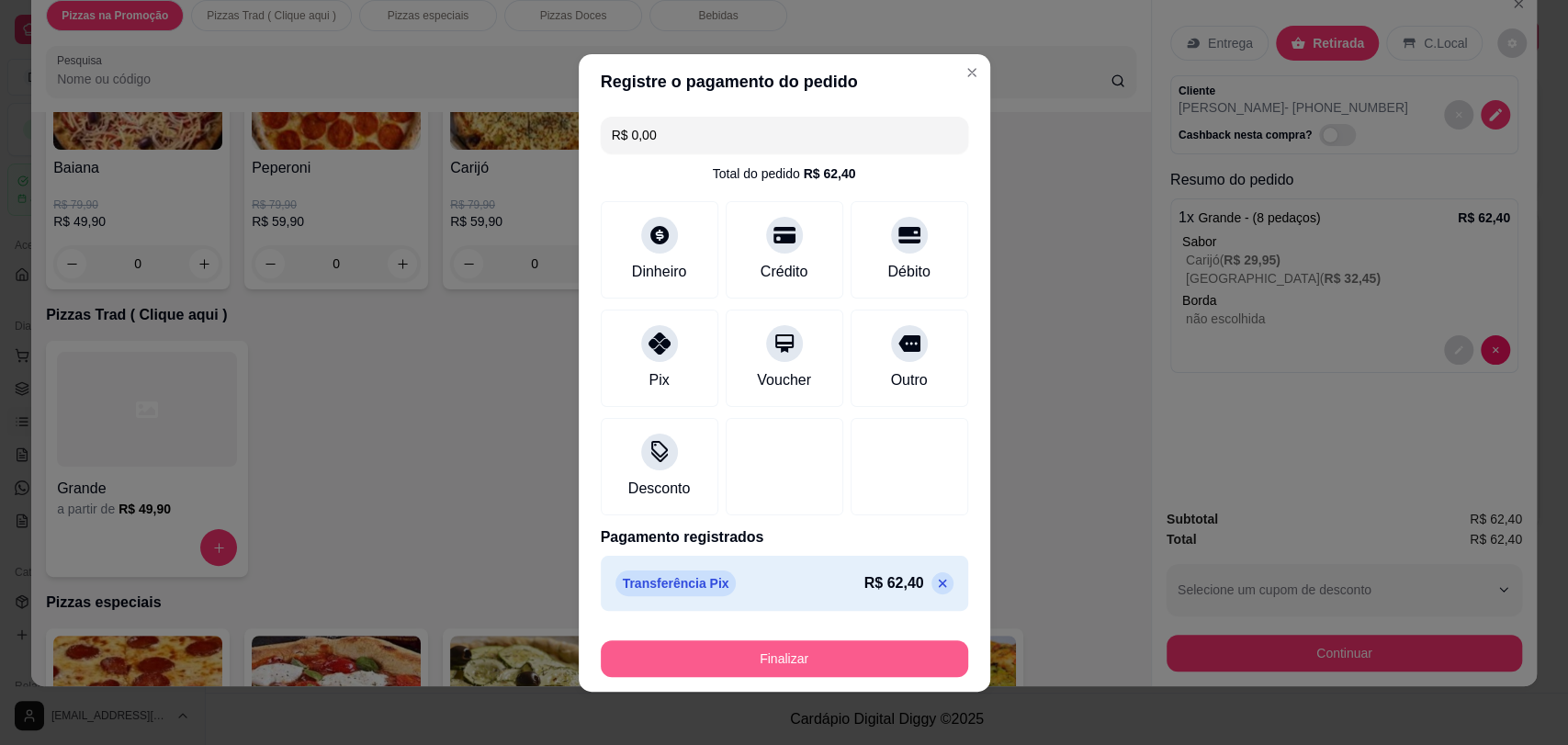
click at [782, 656] on button "Finalizar" at bounding box center [784, 658] width 368 height 36
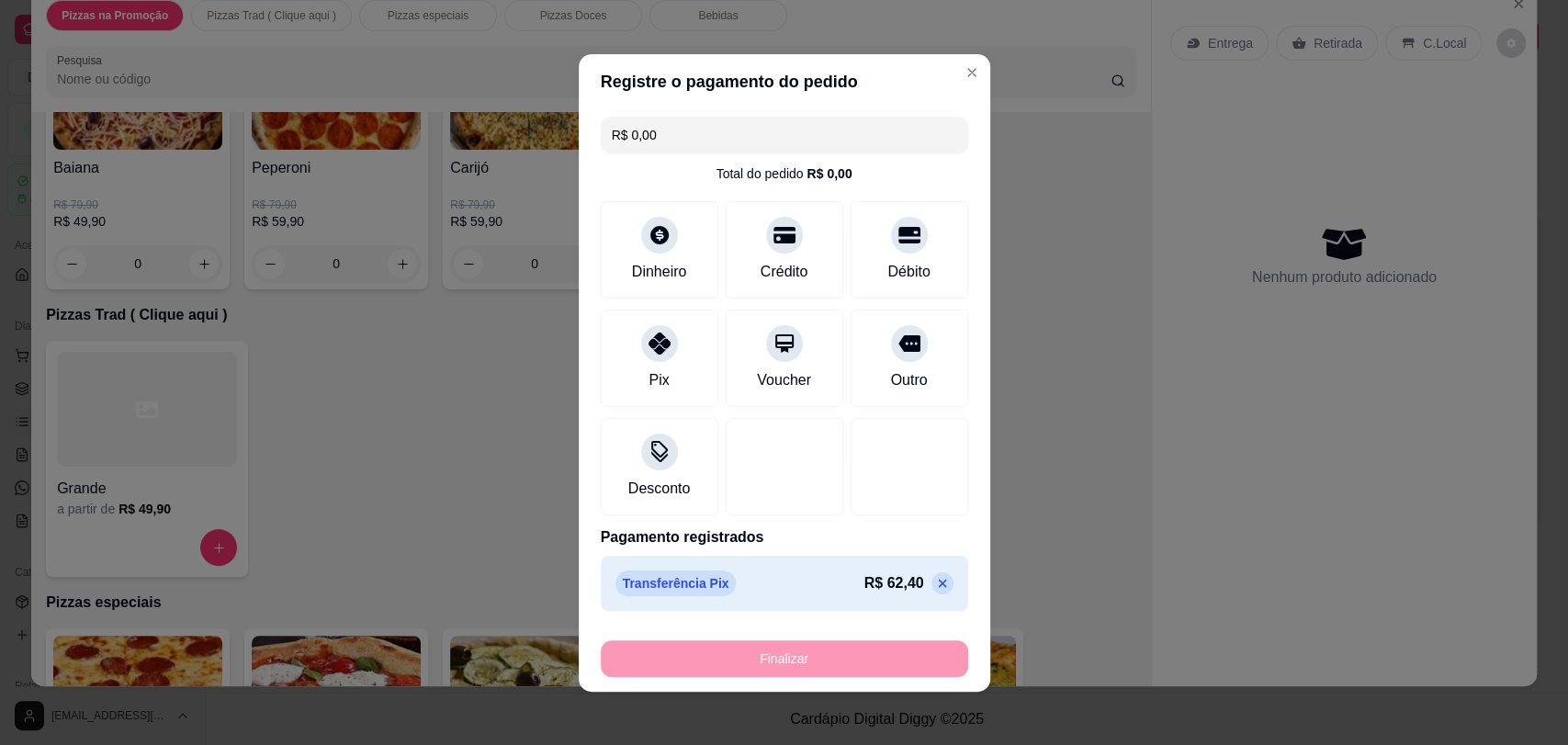
type input "-R$ 62,40"
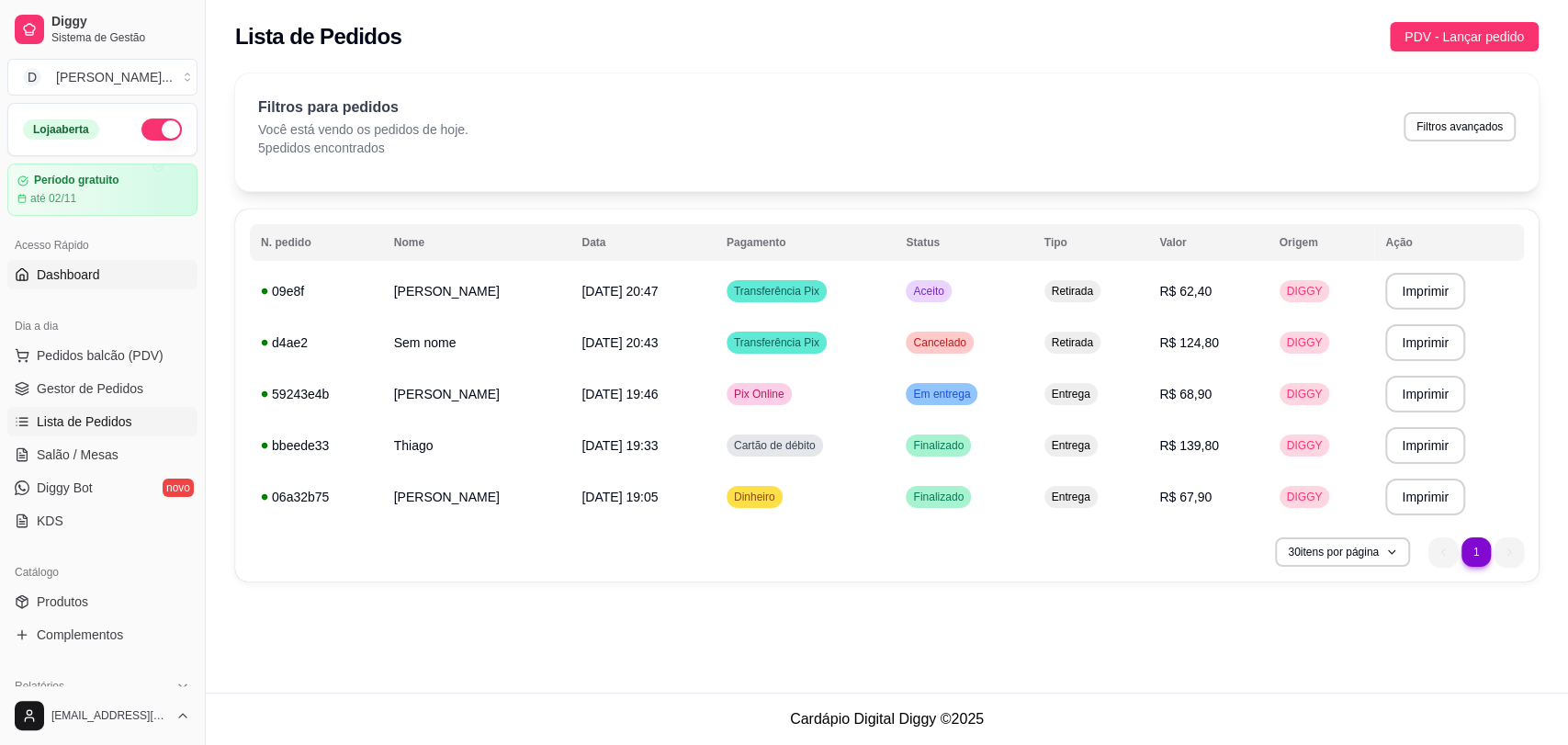
click at [81, 274] on span "Dashboard" at bounding box center [68, 274] width 63 height 19
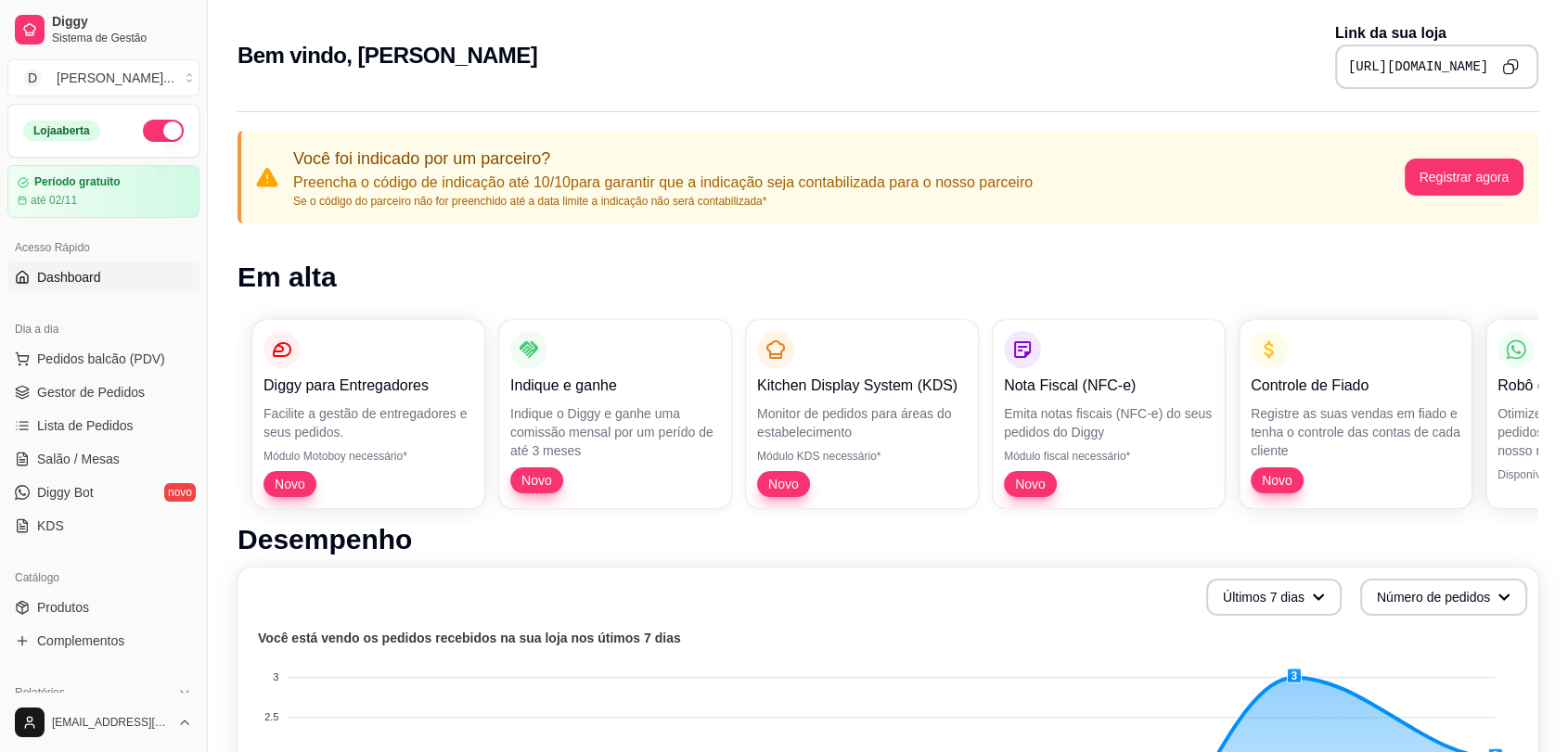
click at [64, 289] on link "Dashboard" at bounding box center [104, 276] width 192 height 29
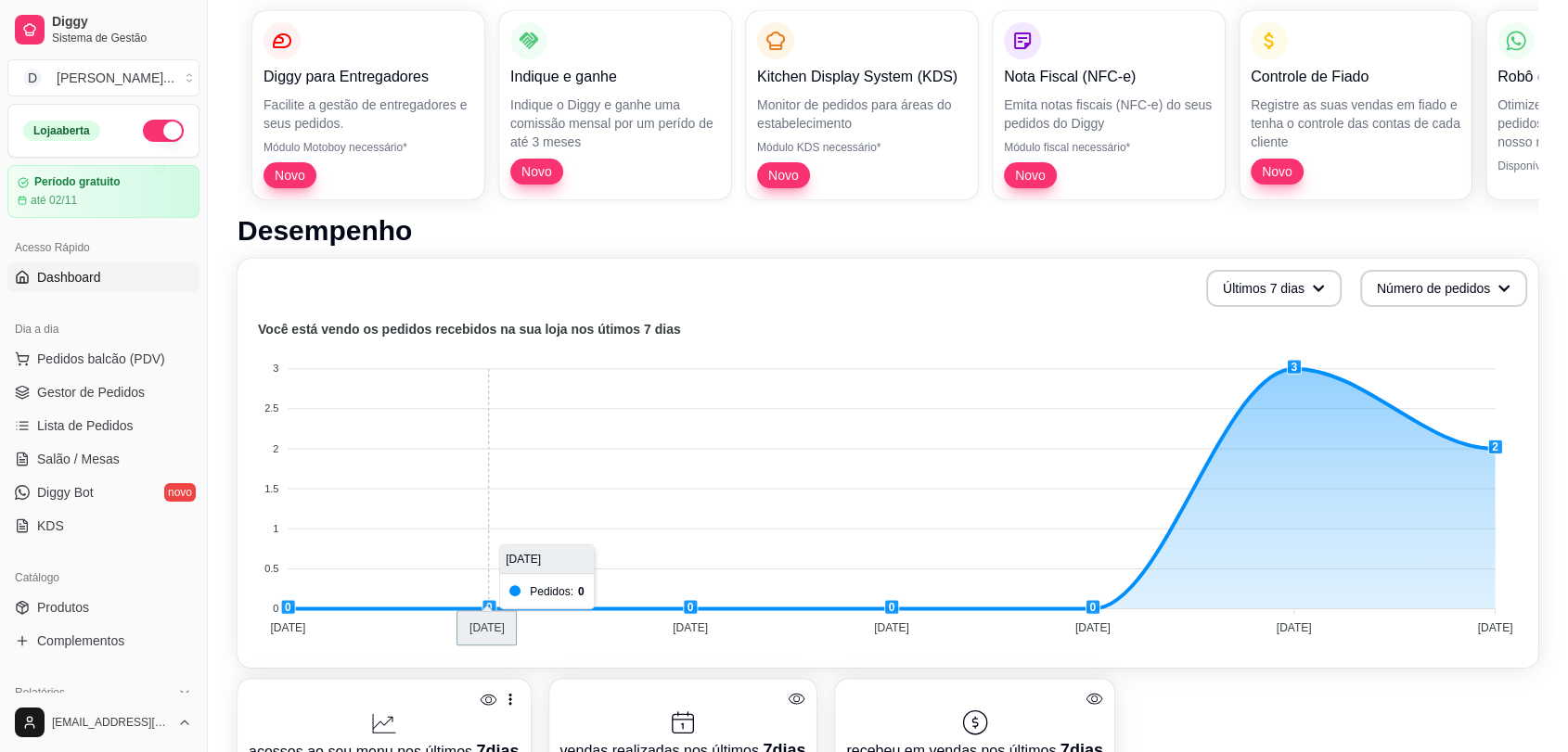
scroll to position [412, 0]
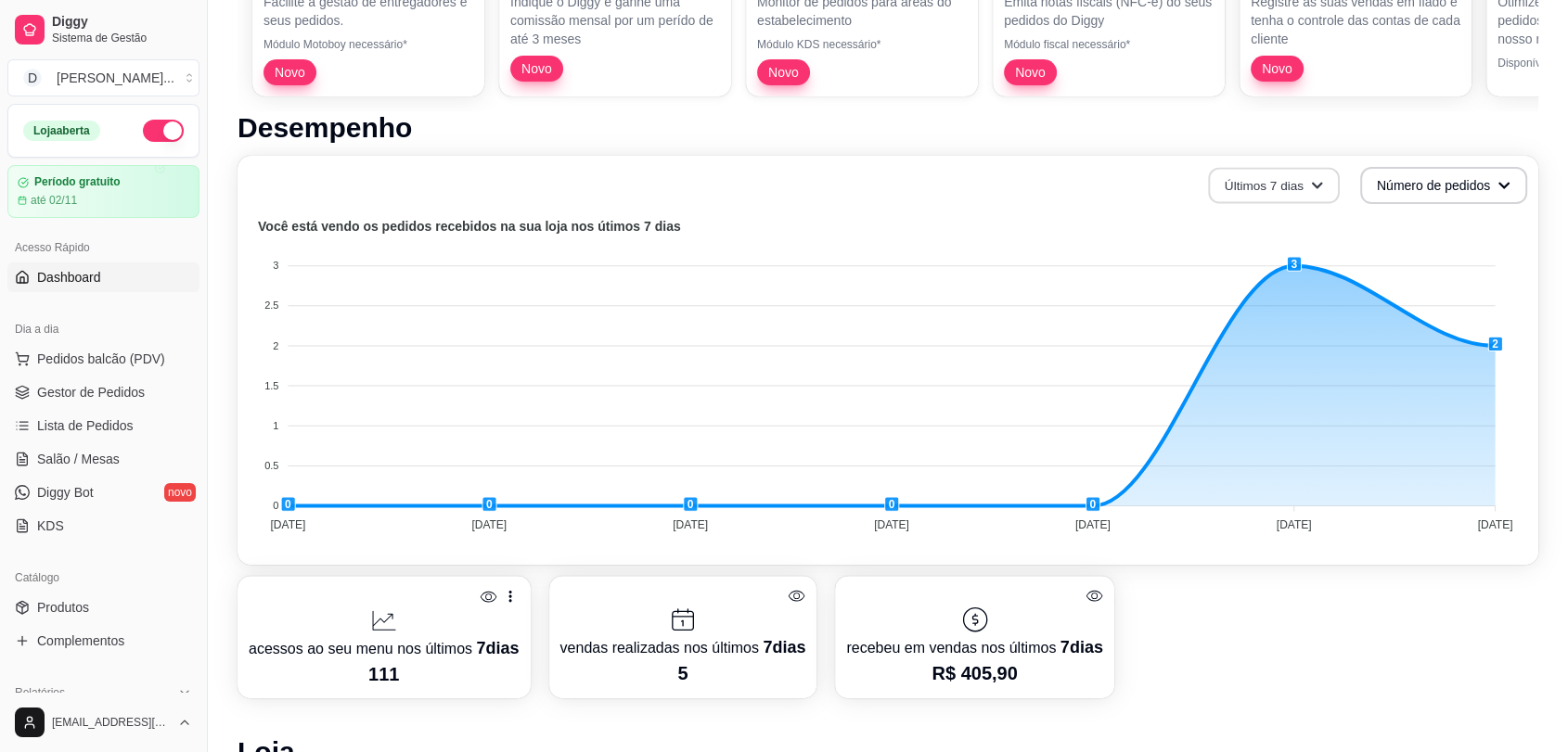
click at [1314, 180] on icon "button" at bounding box center [1317, 186] width 13 height 13
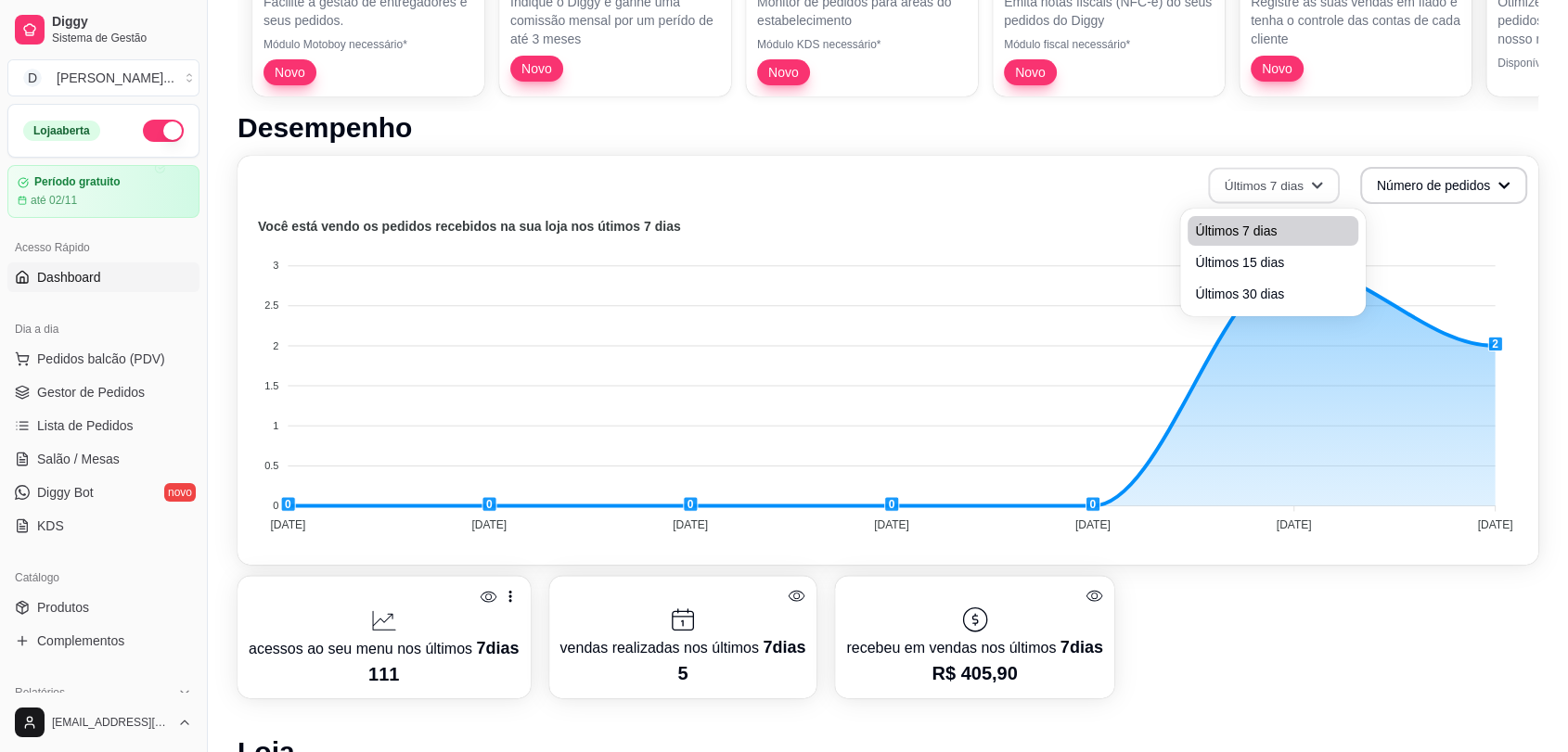
click at [1283, 224] on span "Últimos 7 dias" at bounding box center [1272, 231] width 156 height 19
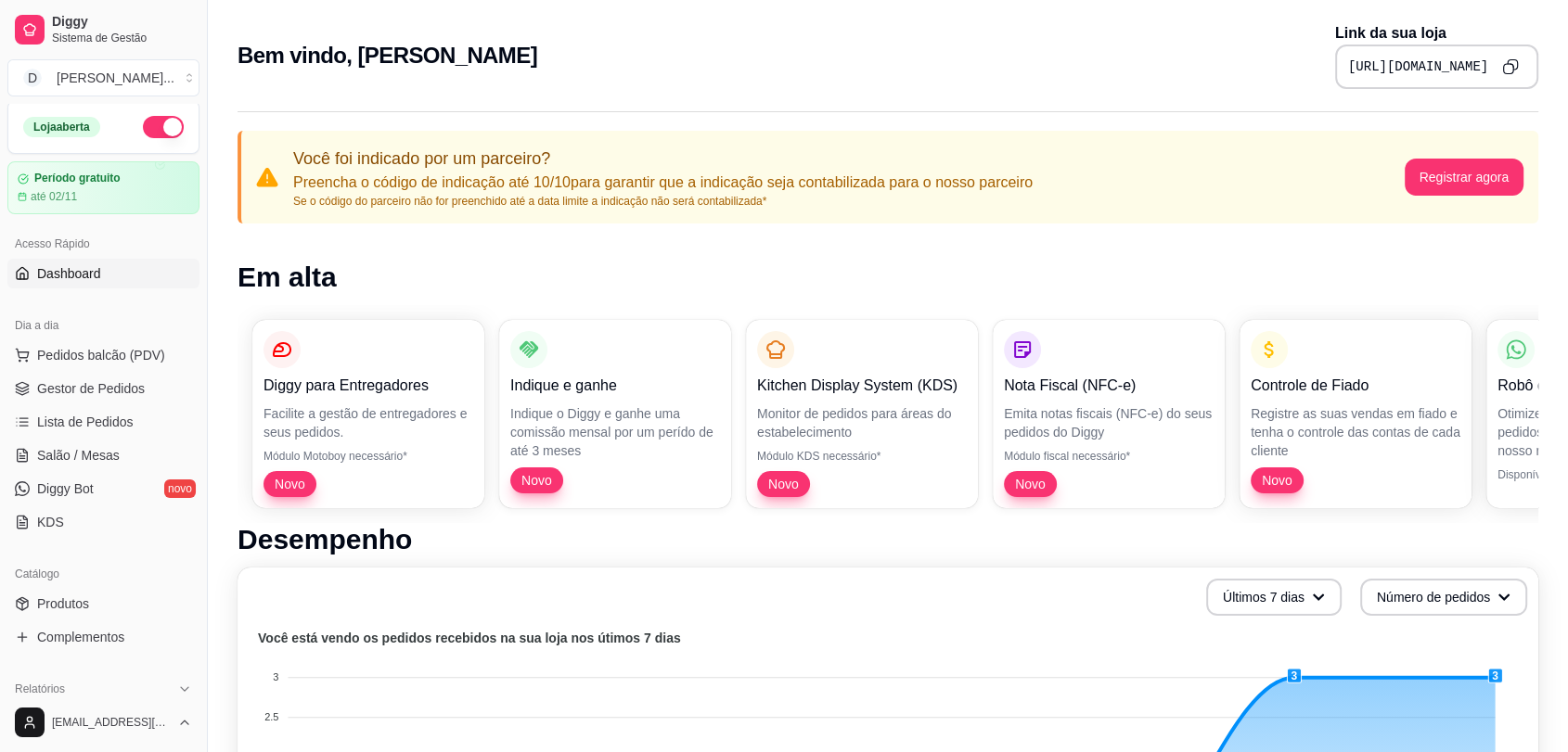
scroll to position [0, 0]
click at [1055, 53] on div "Bem vindo, [PERSON_NAME] Link da sua loja [URL][DOMAIN_NAME]" at bounding box center [887, 56] width 1300 height 67
